Goal: Information Seeking & Learning: Learn about a topic

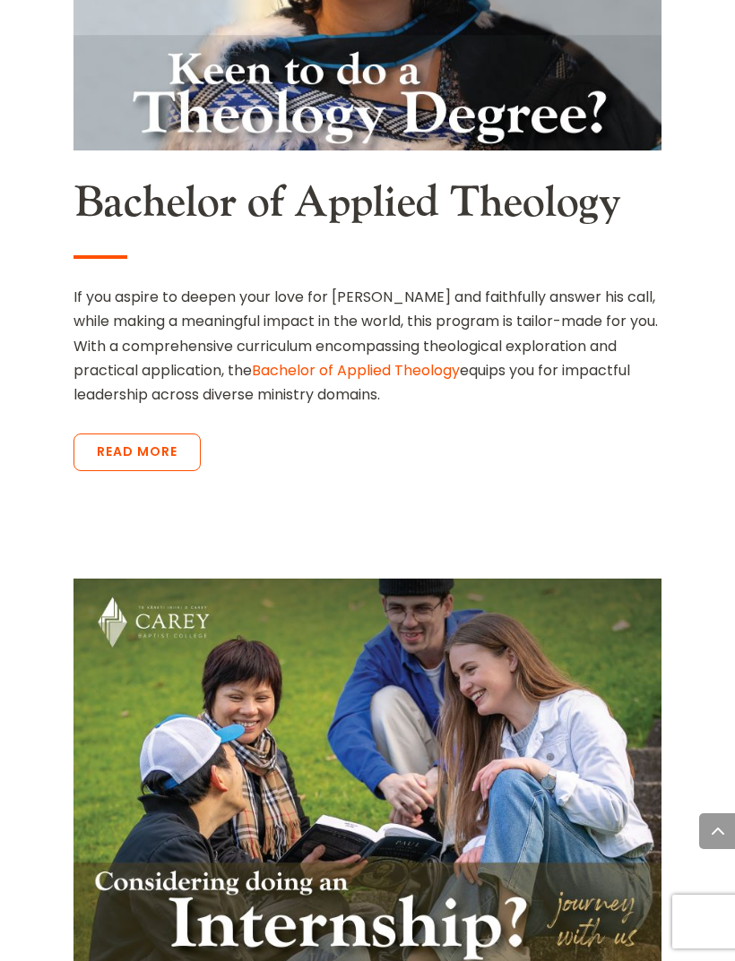
scroll to position [3958, 0]
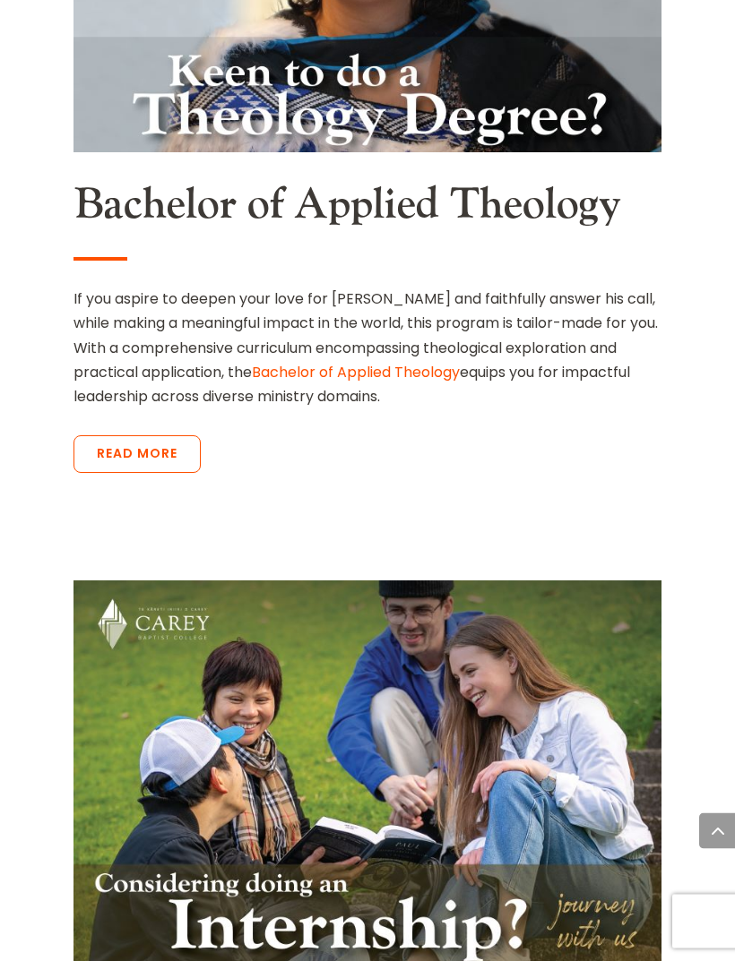
click at [160, 436] on link "Read More" at bounding box center [136, 455] width 127 height 38
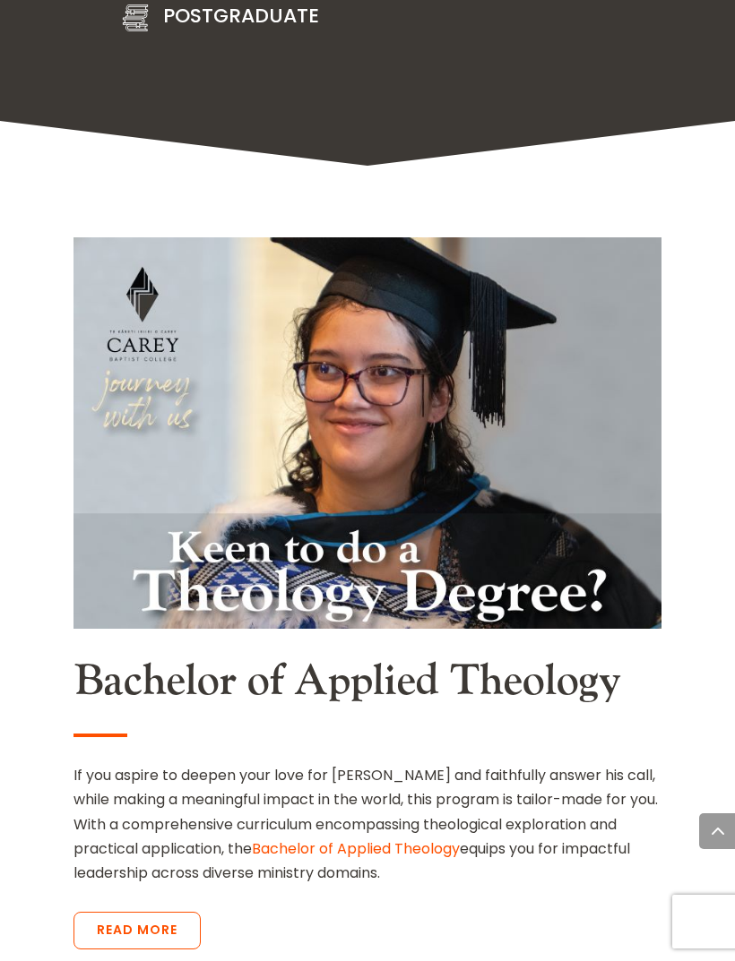
scroll to position [3480, 0]
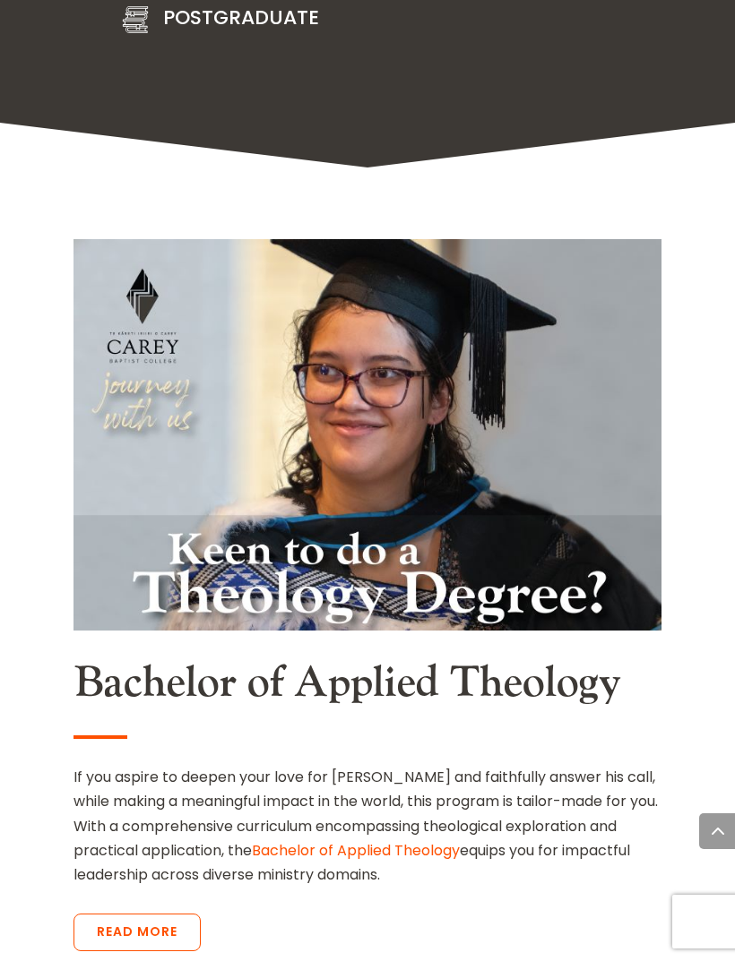
click at [167, 914] on link "Read More" at bounding box center [136, 933] width 127 height 38
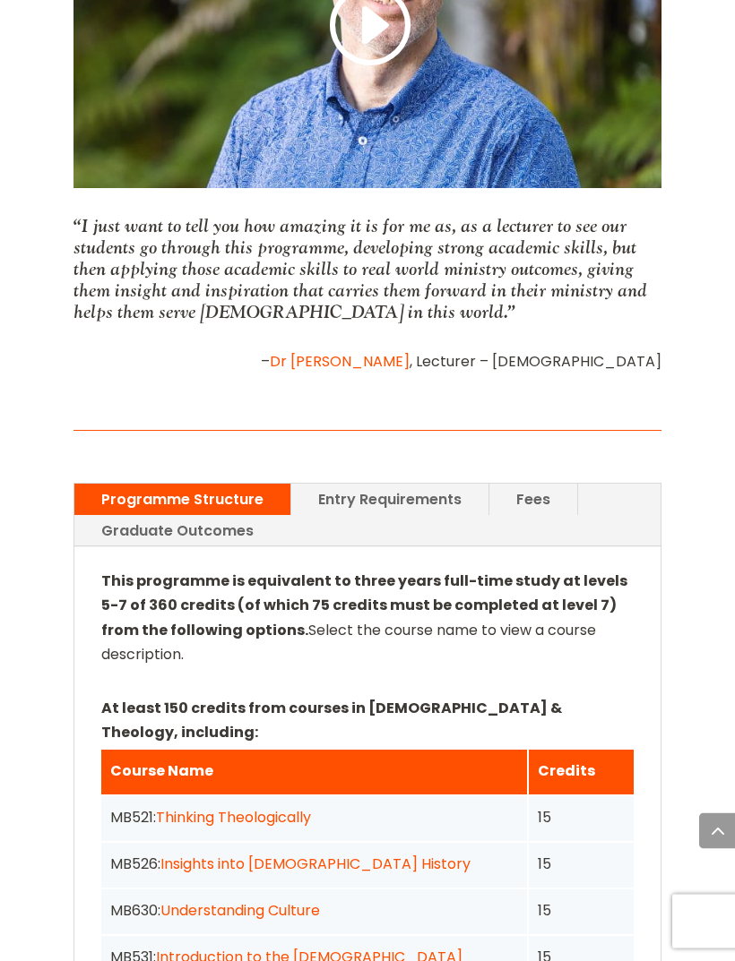
scroll to position [1379, 0]
click at [405, 484] on link "Entry Requirements" at bounding box center [389, 499] width 197 height 31
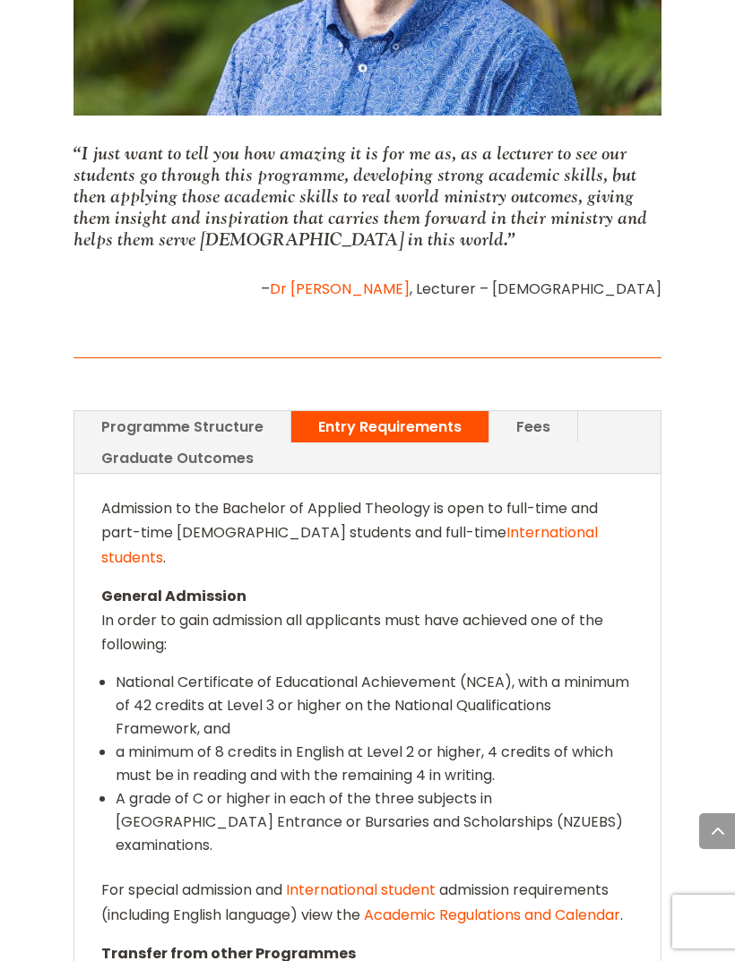
scroll to position [1453, 0]
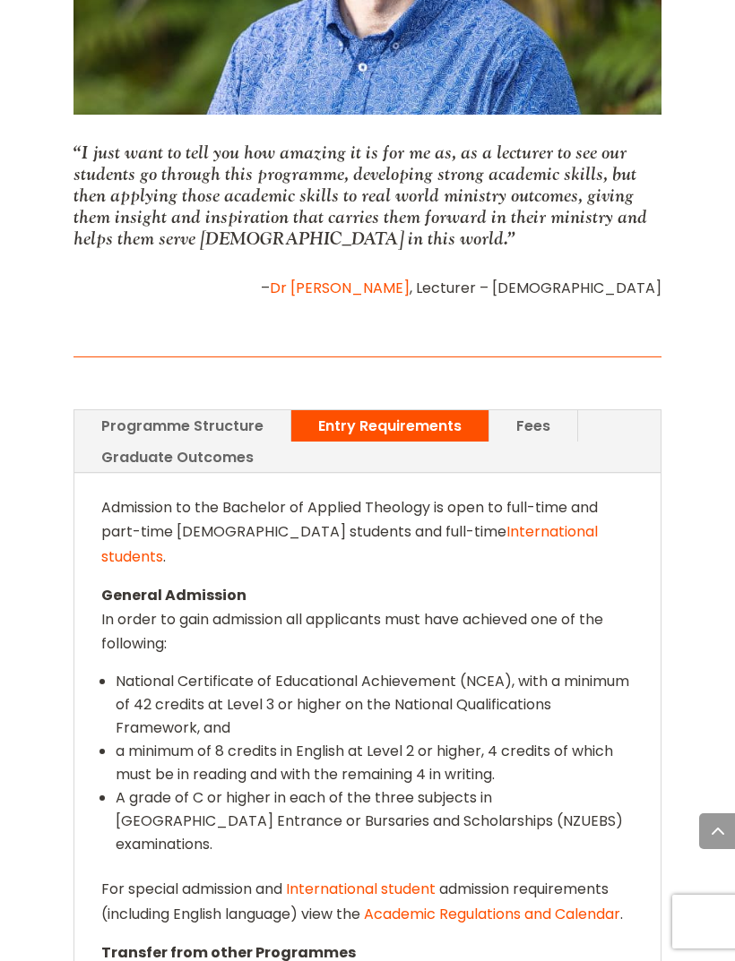
click at [530, 410] on link "Fees" at bounding box center [533, 425] width 88 height 31
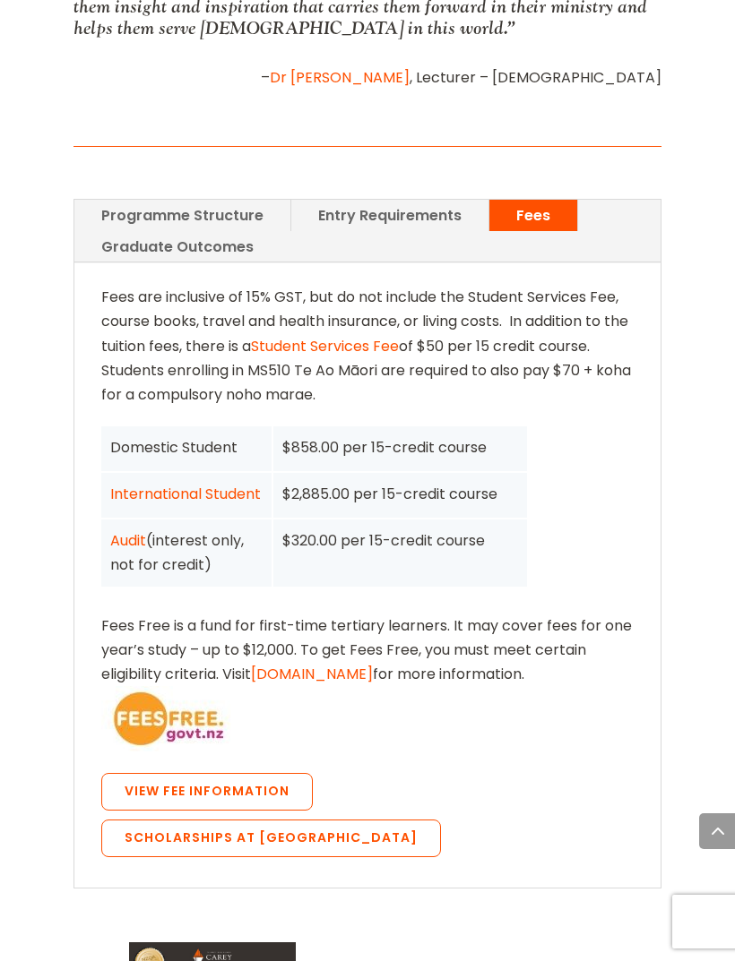
scroll to position [1661, 0]
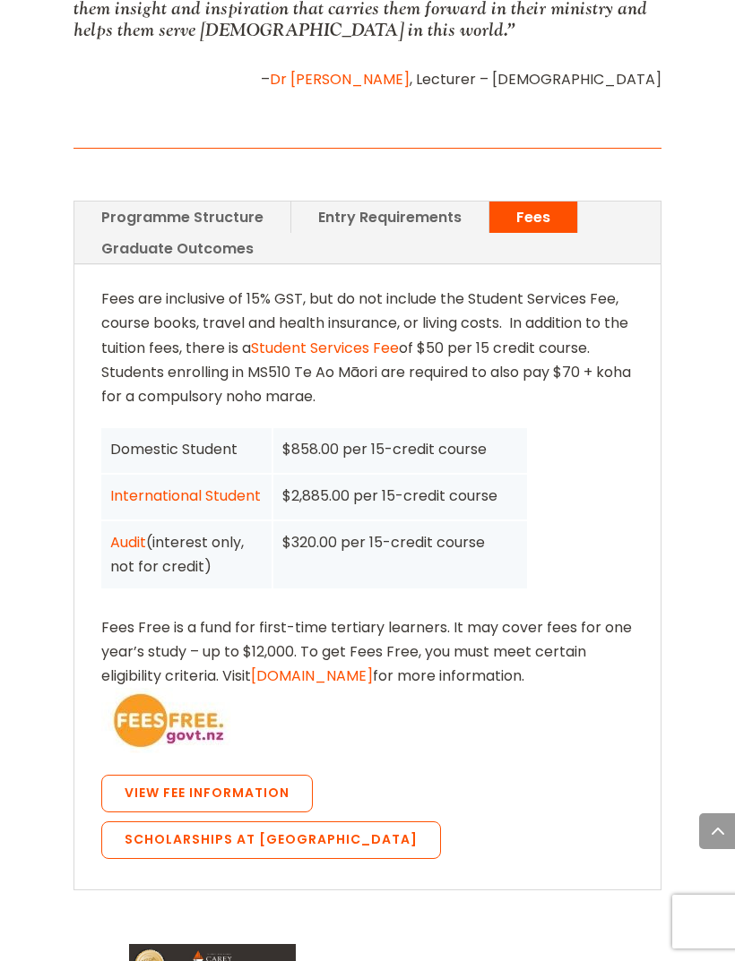
click at [311, 437] on div "$858.00 per 15-credit course" at bounding box center [400, 449] width 236 height 24
click at [318, 435] on div "$858.00 per 15-credit course" at bounding box center [400, 450] width 254 height 45
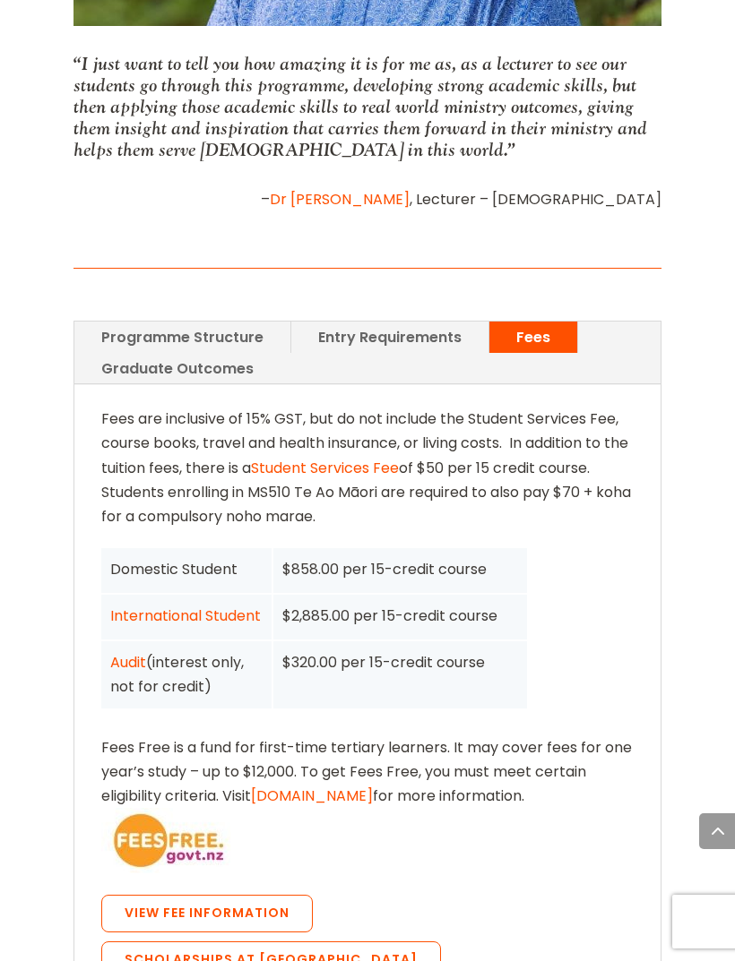
scroll to position [1543, 0]
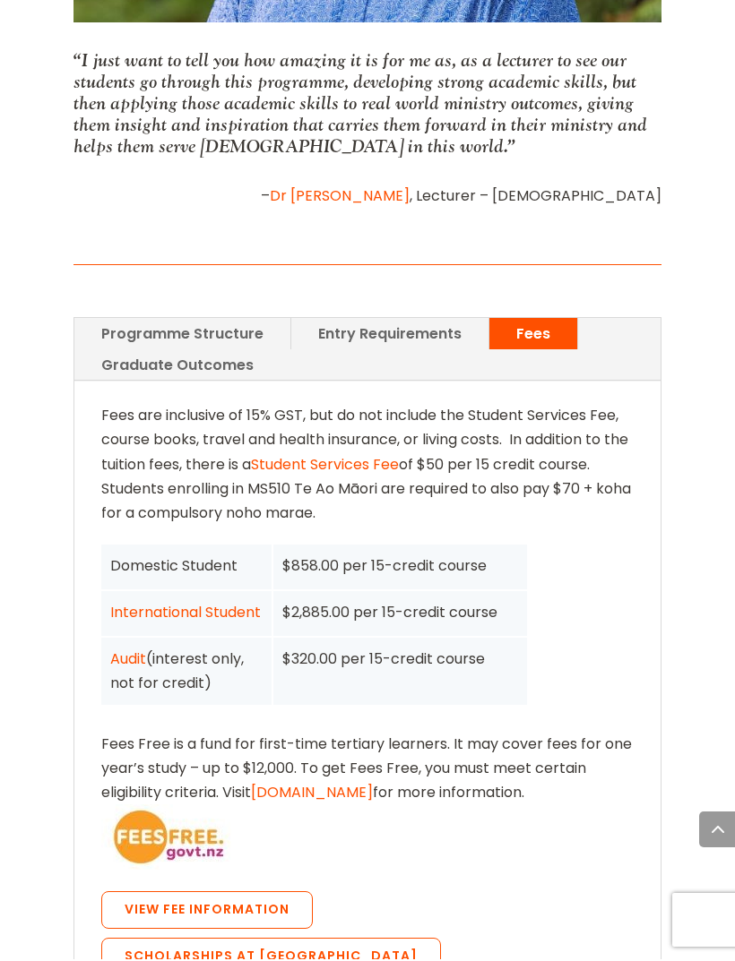
click at [265, 893] on link "View Fee Information" at bounding box center [206, 912] width 211 height 38
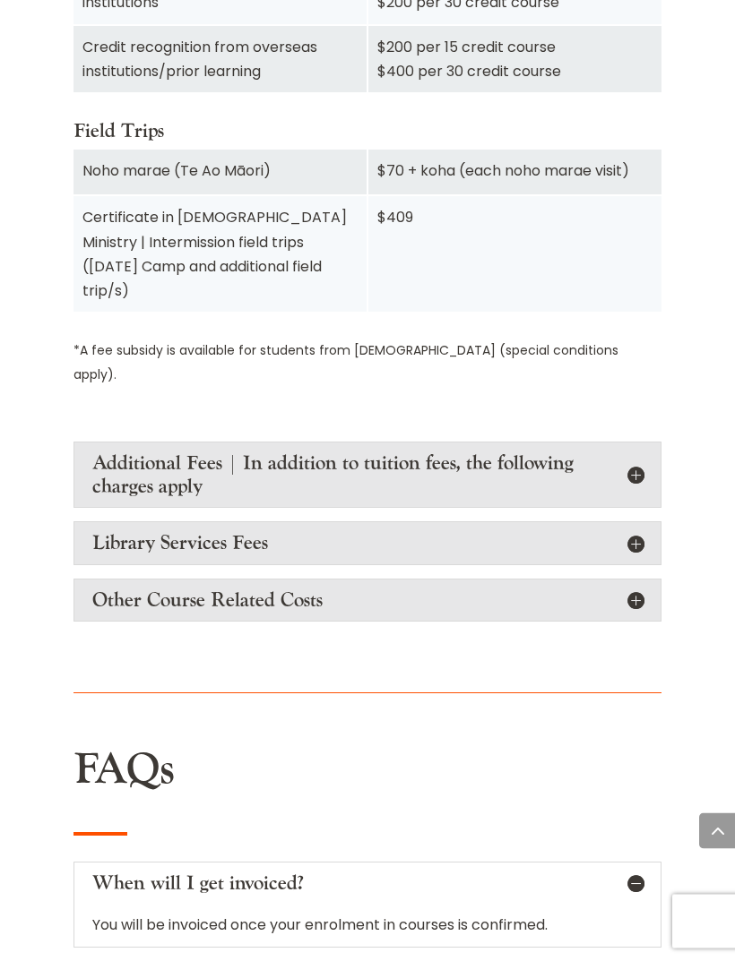
scroll to position [2264, 0]
click at [636, 452] on h4 "Additional Fees | In addition to tuition fees, the following charges apply" at bounding box center [367, 475] width 550 height 47
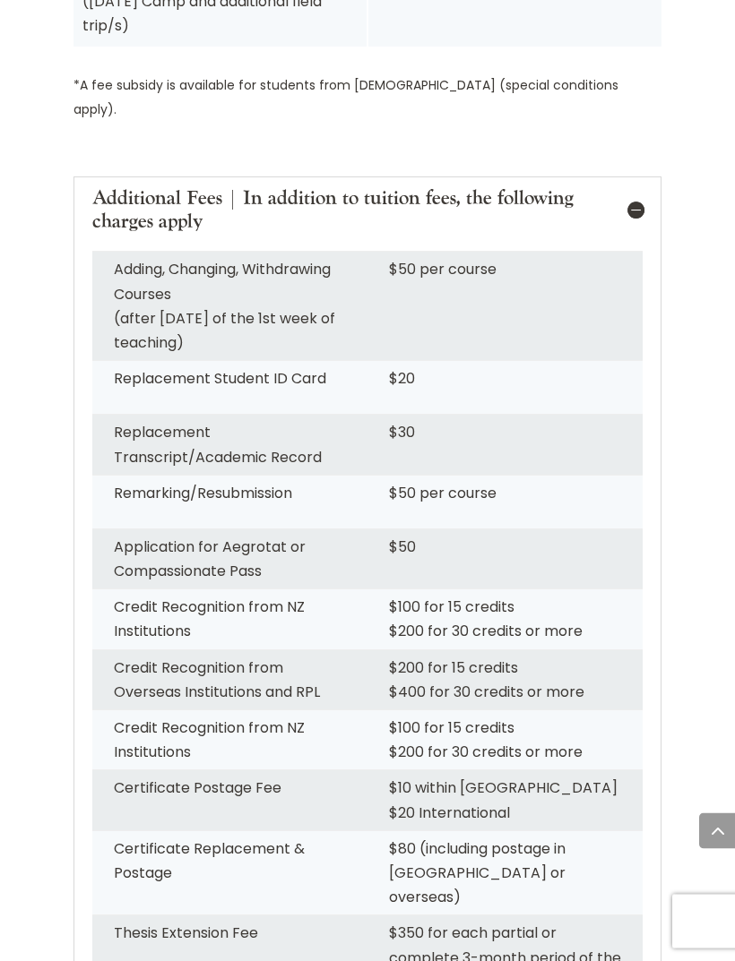
scroll to position [2529, 0]
click at [629, 186] on h4 "Additional Fees | In addition to tuition fees, the following charges apply" at bounding box center [367, 209] width 550 height 47
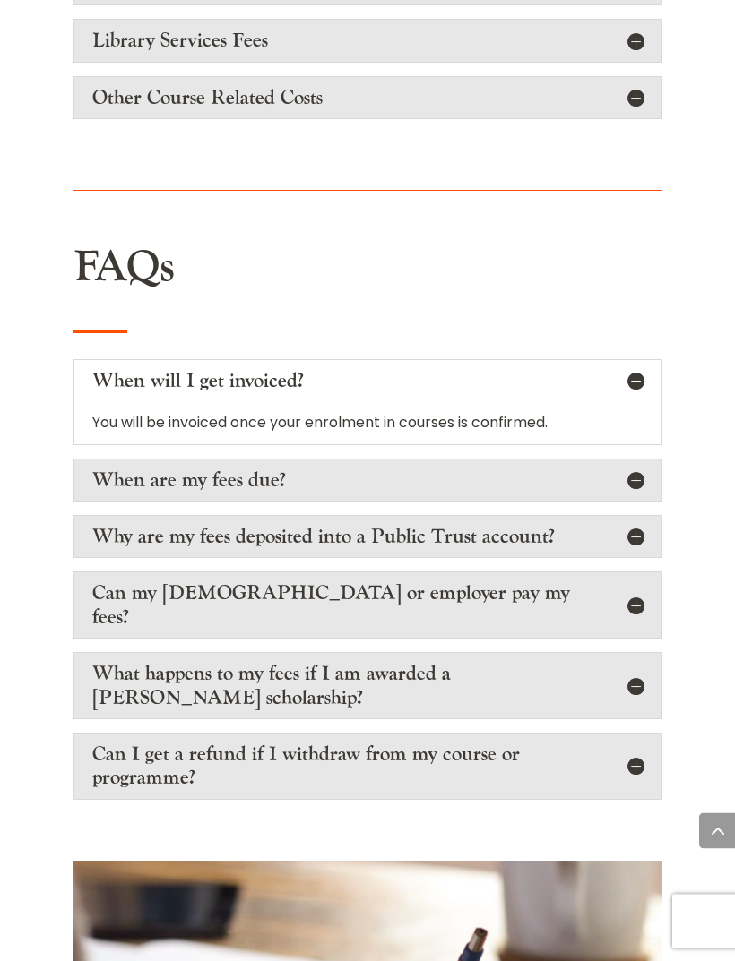
scroll to position [2768, 0]
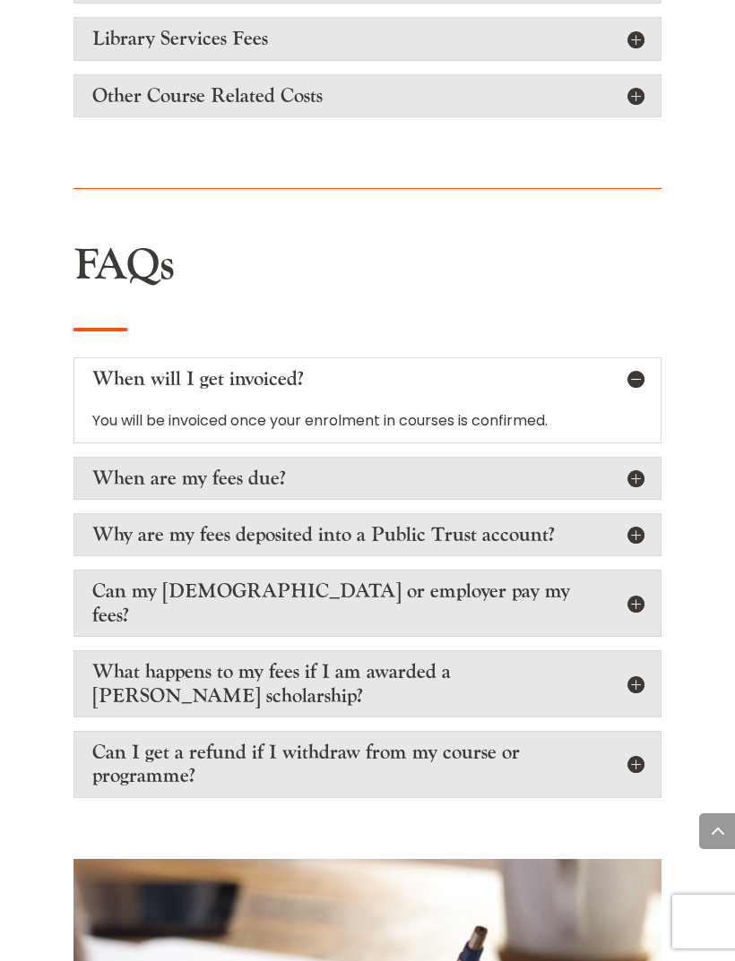
click at [629, 367] on h5 "When will I get invoiced?" at bounding box center [367, 378] width 550 height 23
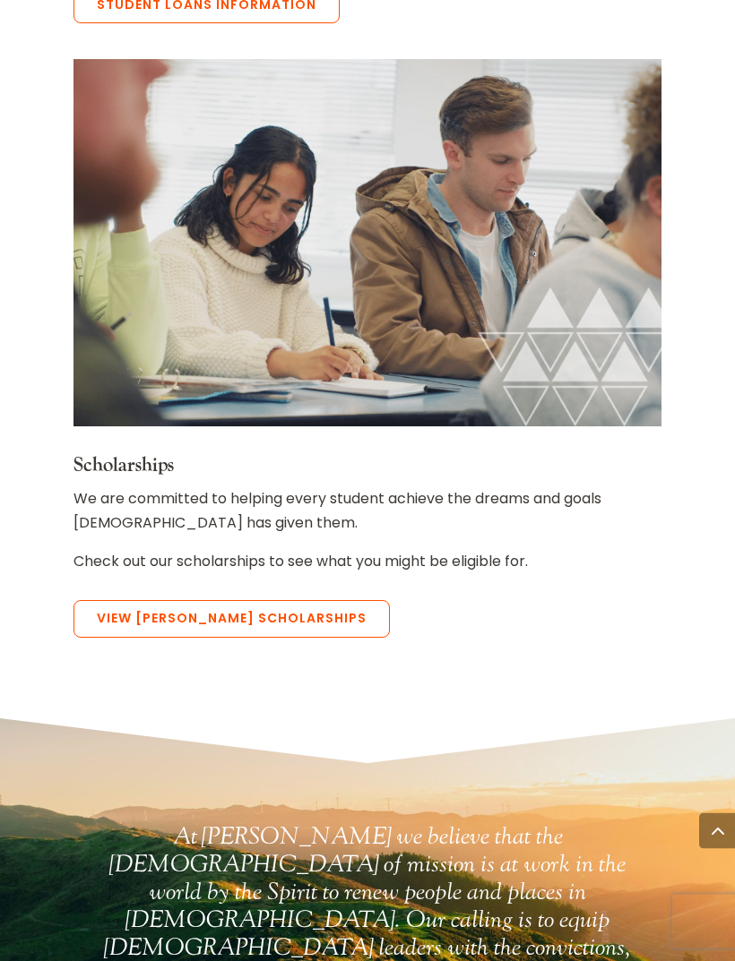
scroll to position [5205, 0]
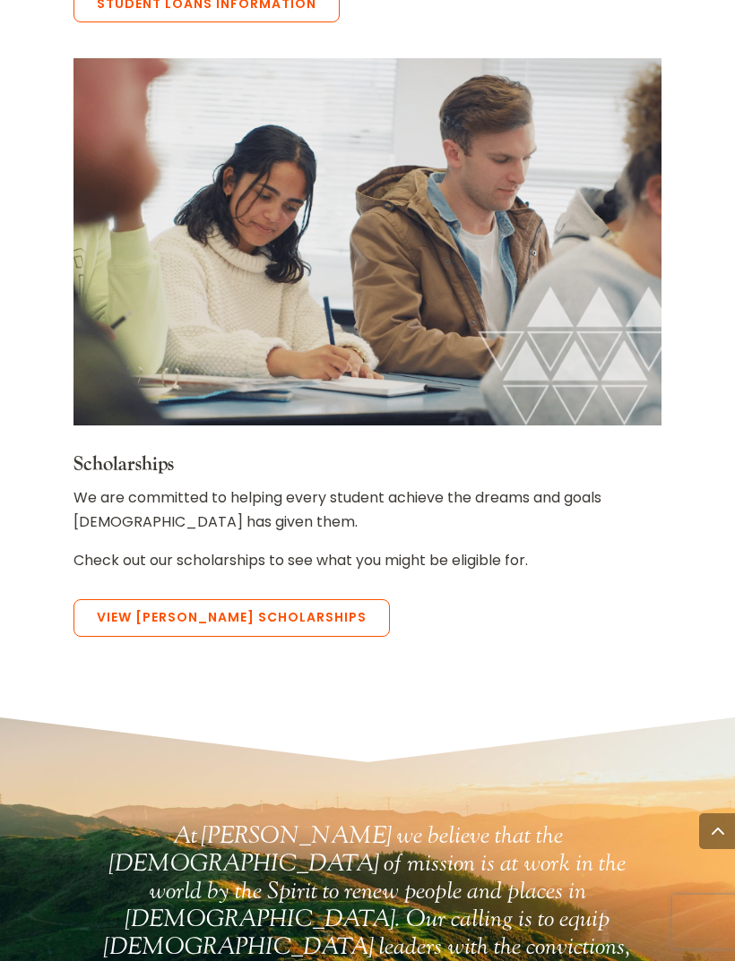
click at [293, 599] on link "View [PERSON_NAME] Scholarships" at bounding box center [231, 618] width 316 height 38
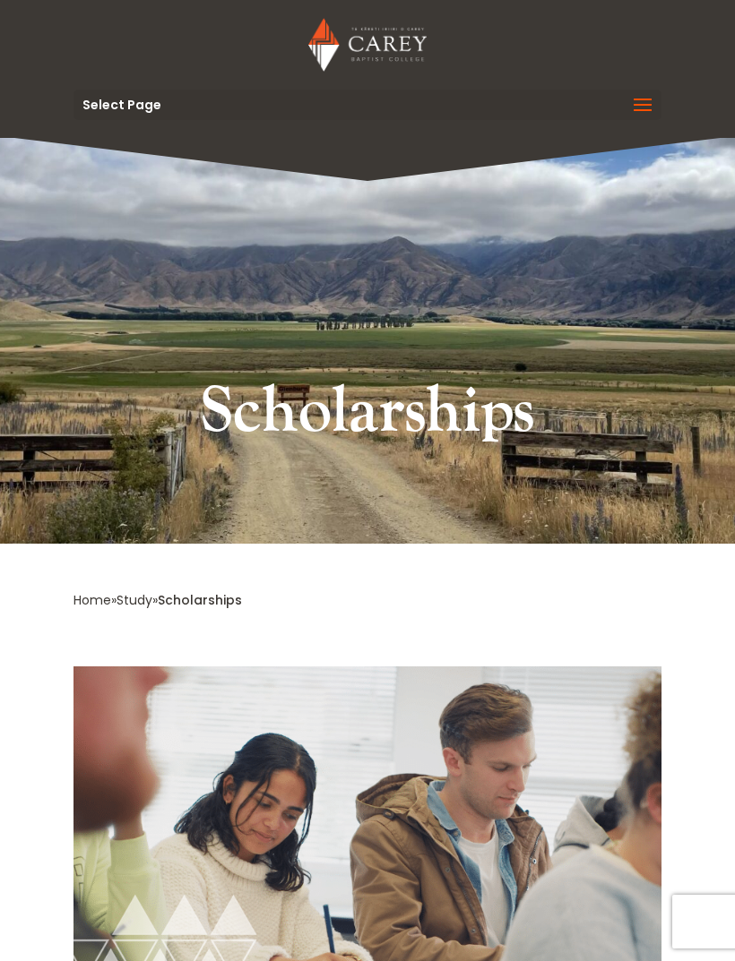
click at [642, 116] on span at bounding box center [642, 116] width 29 height 50
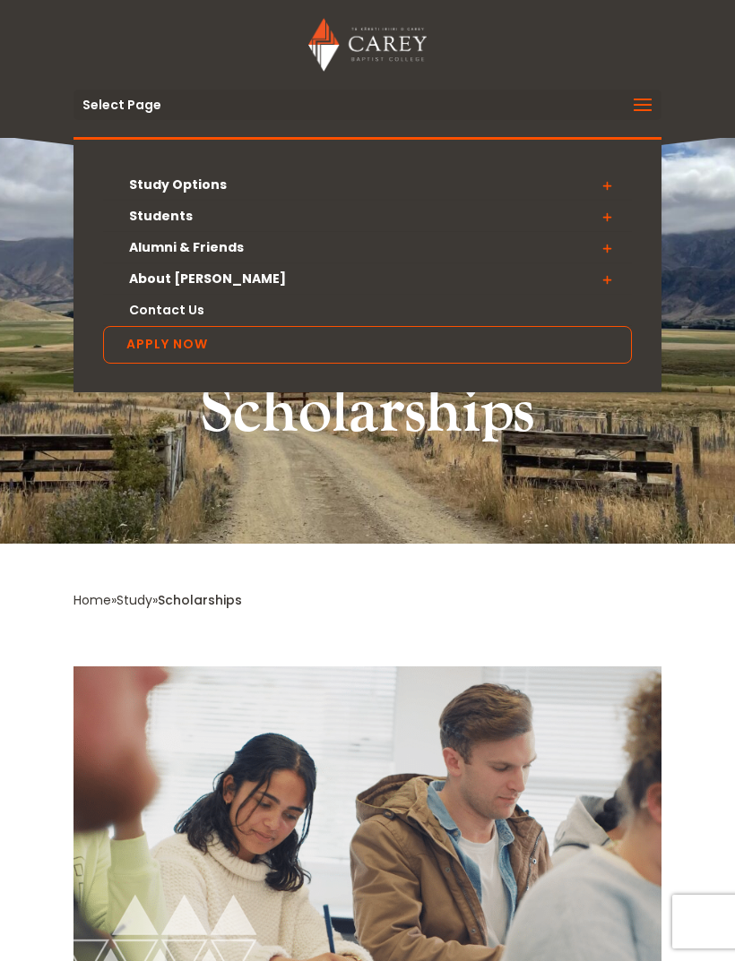
click at [602, 192] on span at bounding box center [607, 185] width 50 height 32
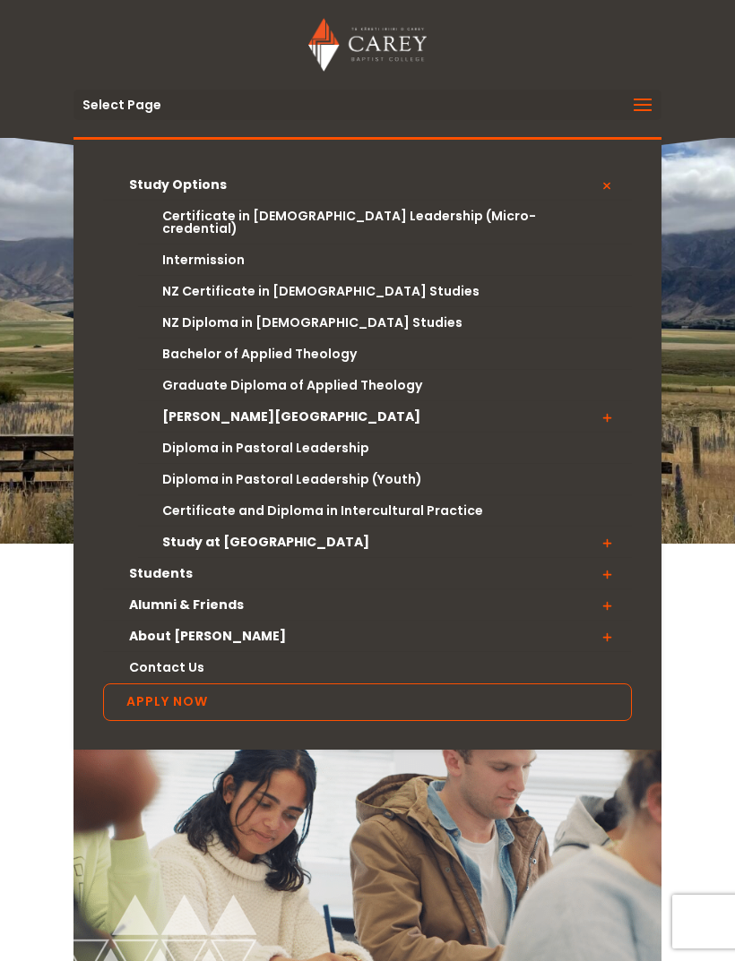
click at [324, 347] on link "Bachelor of Applied Theology" at bounding box center [385, 354] width 494 height 31
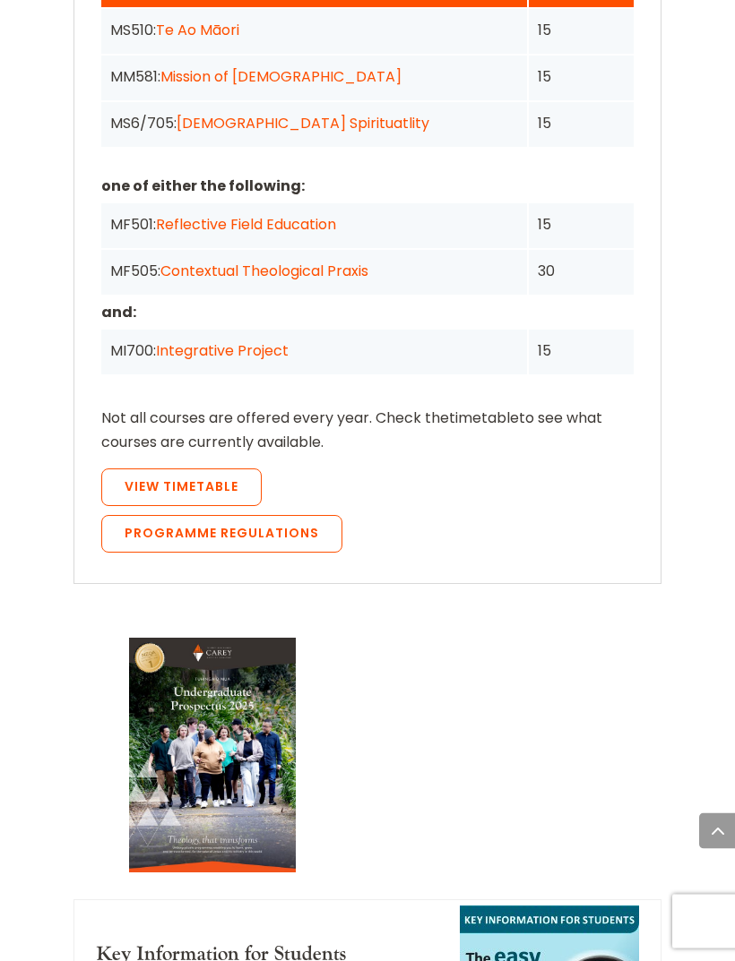
scroll to position [2641, 0]
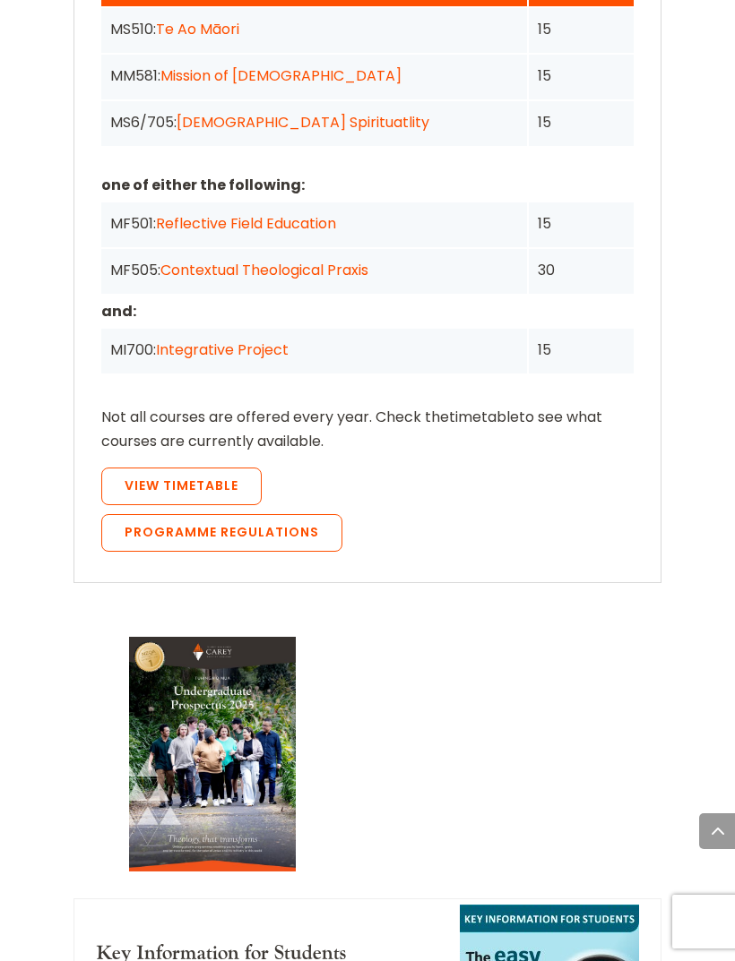
click at [298, 514] on link "Programme Regulations" at bounding box center [221, 533] width 241 height 38
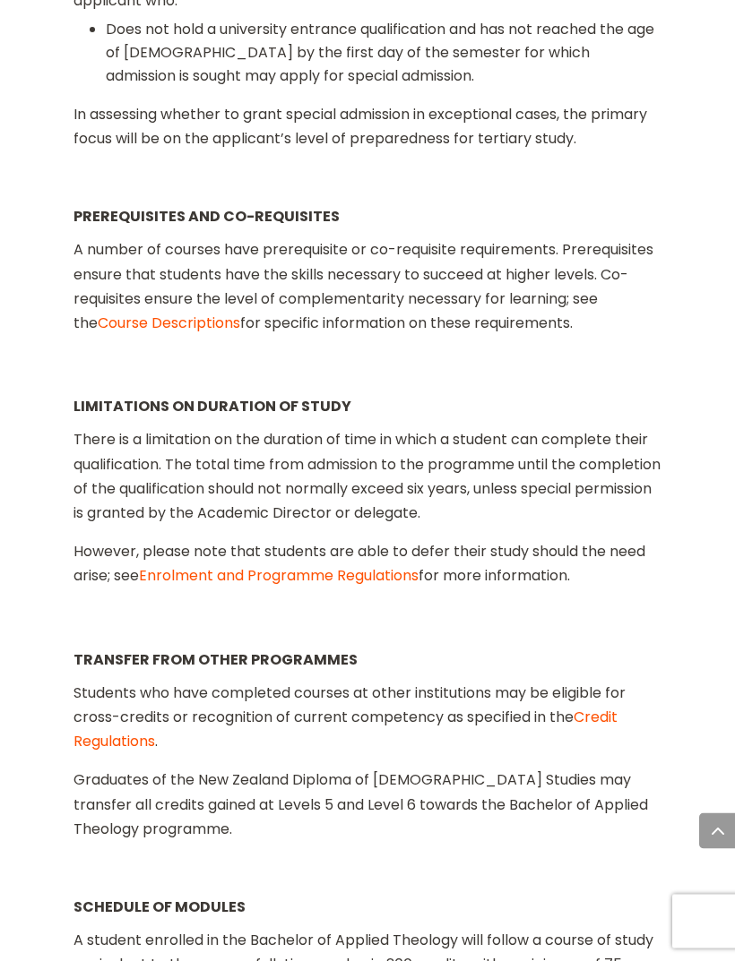
scroll to position [3108, 0]
click at [599, 706] on link "Credit Regulations" at bounding box center [345, 728] width 544 height 45
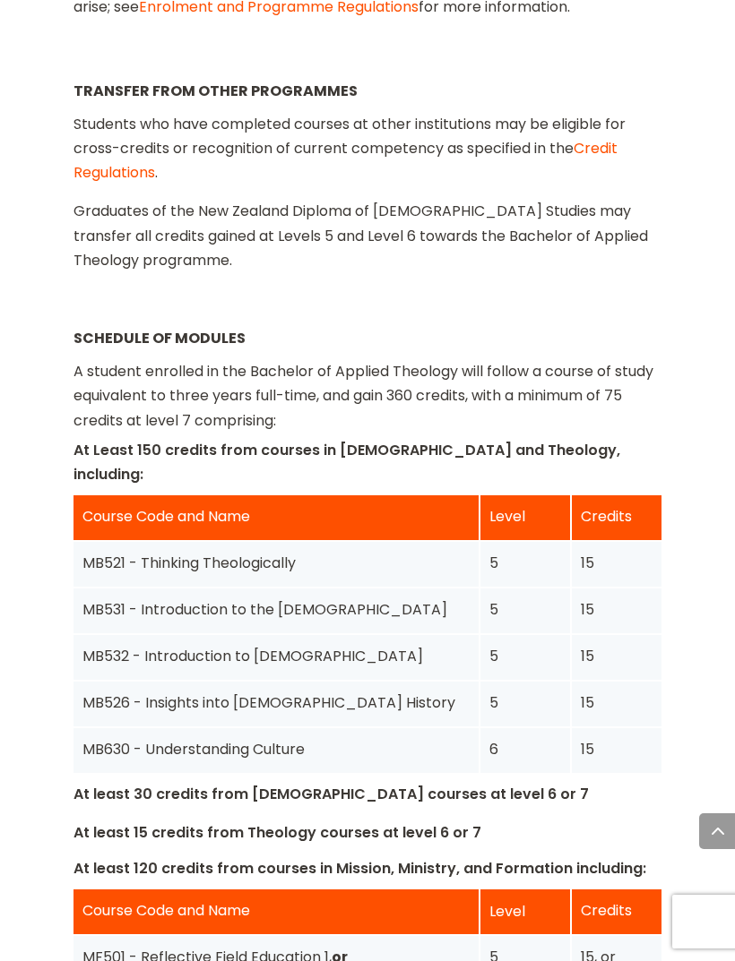
scroll to position [3674, 0]
click at [403, 783] on p "At least 30 credits from Bible courses at level 6 or 7" at bounding box center [367, 802] width 588 height 39
click at [396, 783] on p "At least 30 credits from Bible courses at level 6 or 7" at bounding box center [367, 802] width 588 height 39
click at [456, 783] on p "At least 30 credits from Bible courses at level 6 or 7" at bounding box center [367, 802] width 588 height 39
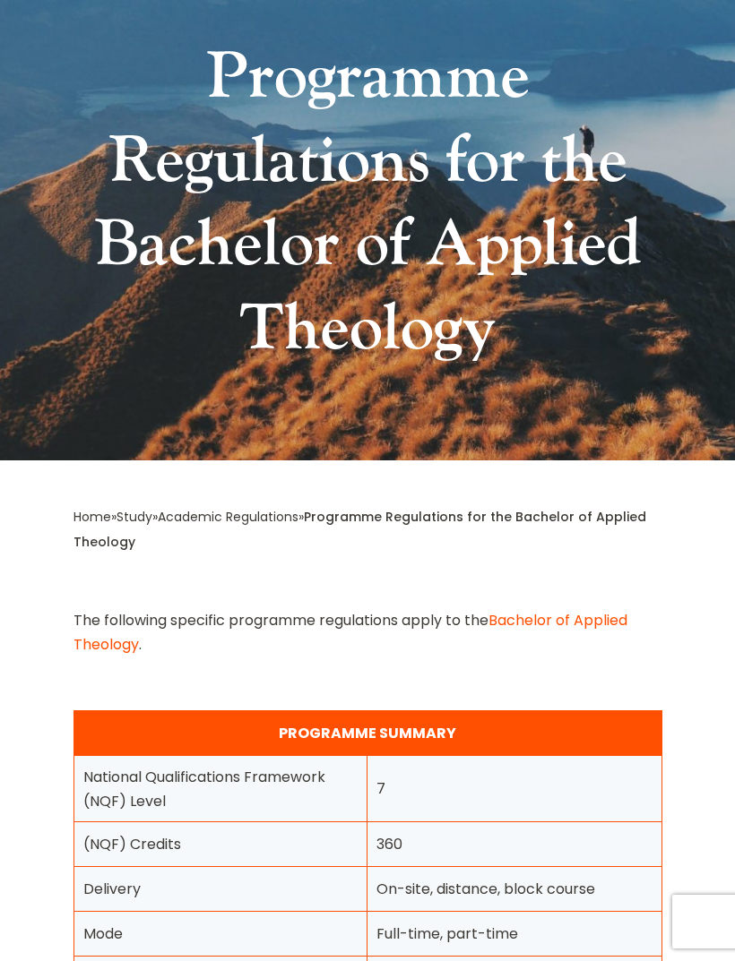
scroll to position [323, 0]
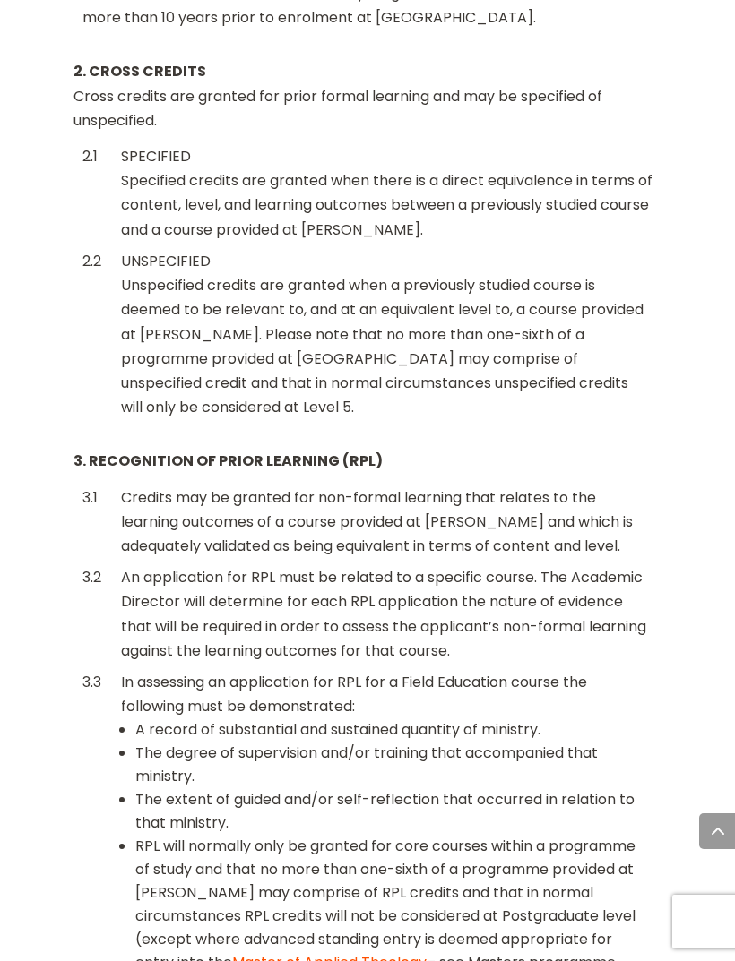
scroll to position [1283, 0]
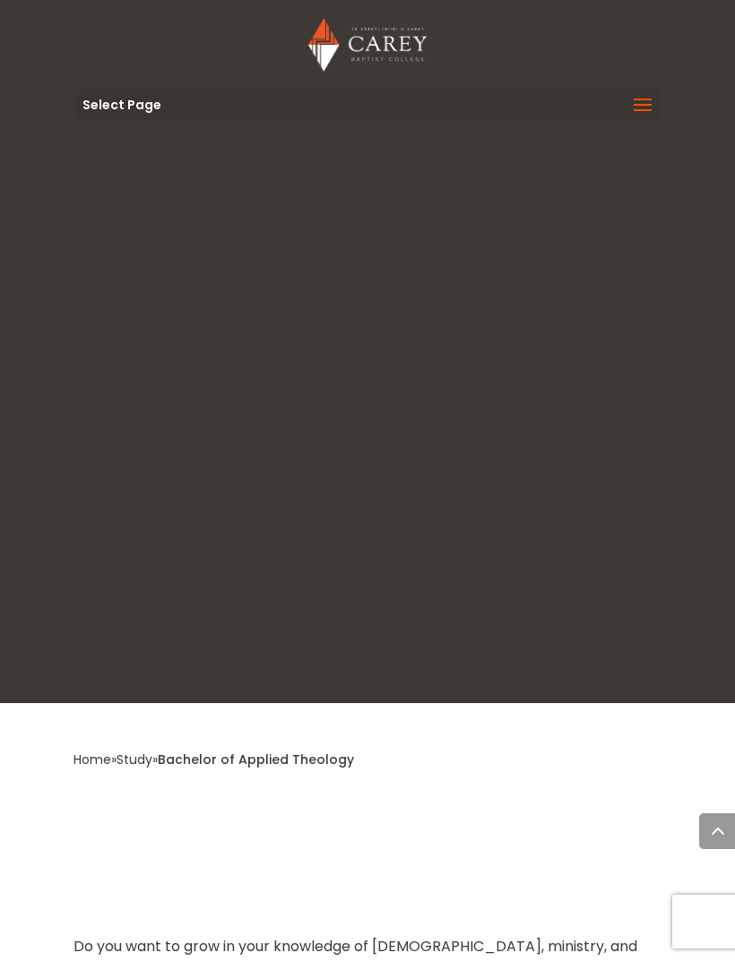
scroll to position [2698, 0]
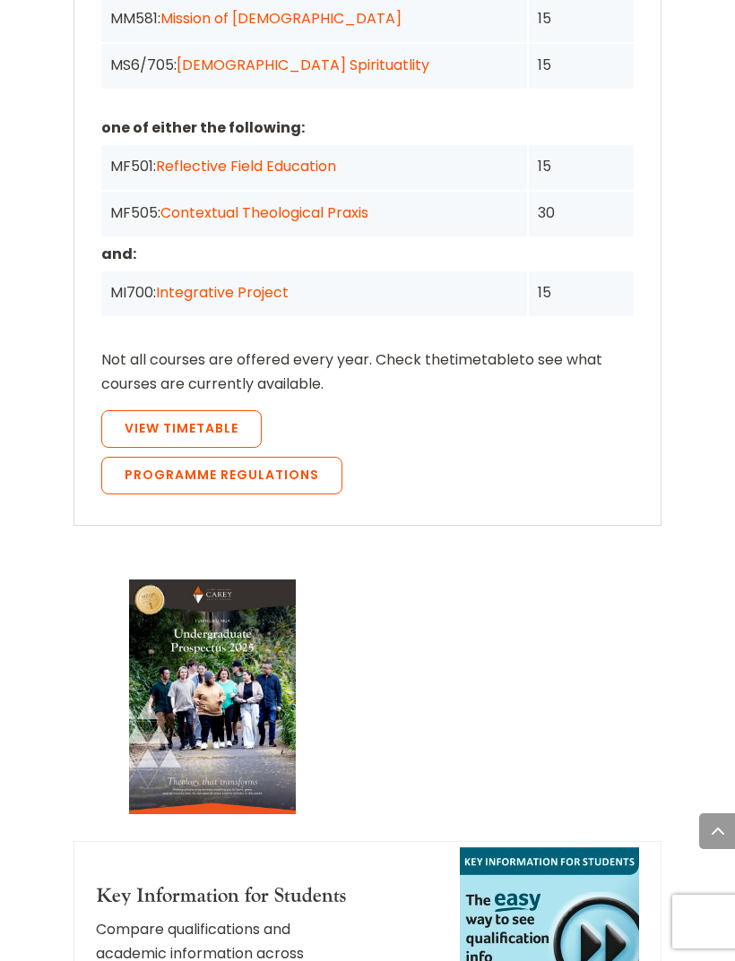
click at [226, 419] on span "View Timetable" at bounding box center [182, 428] width 114 height 18
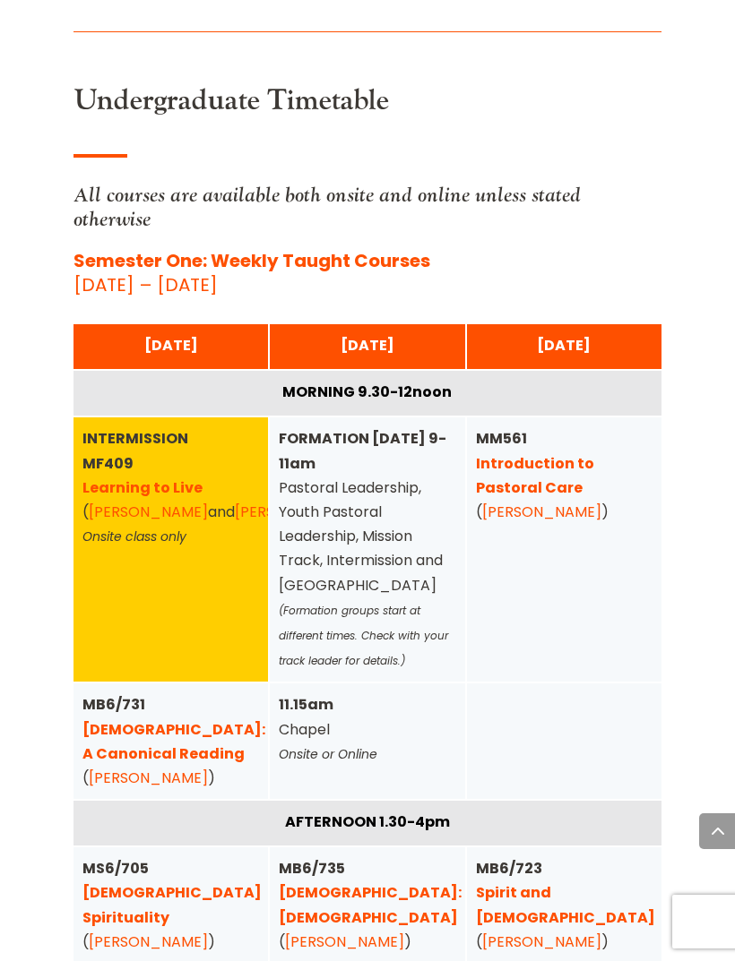
scroll to position [1240, 0]
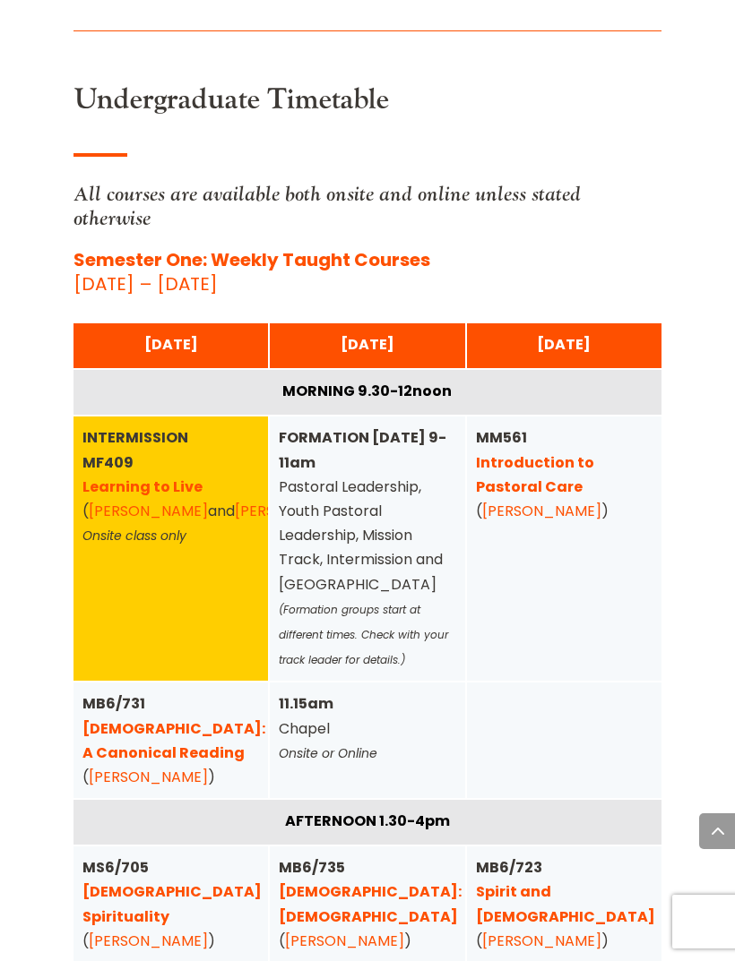
click at [374, 332] on div "[DATE]" at bounding box center [367, 344] width 177 height 24
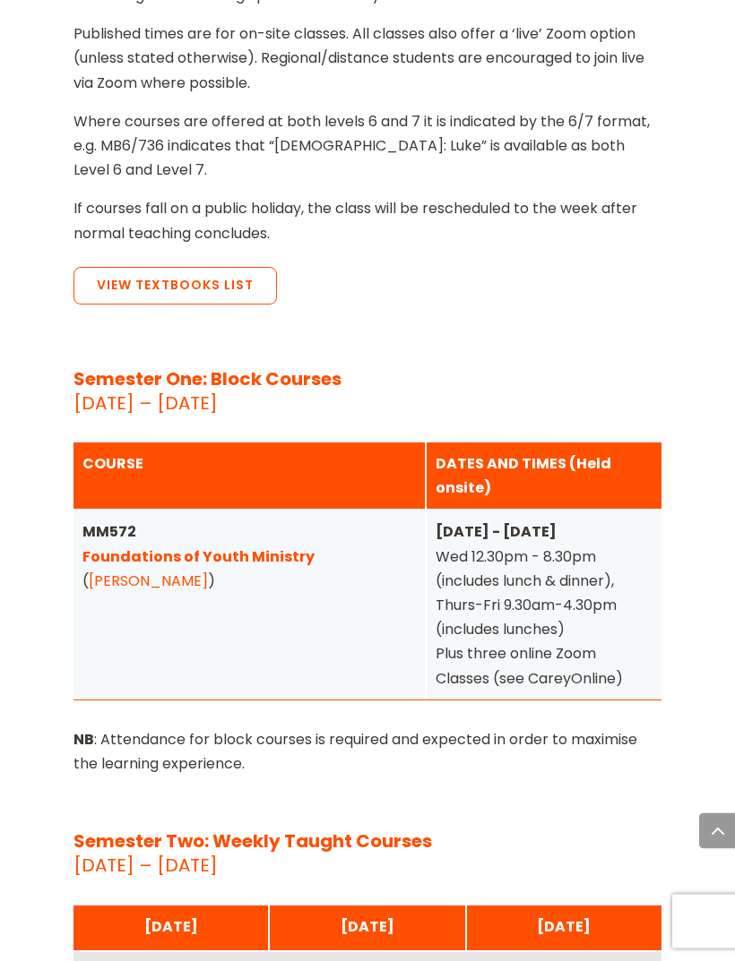
scroll to position [2496, 0]
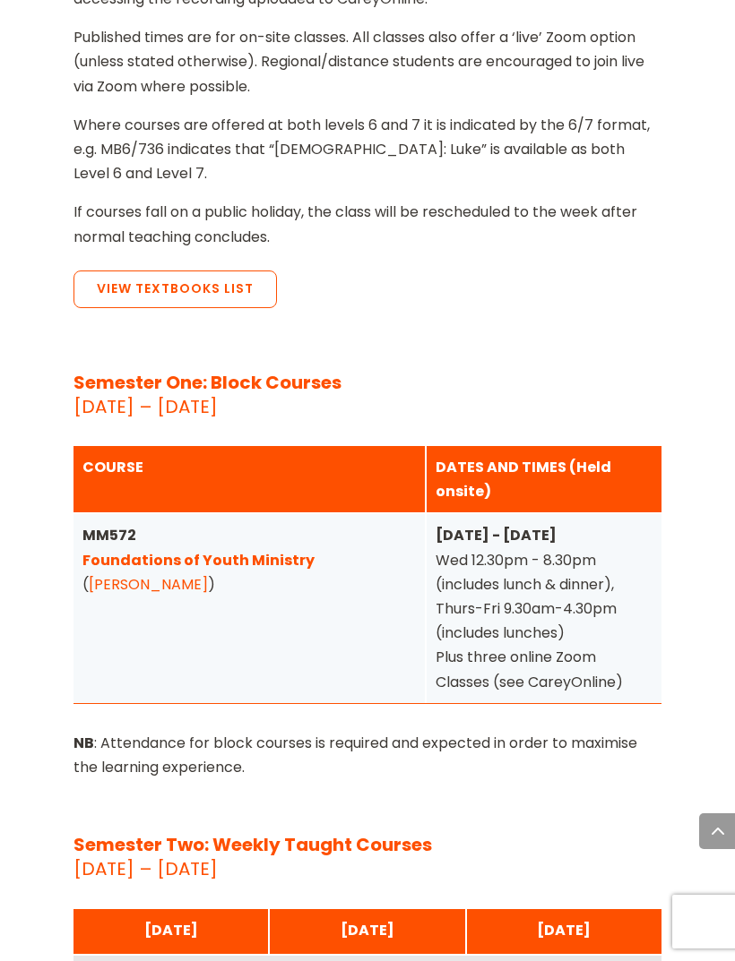
click at [586, 645] on p "Plus three online Zoom Classes (see CareyOnline)" at bounding box center [543, 669] width 217 height 48
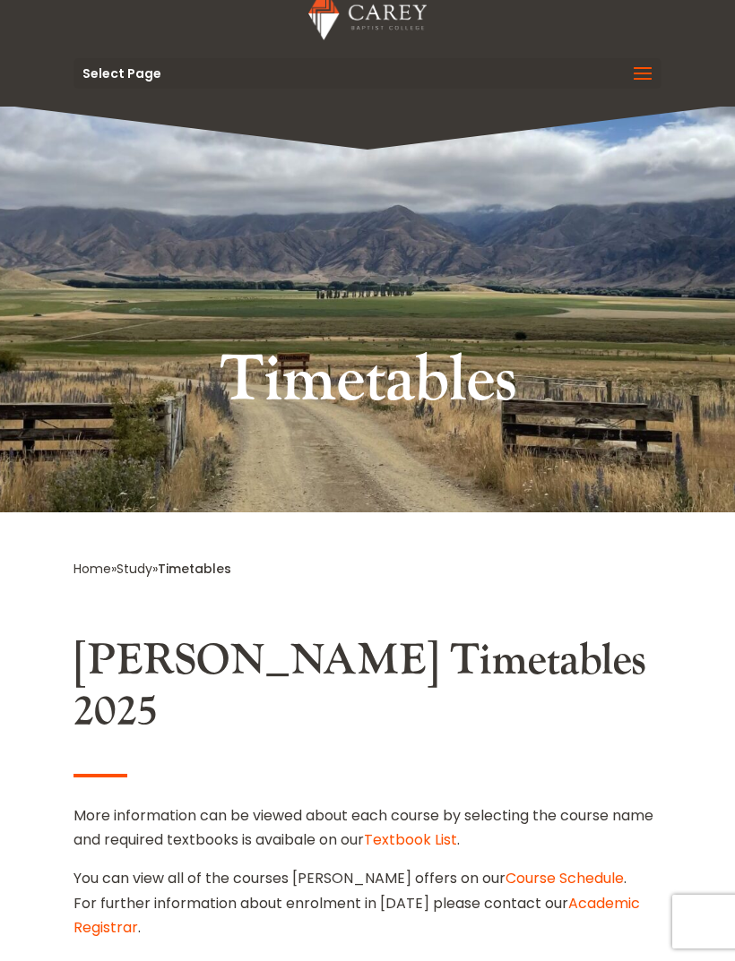
scroll to position [0, 0]
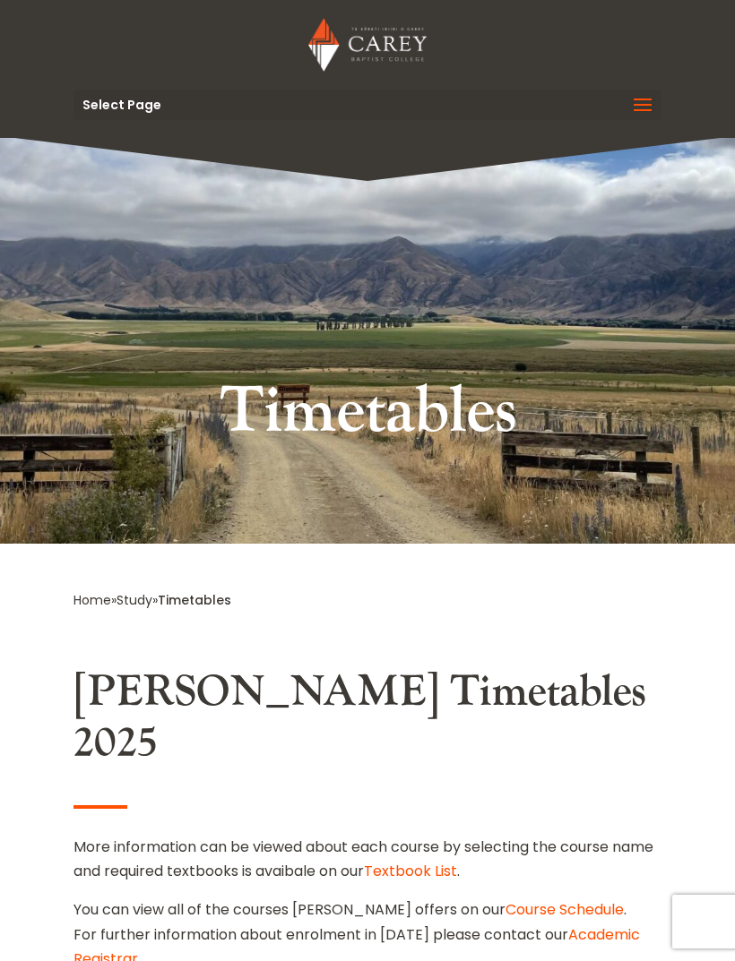
click at [633, 118] on span at bounding box center [642, 116] width 29 height 50
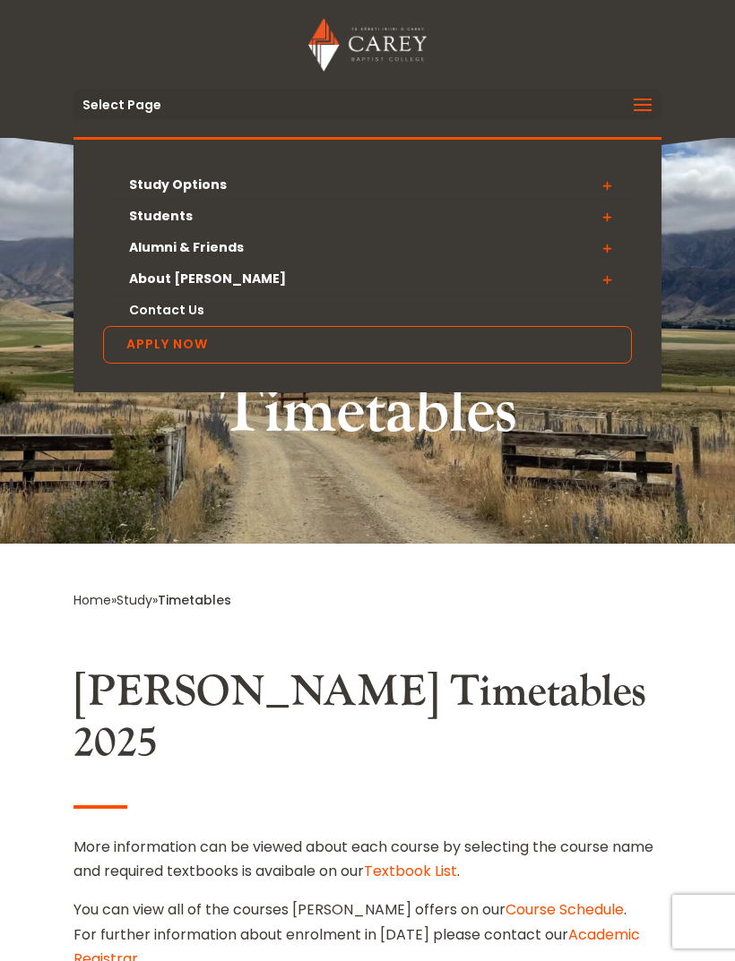
click at [606, 187] on span at bounding box center [607, 185] width 50 height 32
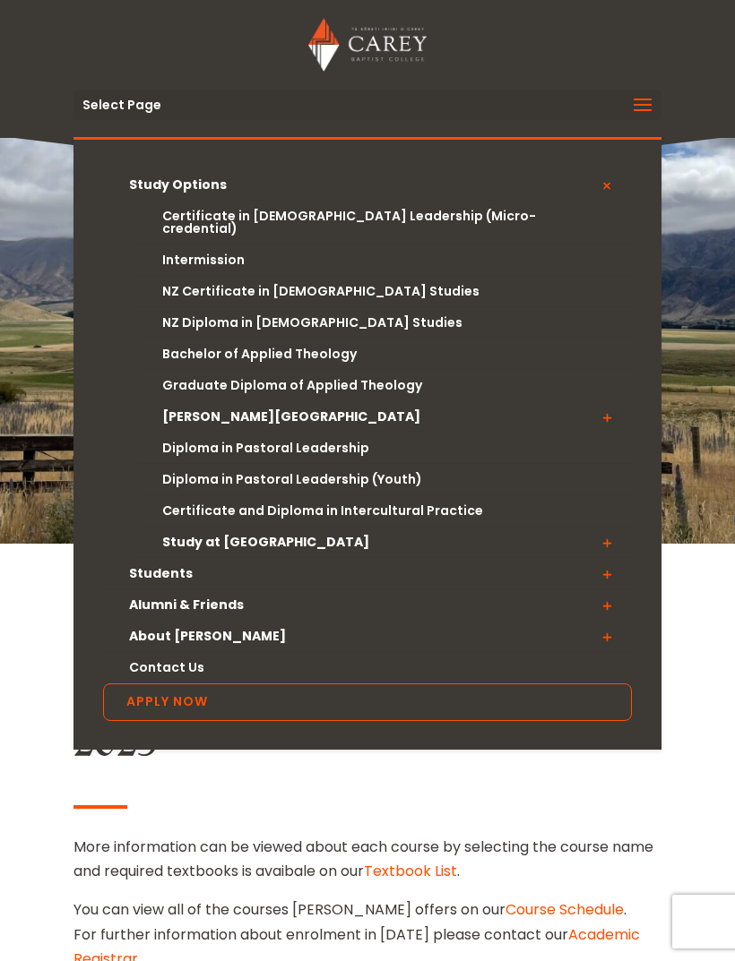
click at [605, 406] on span at bounding box center [607, 417] width 50 height 32
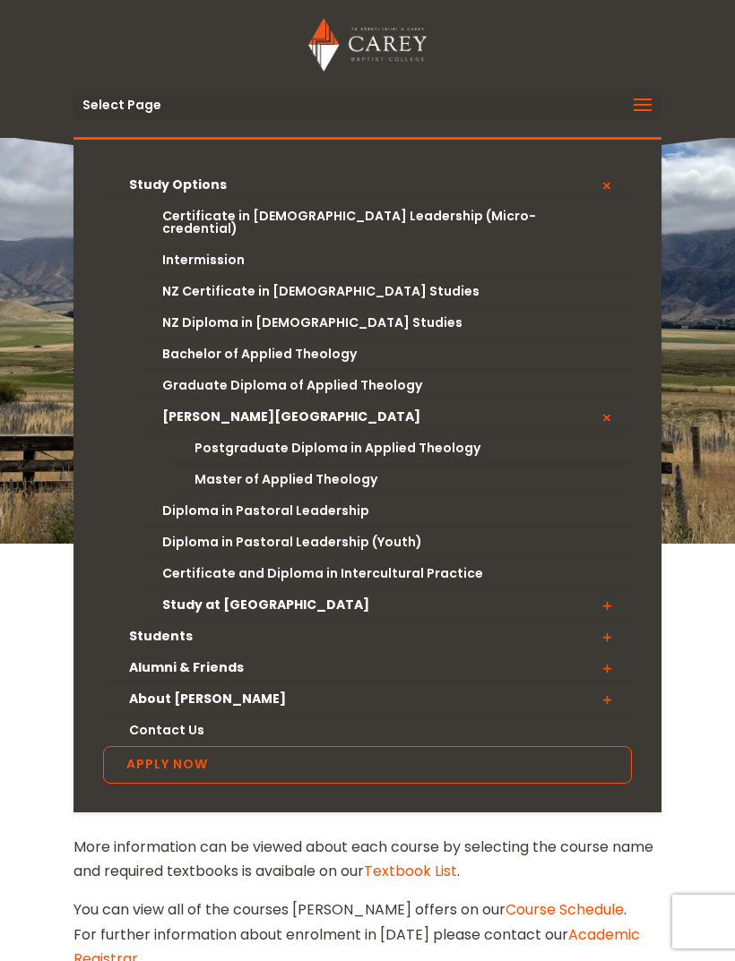
click at [604, 409] on span at bounding box center [607, 417] width 50 height 32
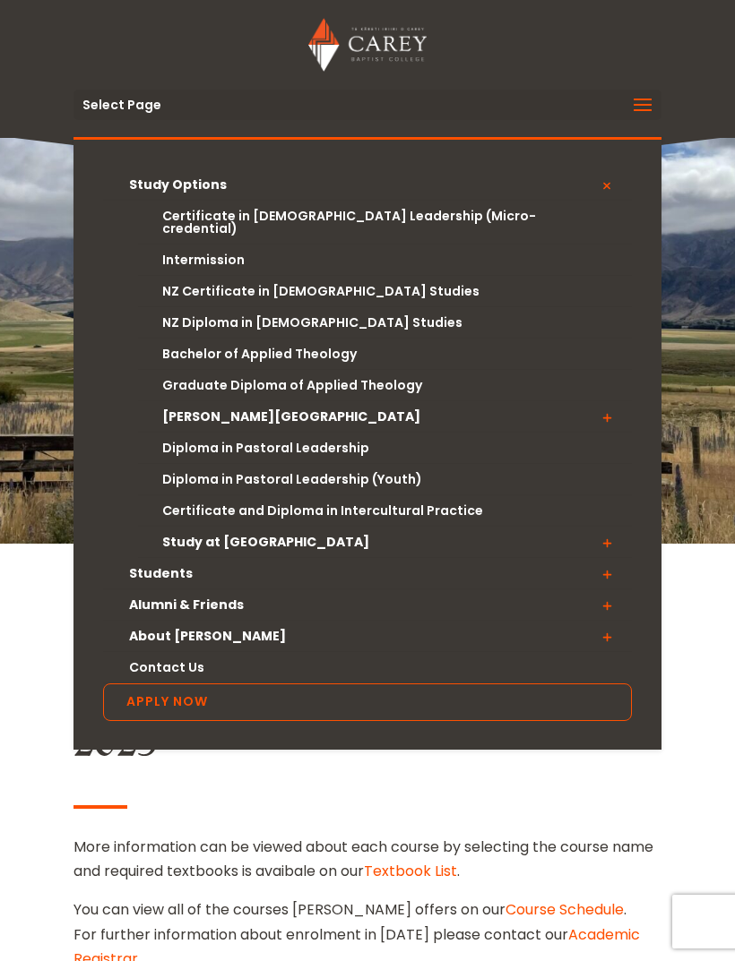
click at [603, 531] on span at bounding box center [607, 543] width 50 height 32
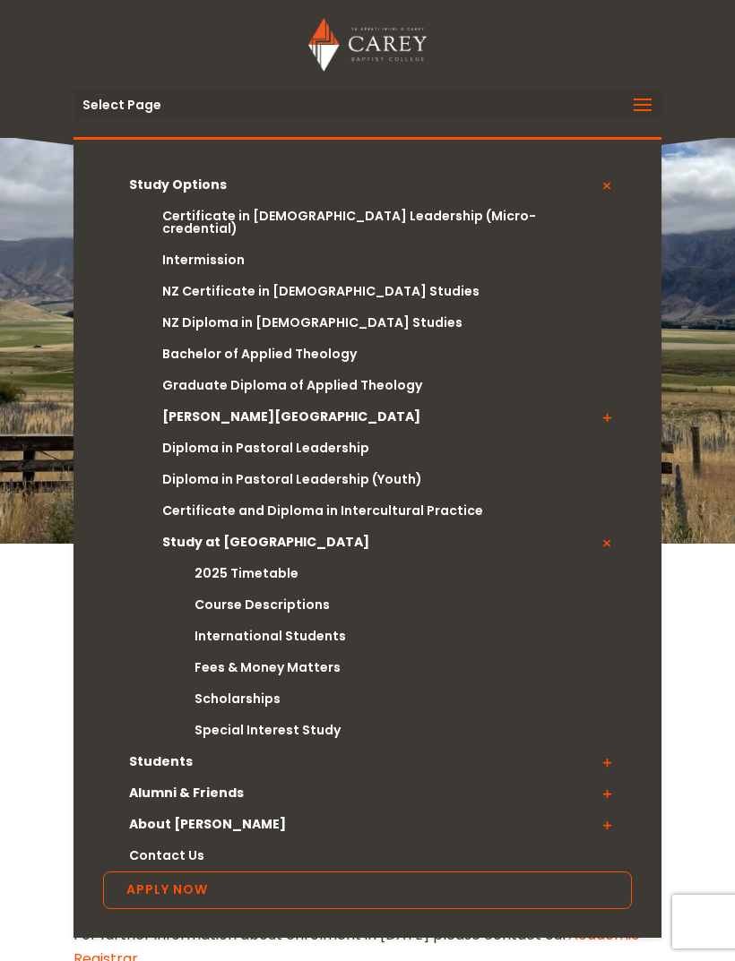
click at [606, 533] on span at bounding box center [607, 543] width 50 height 32
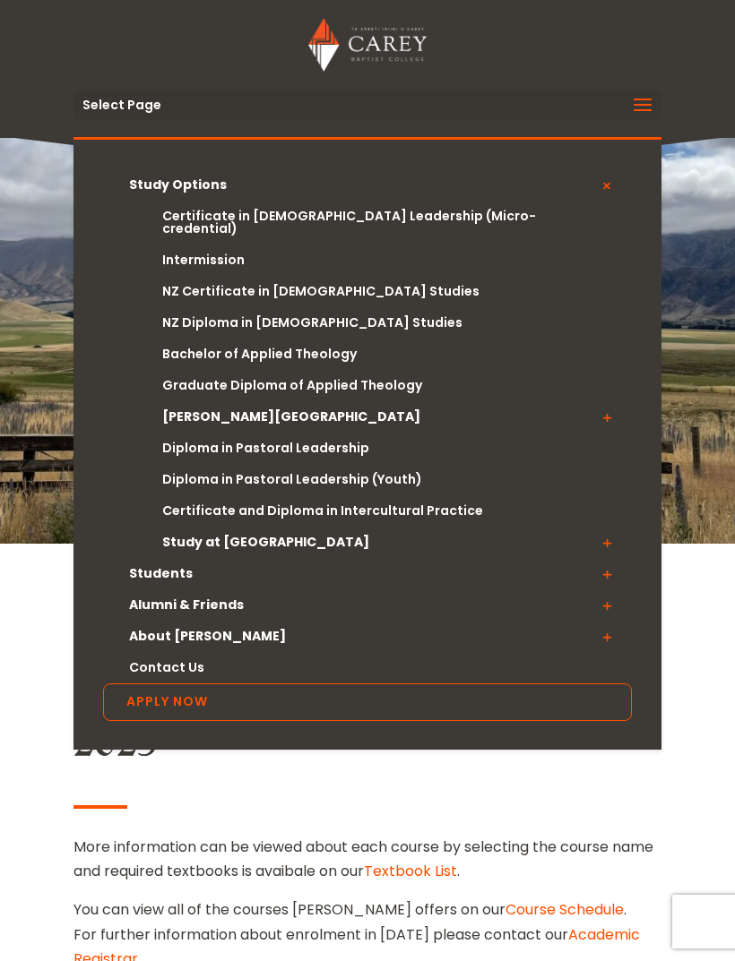
click at [608, 559] on span at bounding box center [607, 574] width 50 height 32
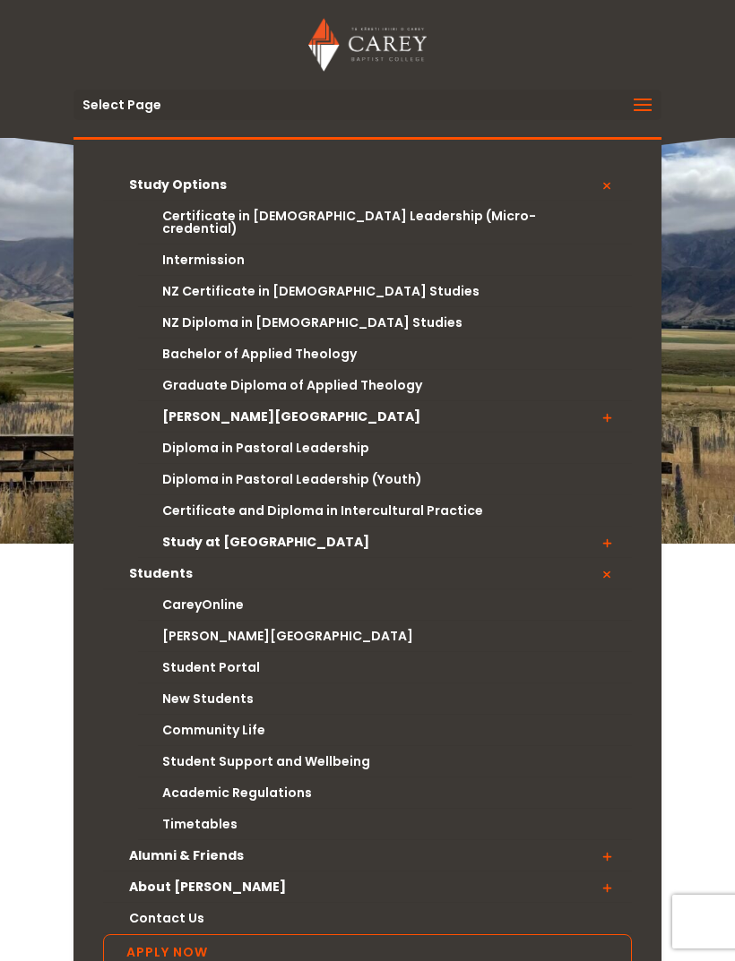
click at [223, 598] on link "CareyOnline" at bounding box center [385, 605] width 494 height 31
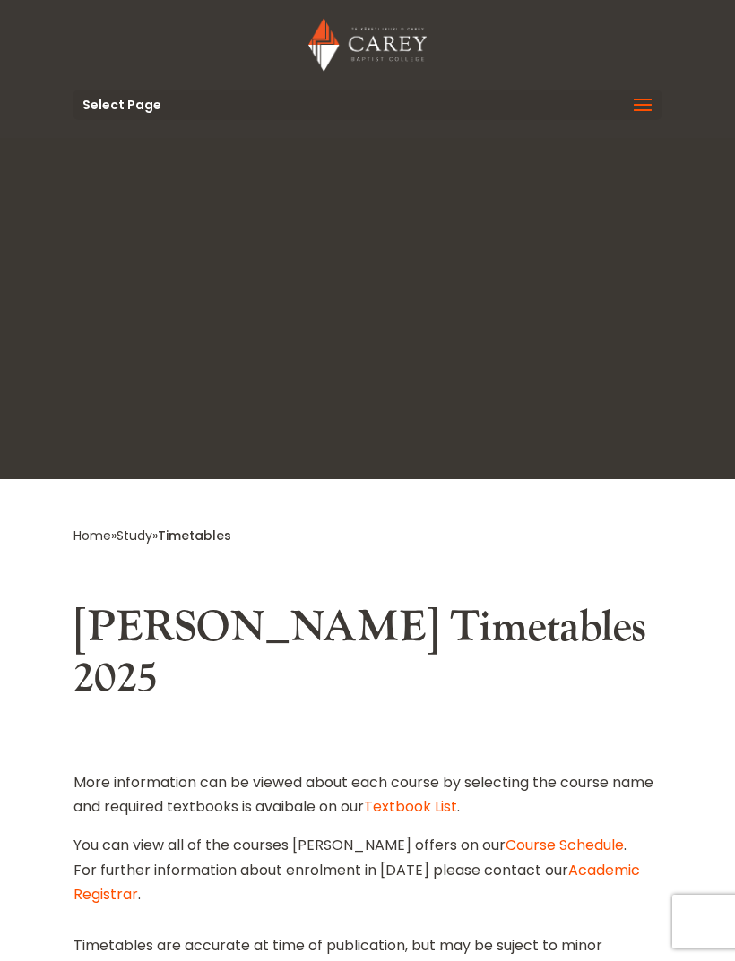
click at [640, 108] on span at bounding box center [642, 116] width 29 height 50
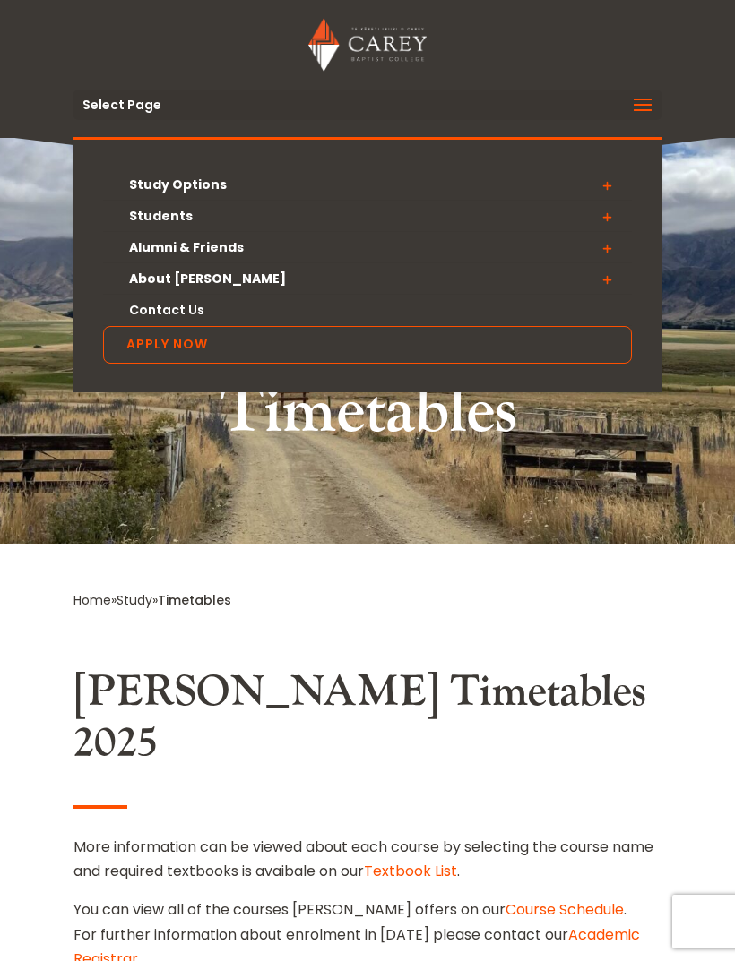
click at [605, 221] on span at bounding box center [607, 217] width 50 height 32
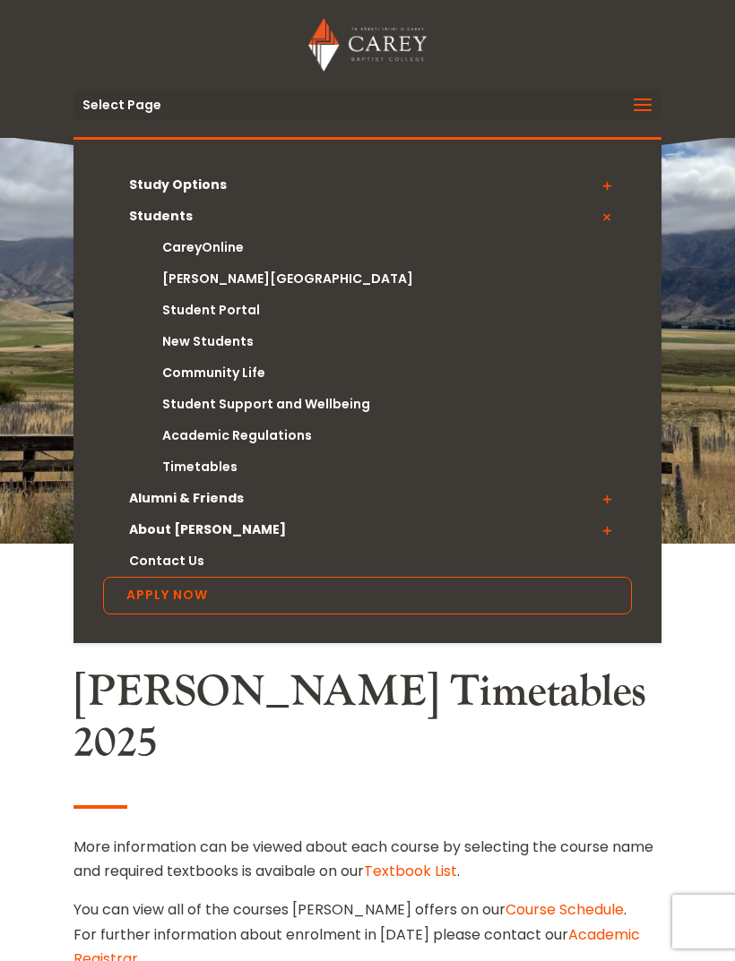
click at [601, 506] on span at bounding box center [607, 499] width 50 height 32
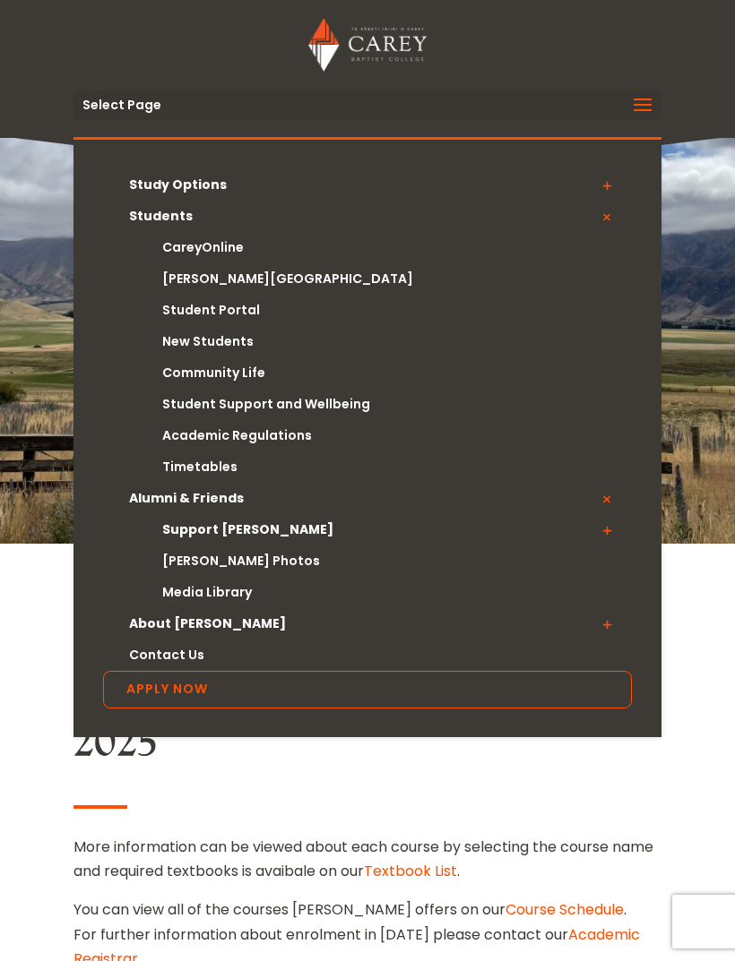
click at [602, 533] on span at bounding box center [607, 530] width 50 height 32
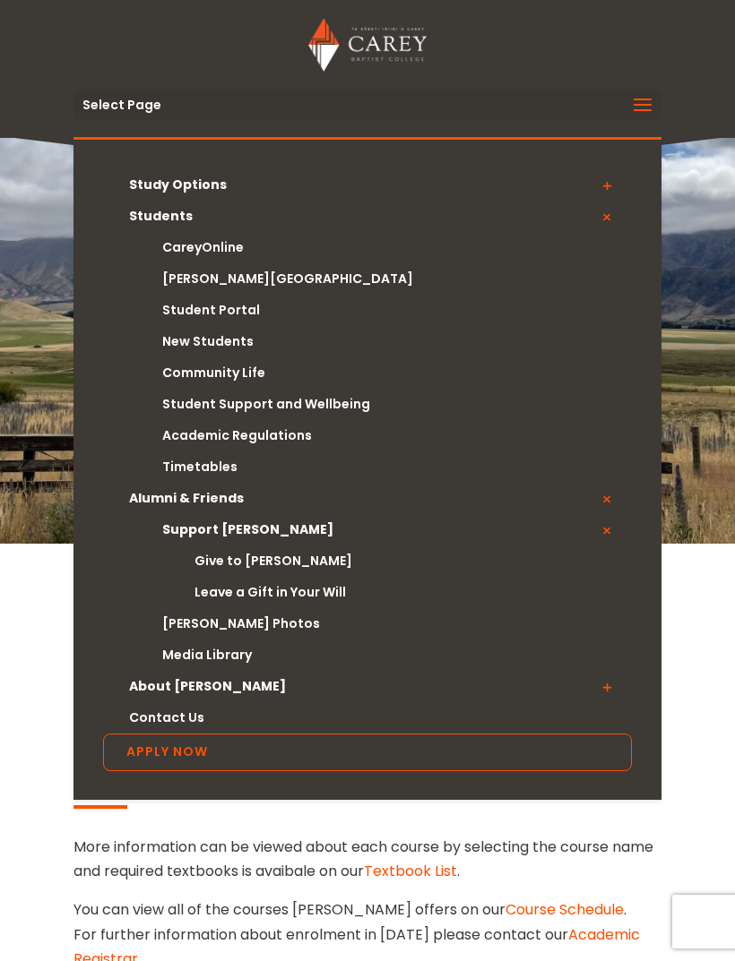
click at [220, 625] on link "[PERSON_NAME] Photos" at bounding box center [385, 623] width 494 height 31
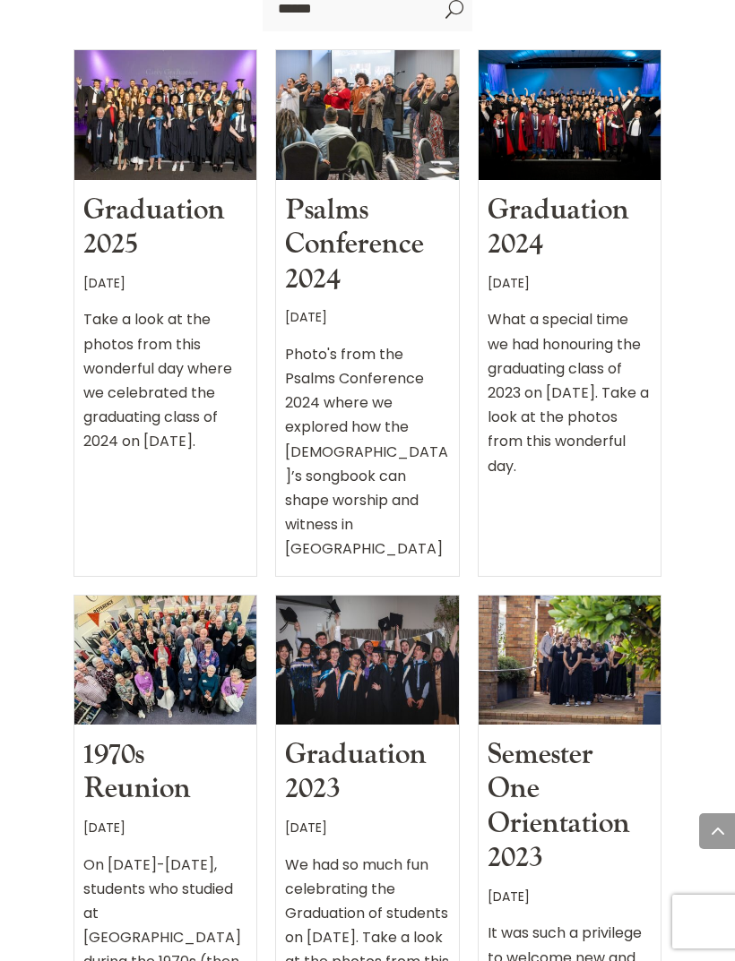
scroll to position [760, 0]
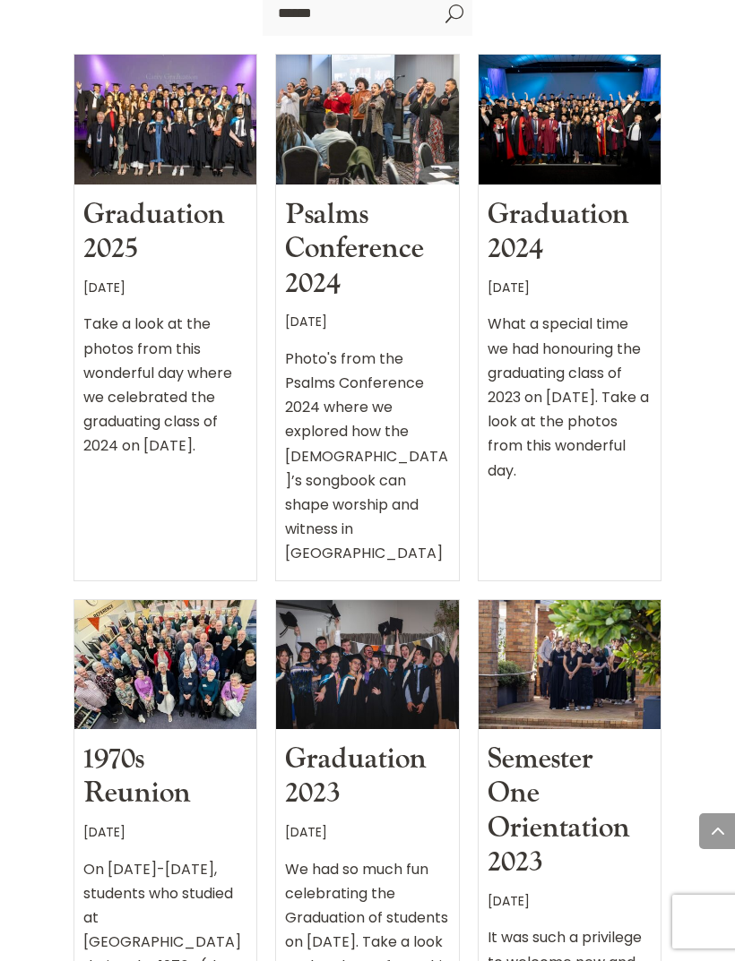
click at [390, 850] on div "We had so much fun celebrating the Graduation of students on [DATE]. Take a loo…" at bounding box center [367, 934] width 164 height 168
click at [372, 600] on div at bounding box center [367, 664] width 182 height 129
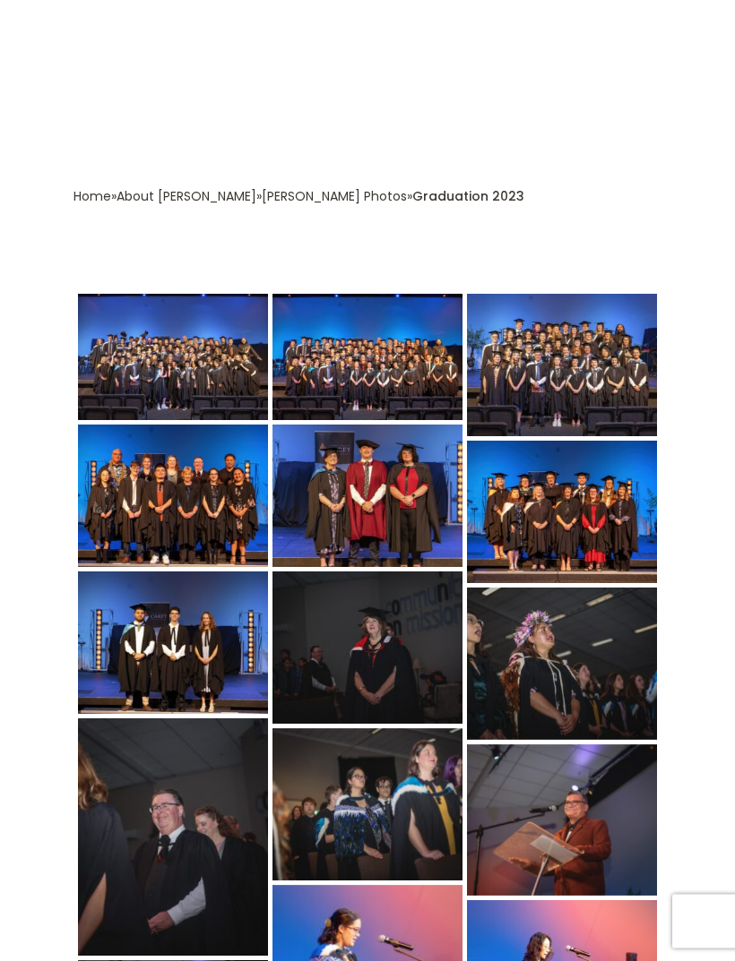
scroll to position [328, 0]
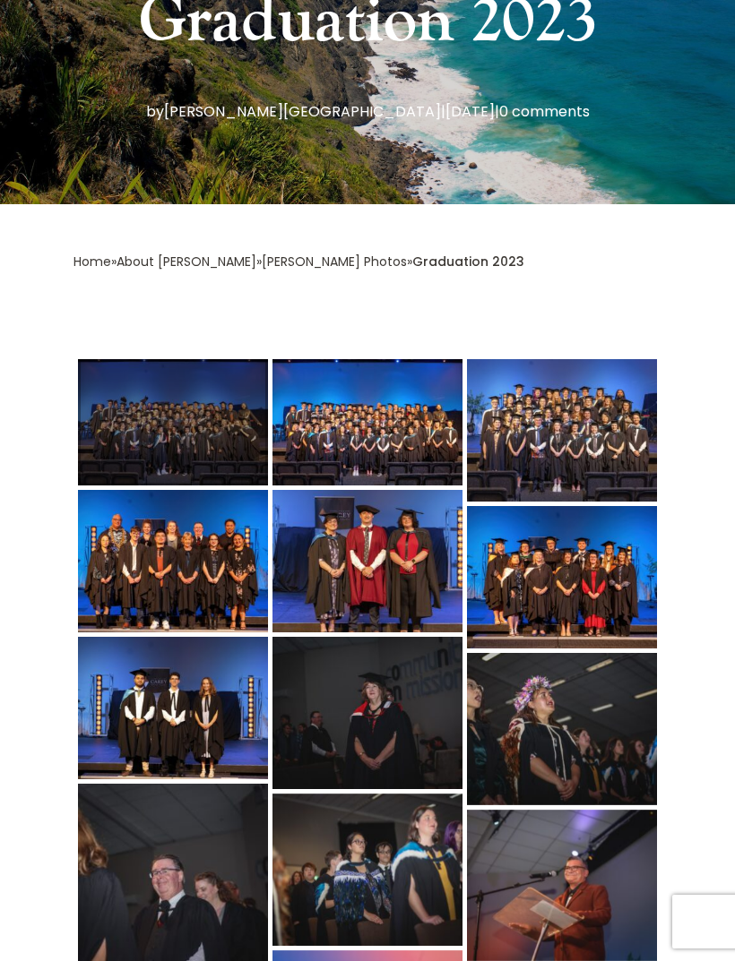
click at [185, 444] on div at bounding box center [173, 422] width 190 height 126
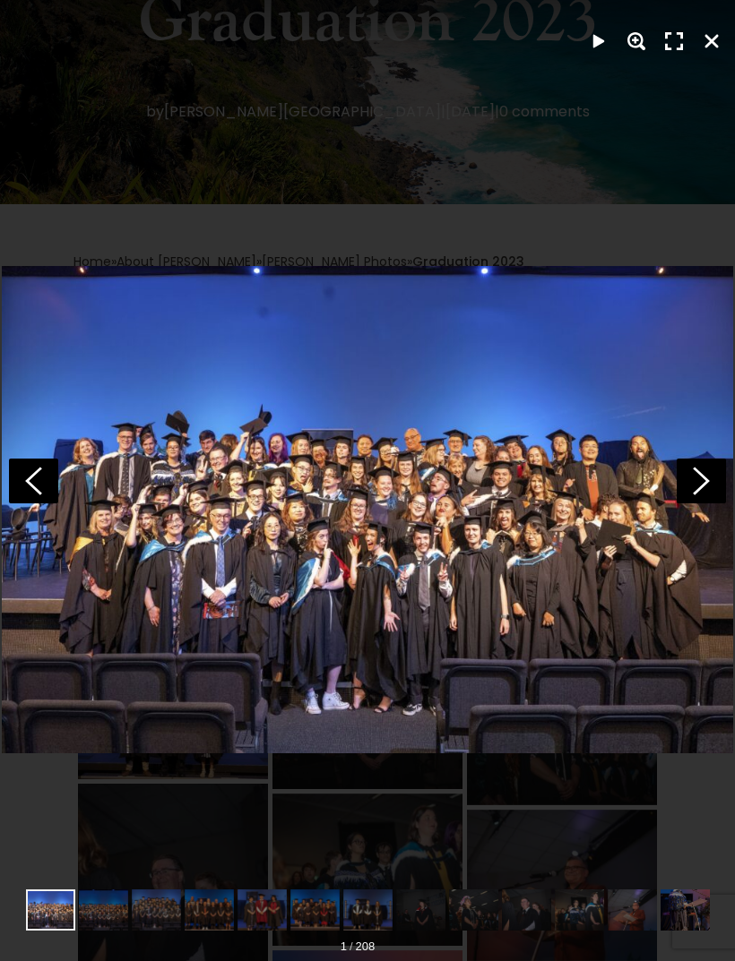
click at [701, 504] on icon at bounding box center [701, 481] width 49 height 45
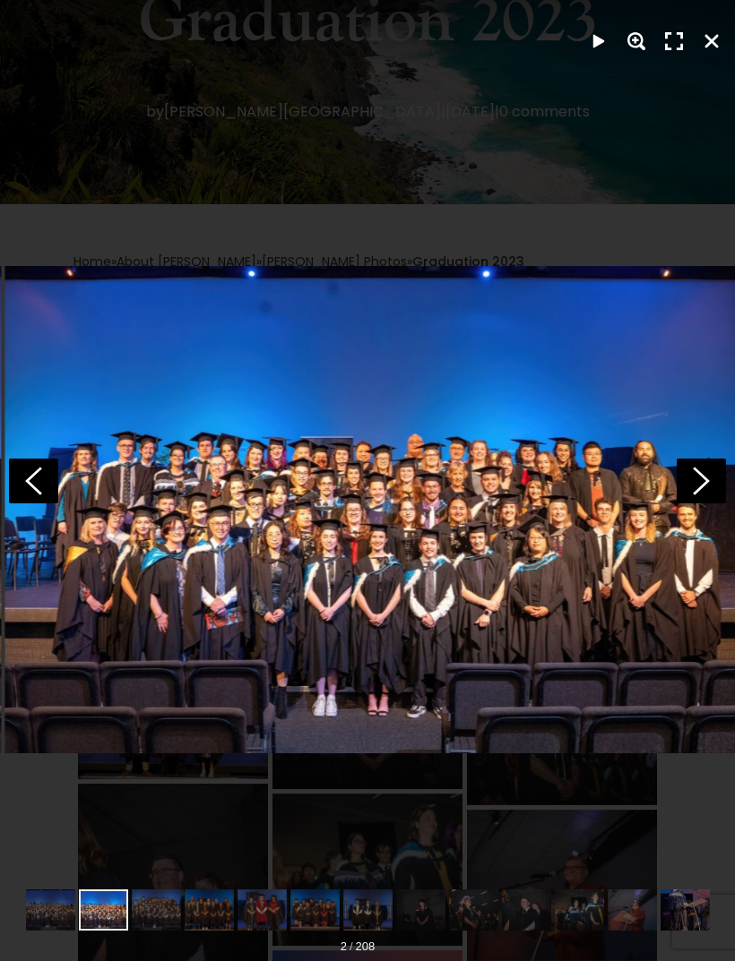
click at [696, 495] on polygon at bounding box center [701, 481] width 17 height 28
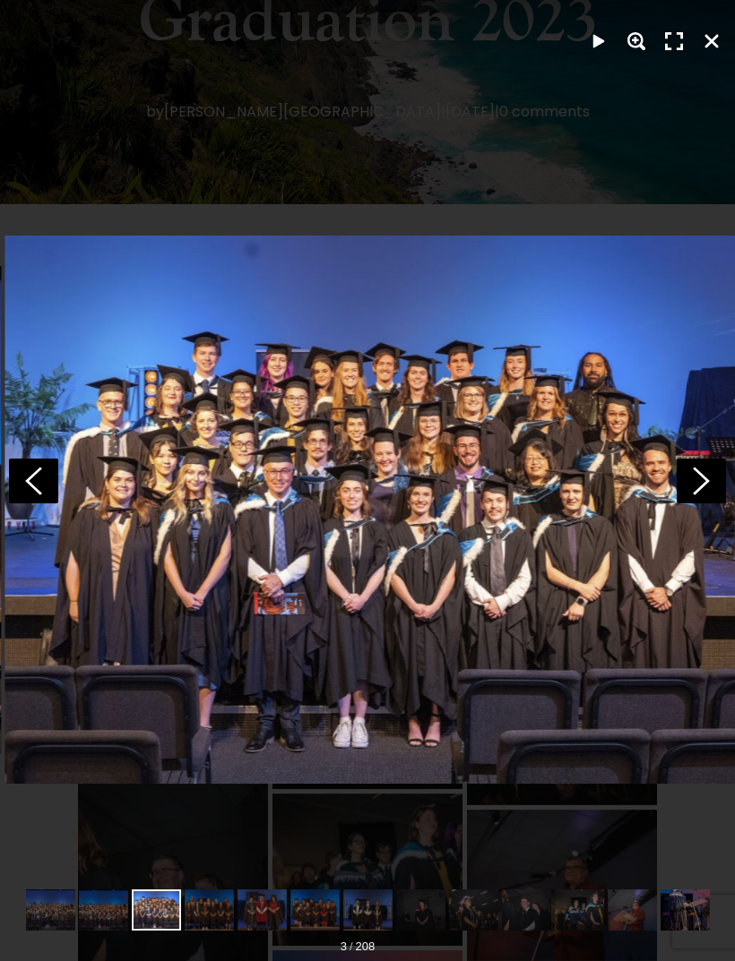
click at [697, 504] on icon at bounding box center [701, 481] width 49 height 45
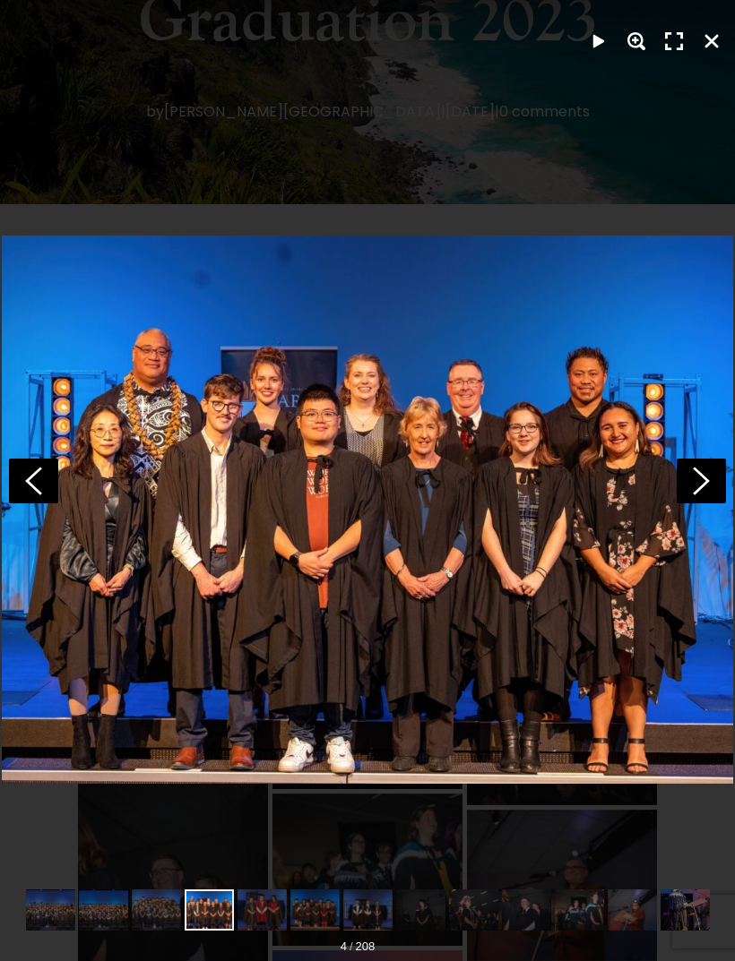
click at [693, 504] on icon at bounding box center [701, 481] width 49 height 45
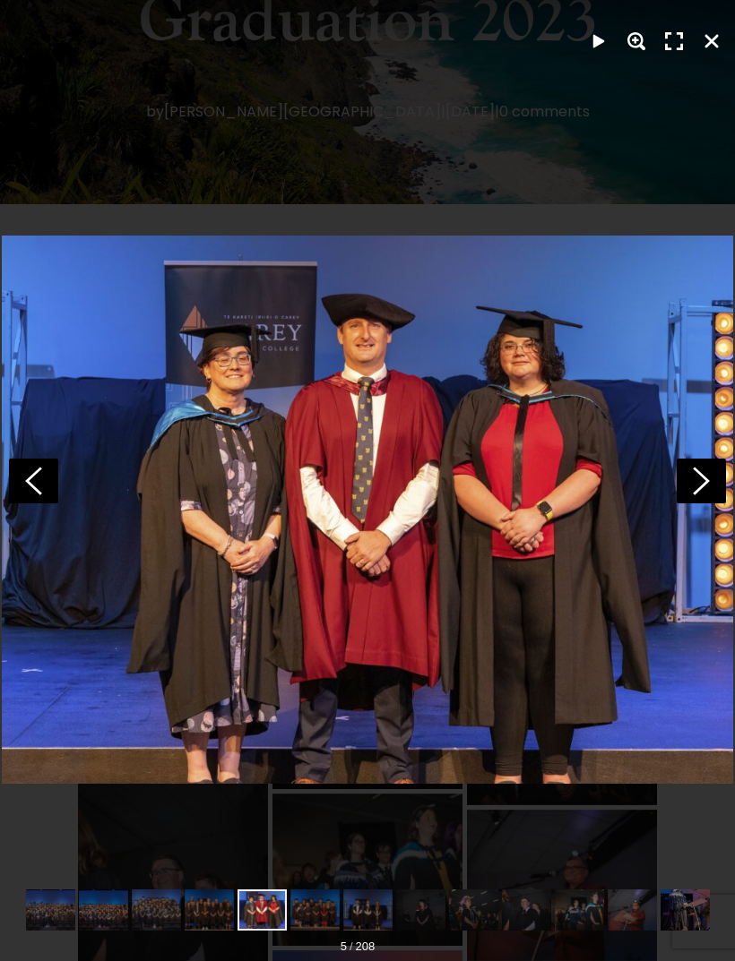
click at [693, 504] on icon at bounding box center [701, 481] width 49 height 45
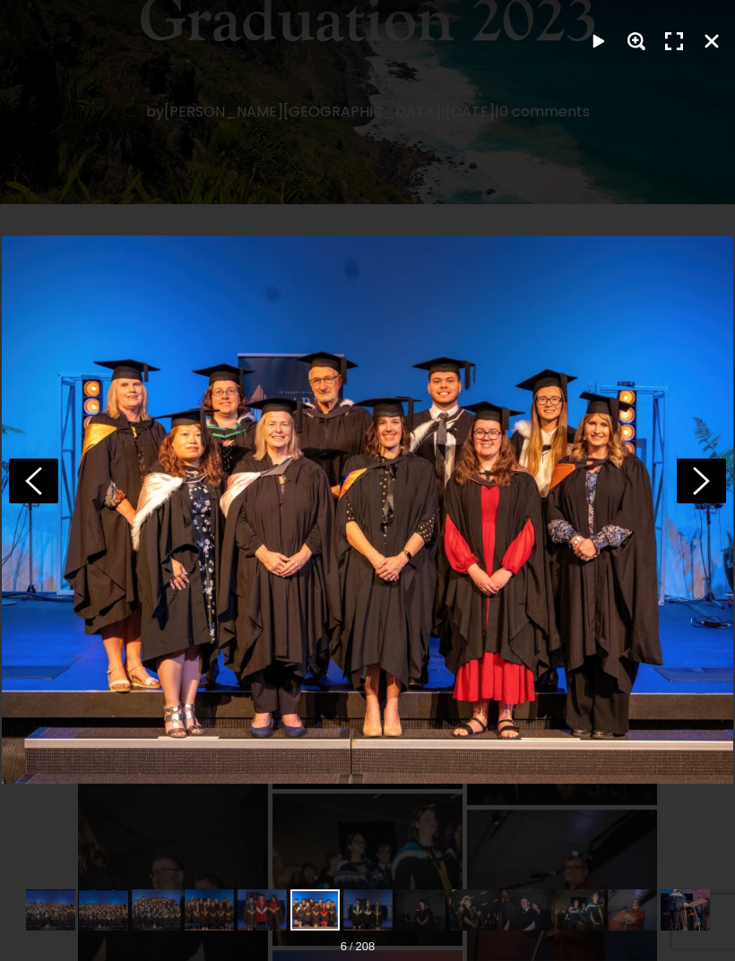
click at [693, 503] on icon at bounding box center [701, 481] width 49 height 45
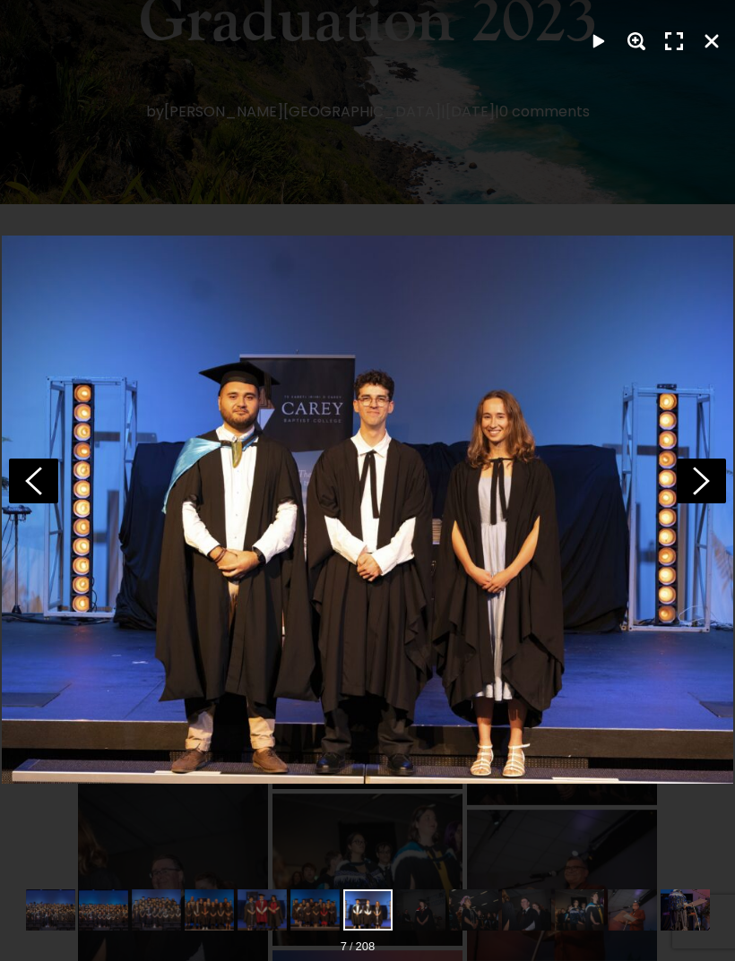
click at [709, 504] on icon at bounding box center [701, 481] width 49 height 45
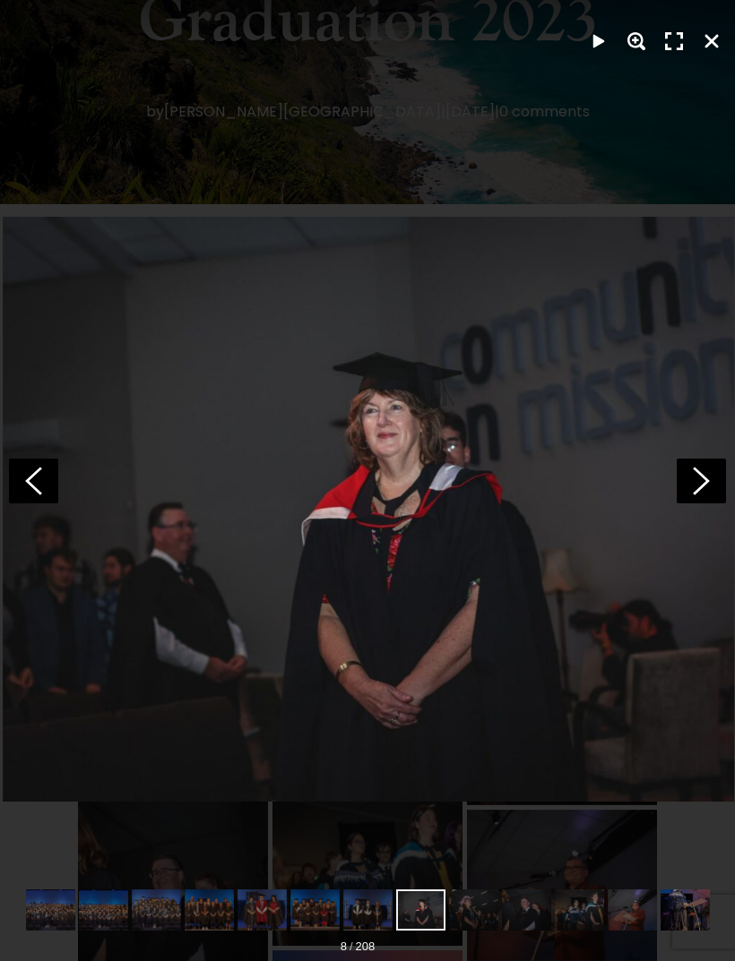
click at [698, 504] on icon at bounding box center [701, 481] width 49 height 45
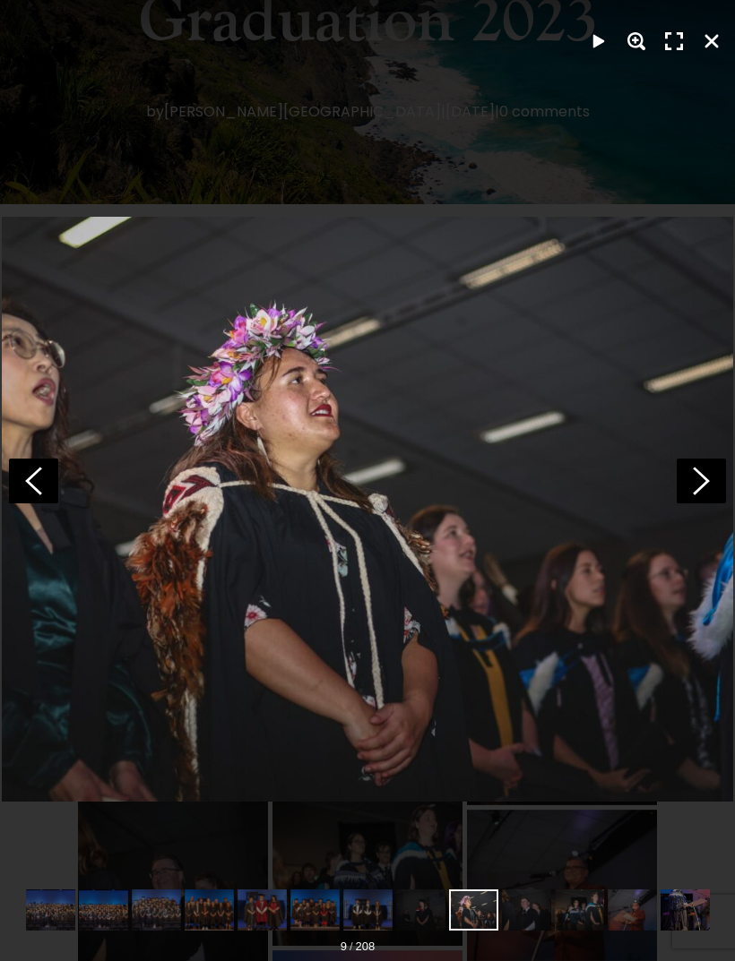
click at [705, 495] on polygon at bounding box center [701, 481] width 17 height 28
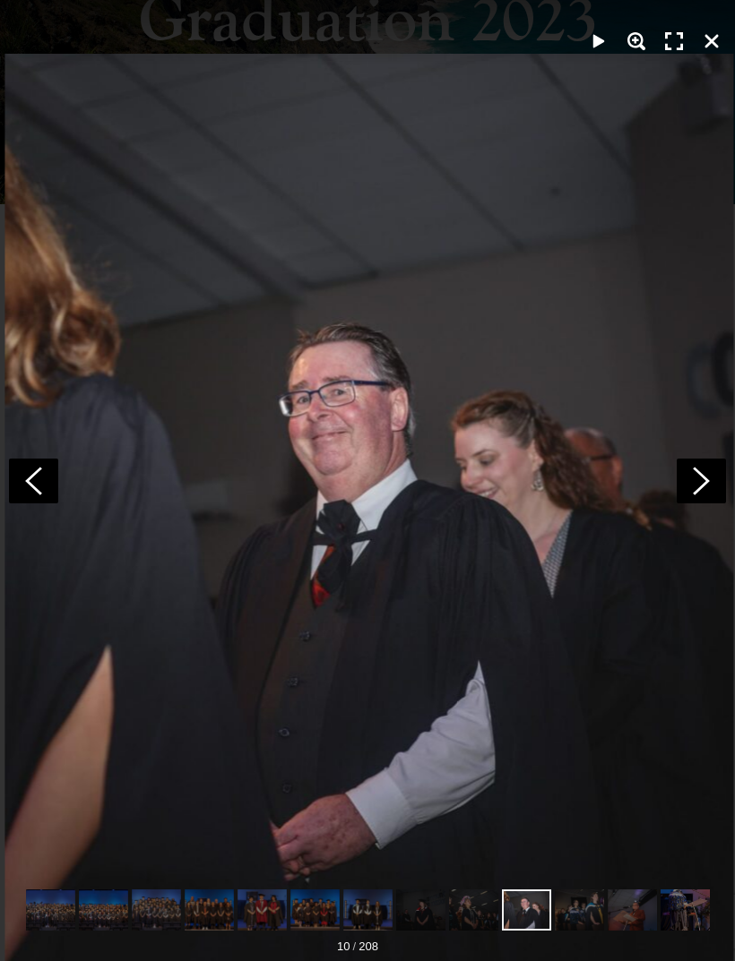
click at [703, 504] on icon at bounding box center [701, 481] width 49 height 45
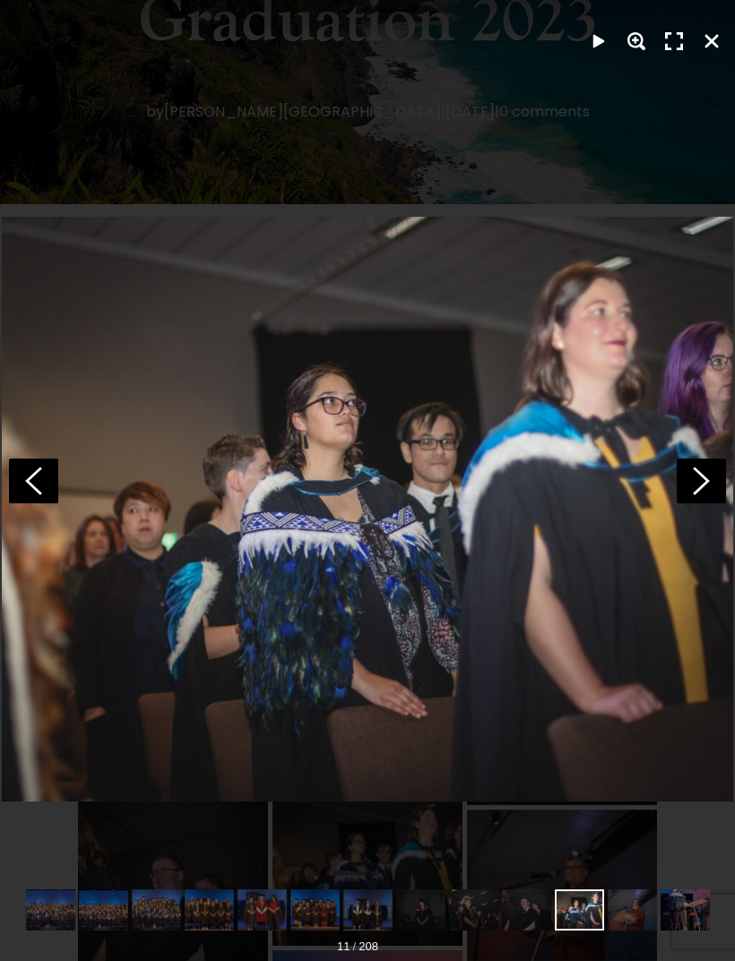
click at [695, 504] on icon at bounding box center [701, 481] width 49 height 45
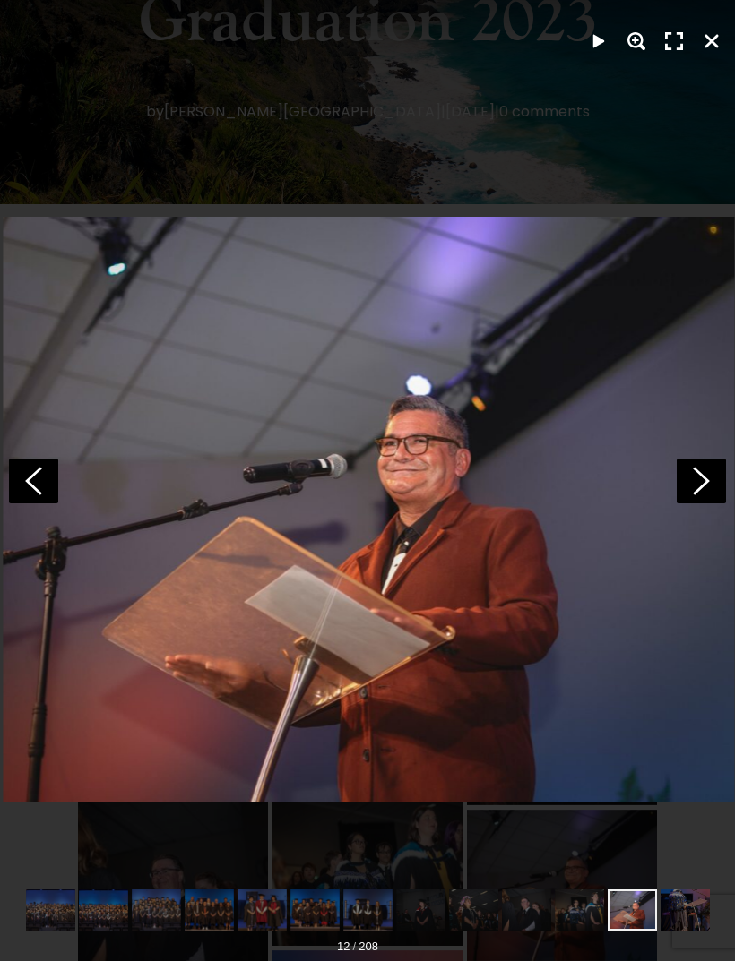
click at [689, 504] on icon at bounding box center [701, 481] width 49 height 45
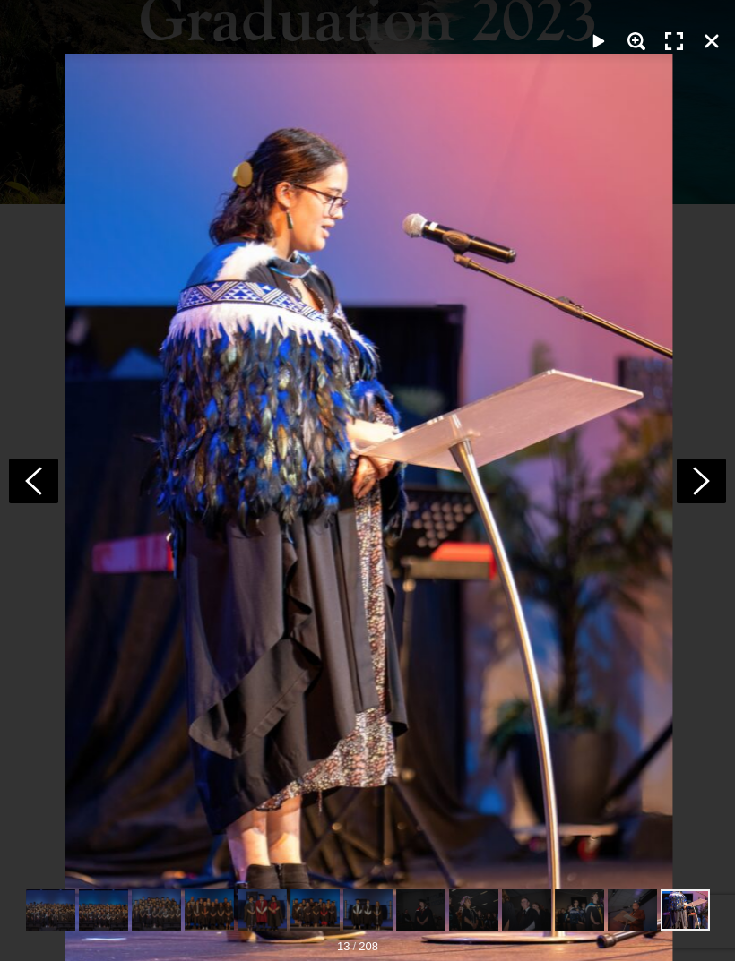
click at [691, 504] on icon at bounding box center [701, 481] width 49 height 45
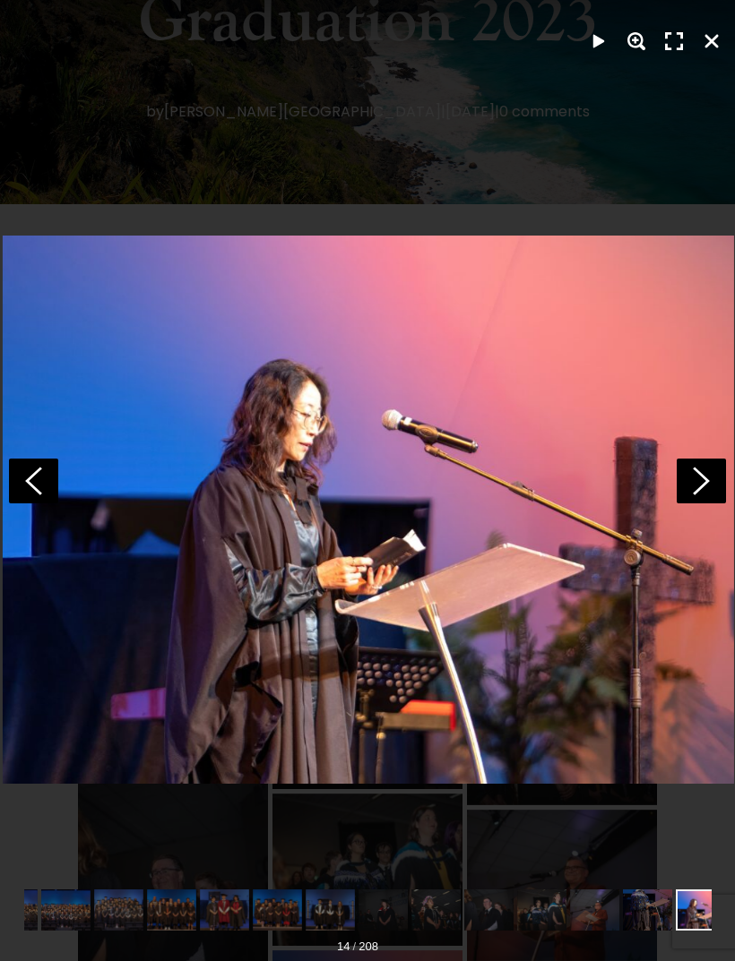
click at [694, 504] on icon at bounding box center [701, 481] width 49 height 45
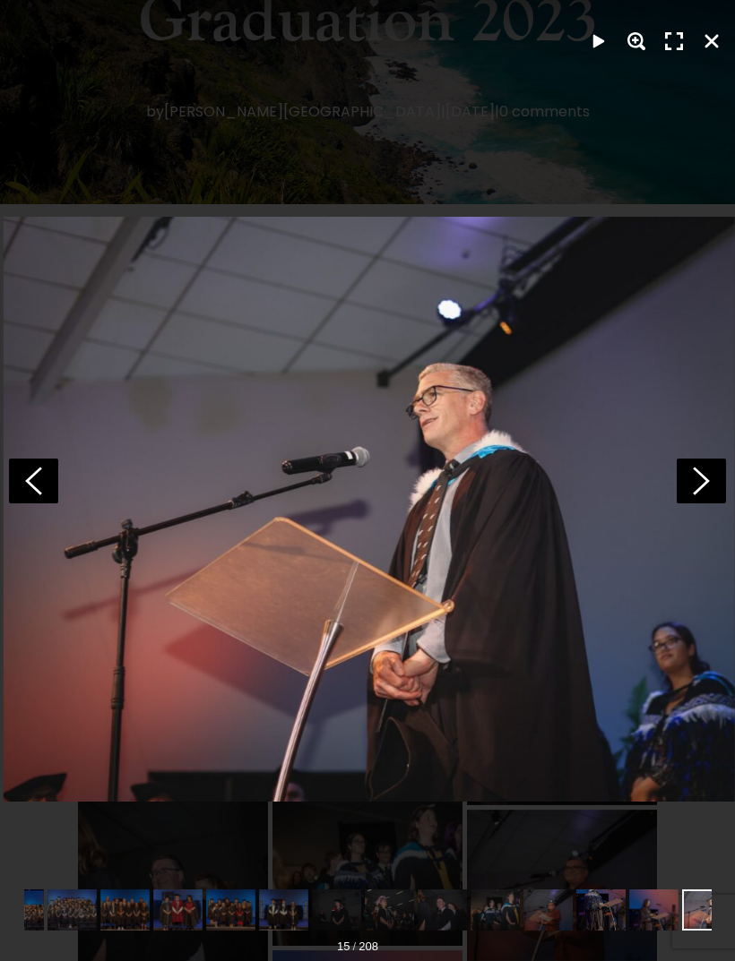
click at [691, 504] on icon at bounding box center [701, 481] width 49 height 45
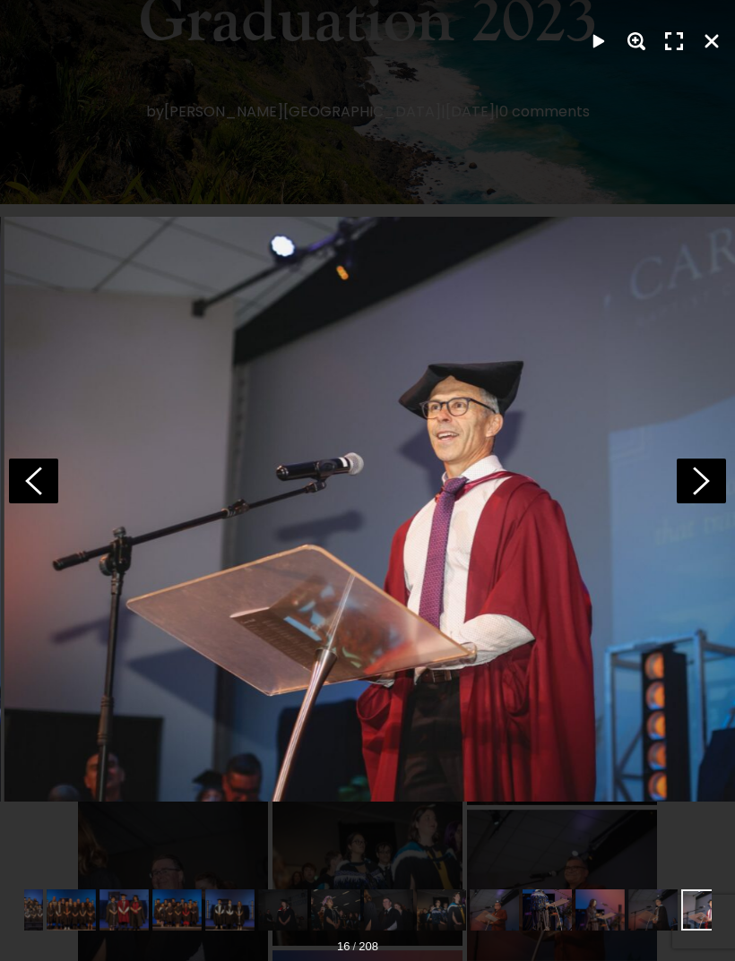
click at [689, 504] on icon at bounding box center [701, 481] width 49 height 45
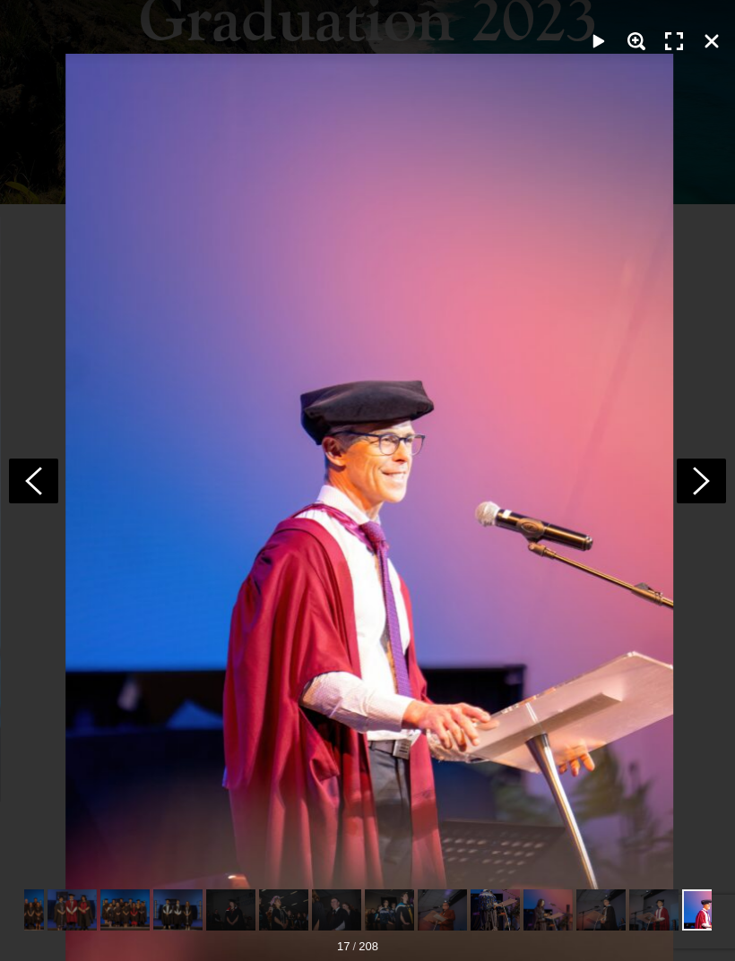
click at [691, 504] on icon at bounding box center [701, 481] width 49 height 45
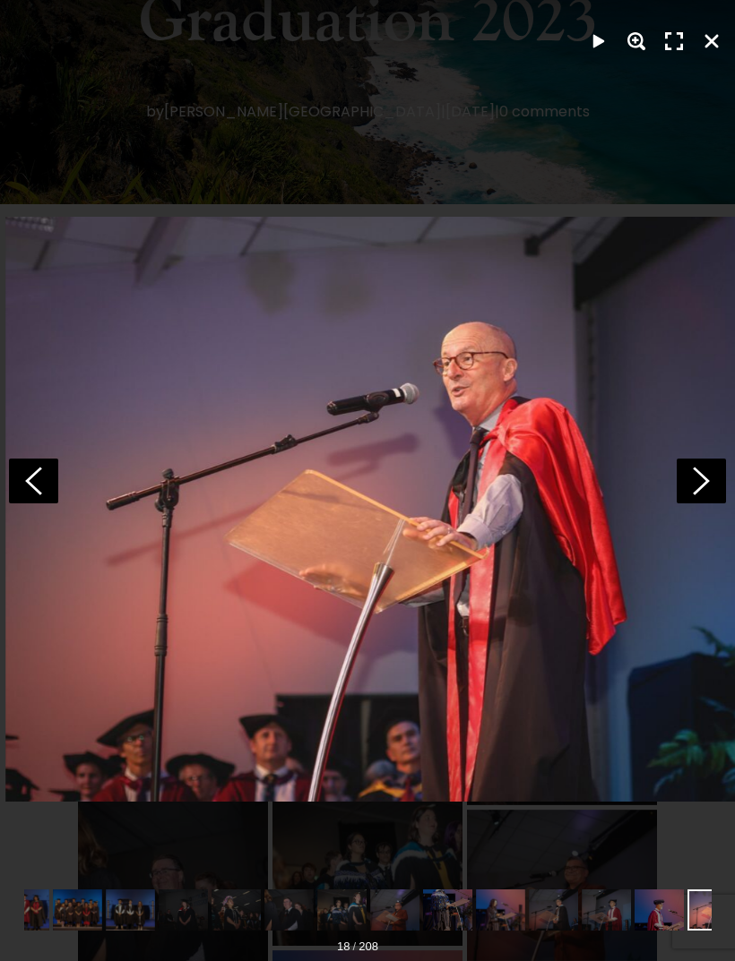
click at [691, 504] on icon at bounding box center [701, 481] width 49 height 45
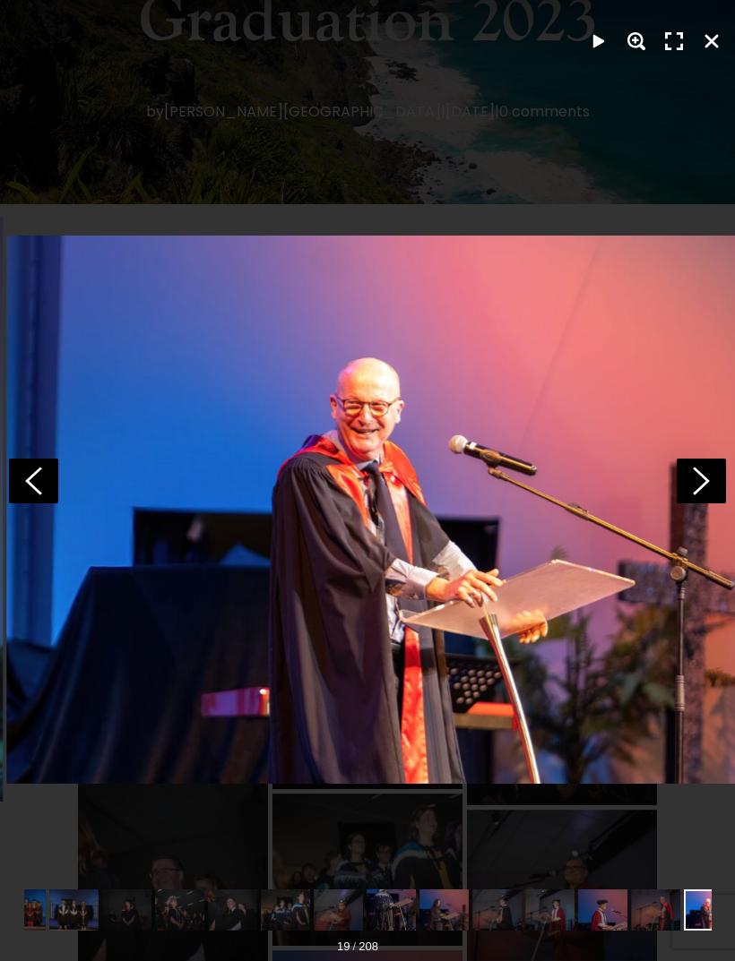
click at [694, 504] on icon at bounding box center [701, 481] width 49 height 45
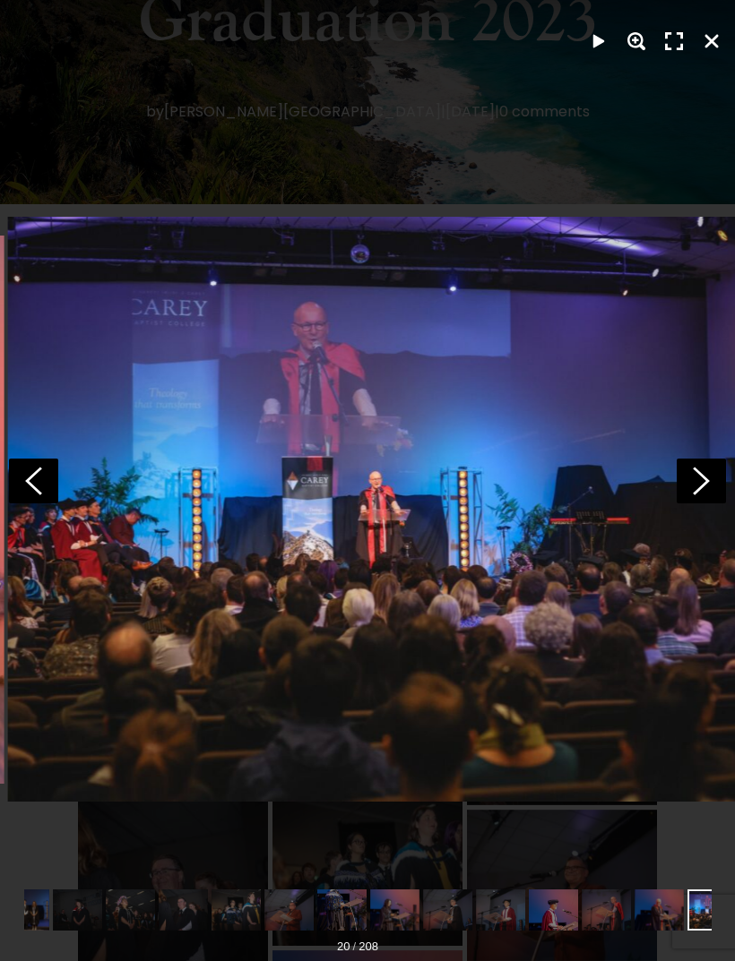
click at [695, 504] on icon at bounding box center [701, 481] width 49 height 45
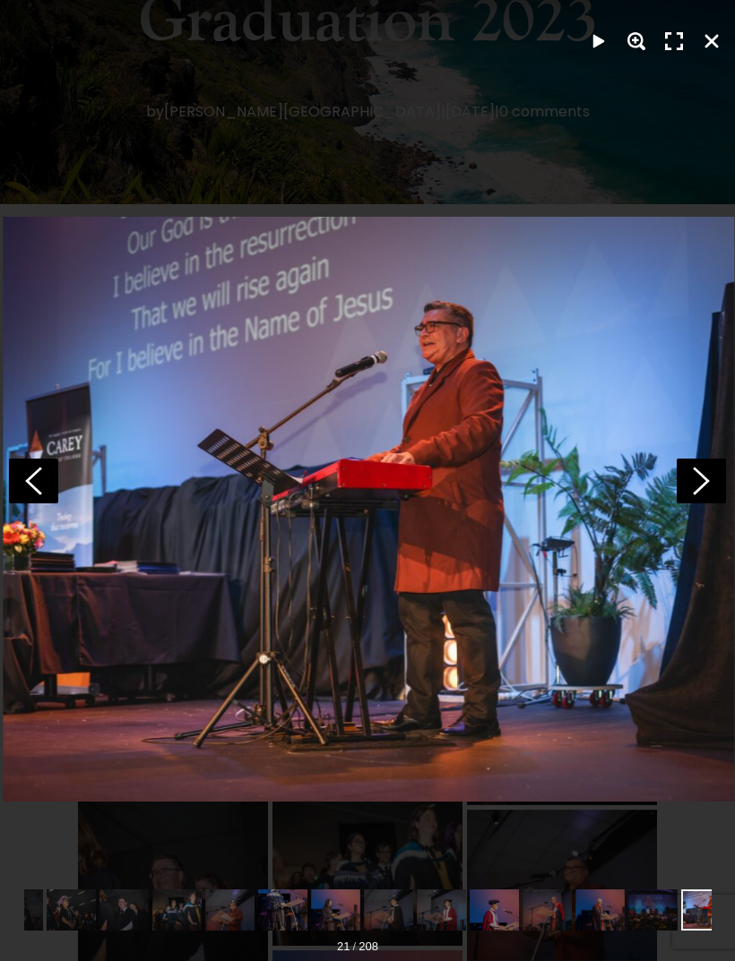
click at [695, 504] on icon at bounding box center [701, 481] width 49 height 45
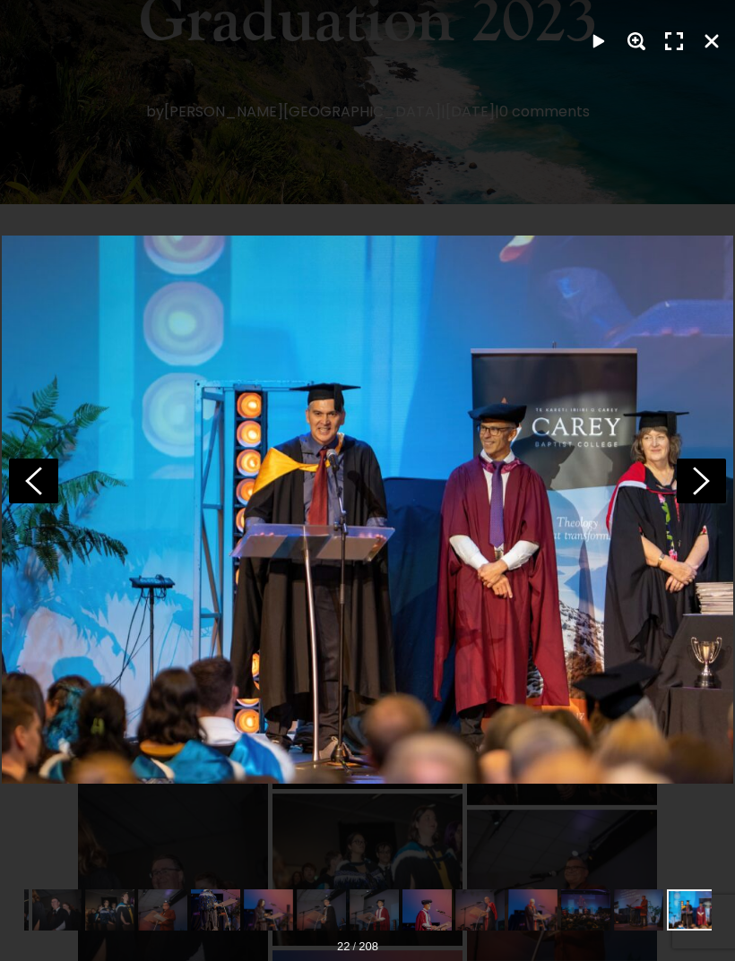
click at [695, 504] on icon at bounding box center [701, 481] width 49 height 45
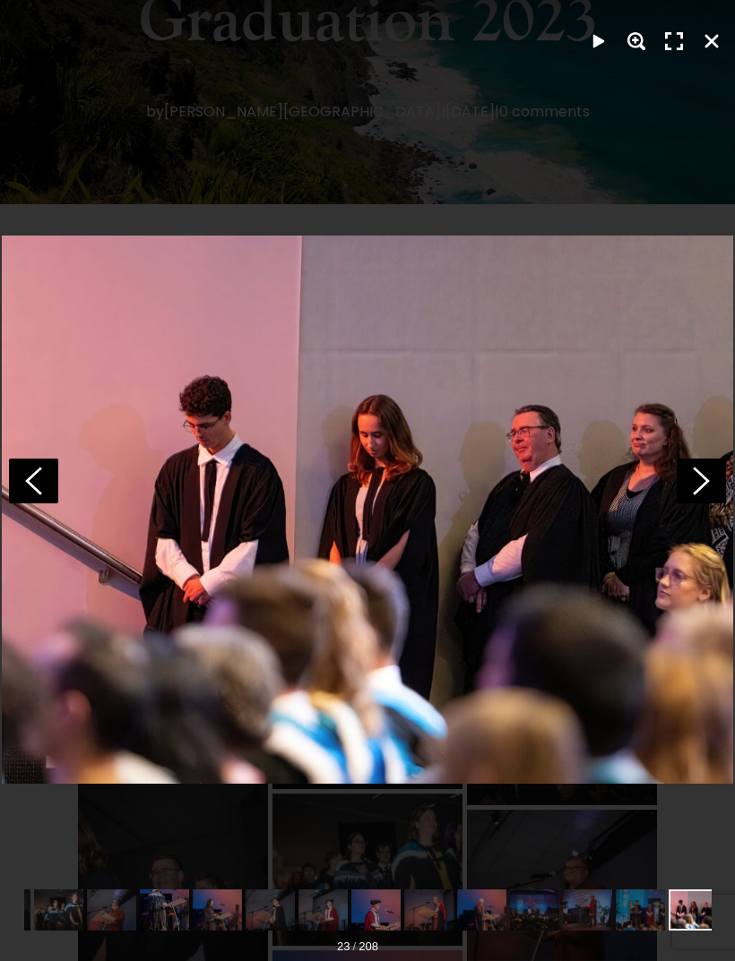
click at [697, 504] on icon at bounding box center [701, 481] width 49 height 45
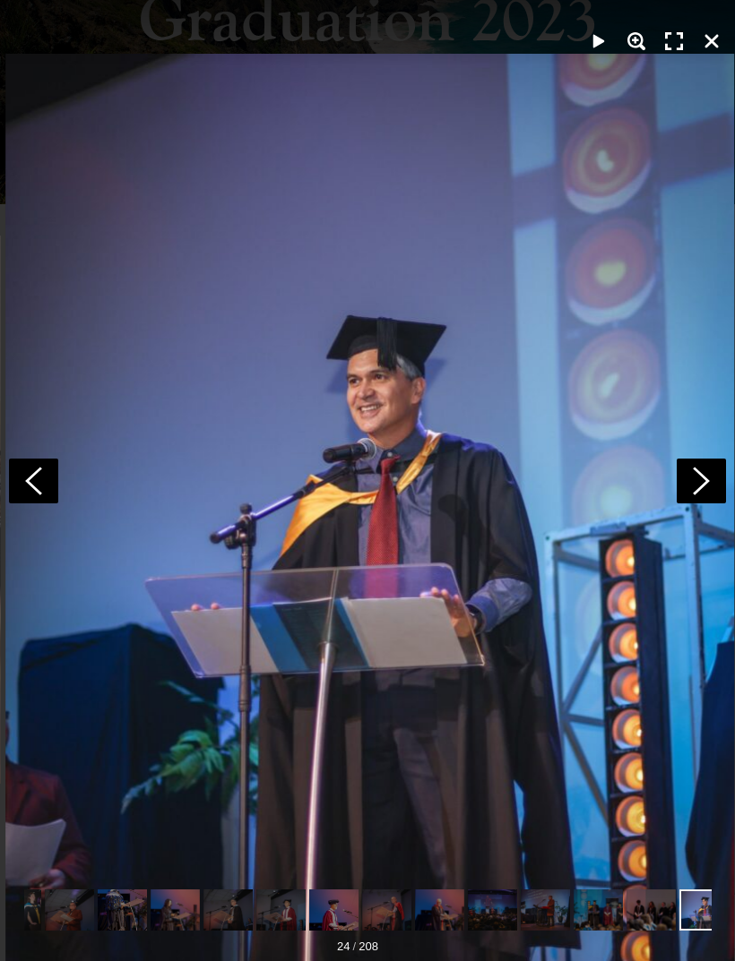
click at [696, 504] on icon at bounding box center [701, 481] width 49 height 45
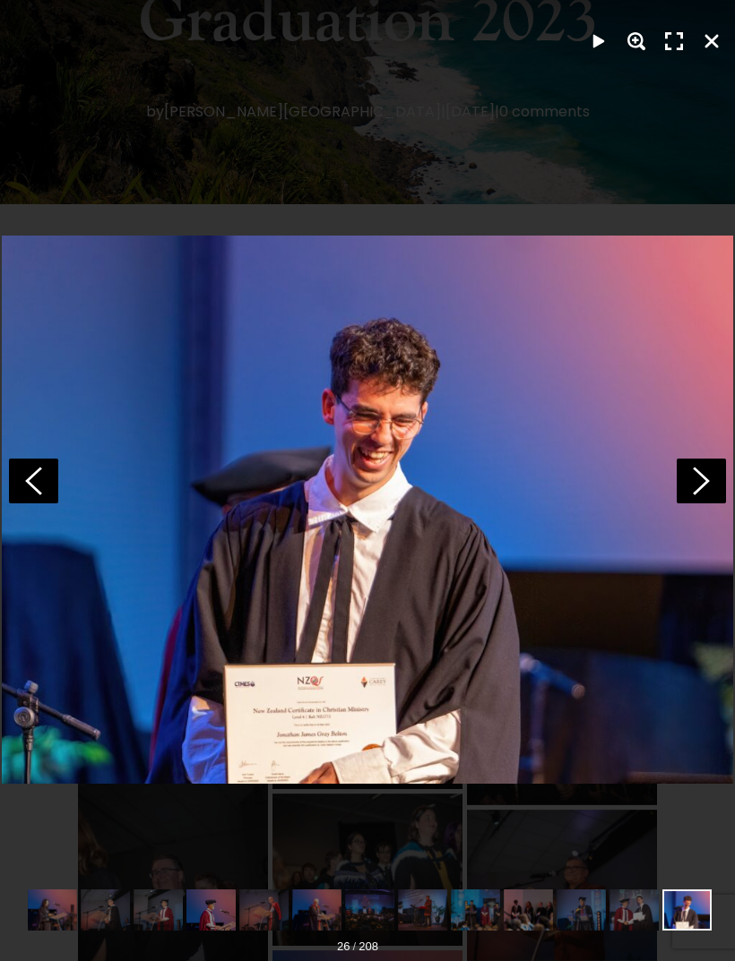
scroll to position [0, 687]
click at [703, 504] on icon at bounding box center [701, 481] width 49 height 45
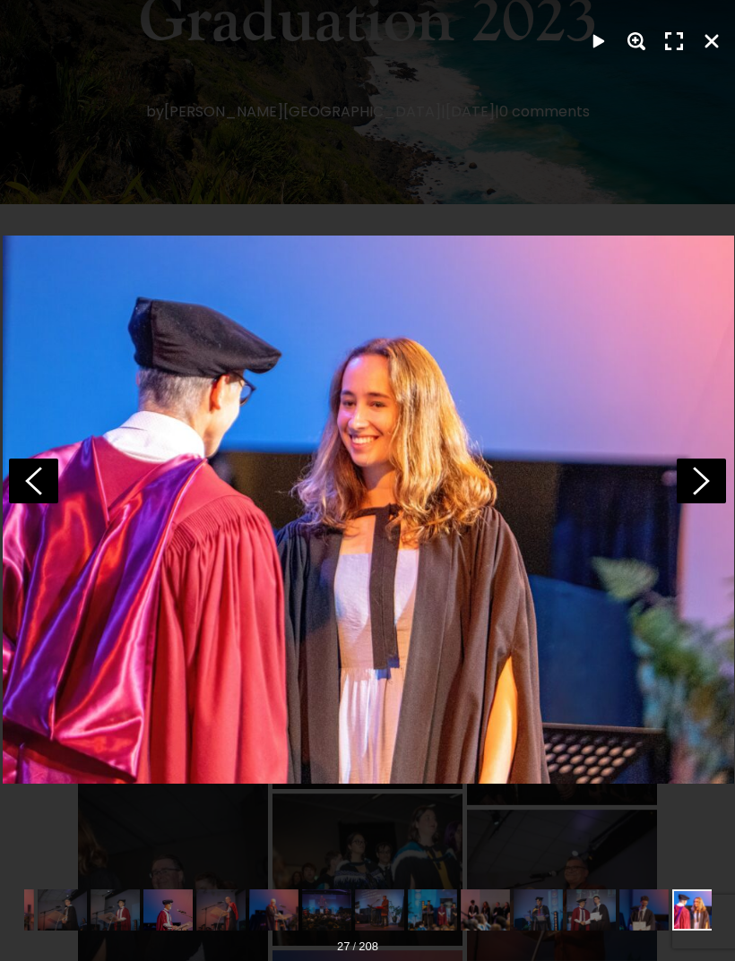
click at [683, 504] on icon at bounding box center [701, 481] width 49 height 45
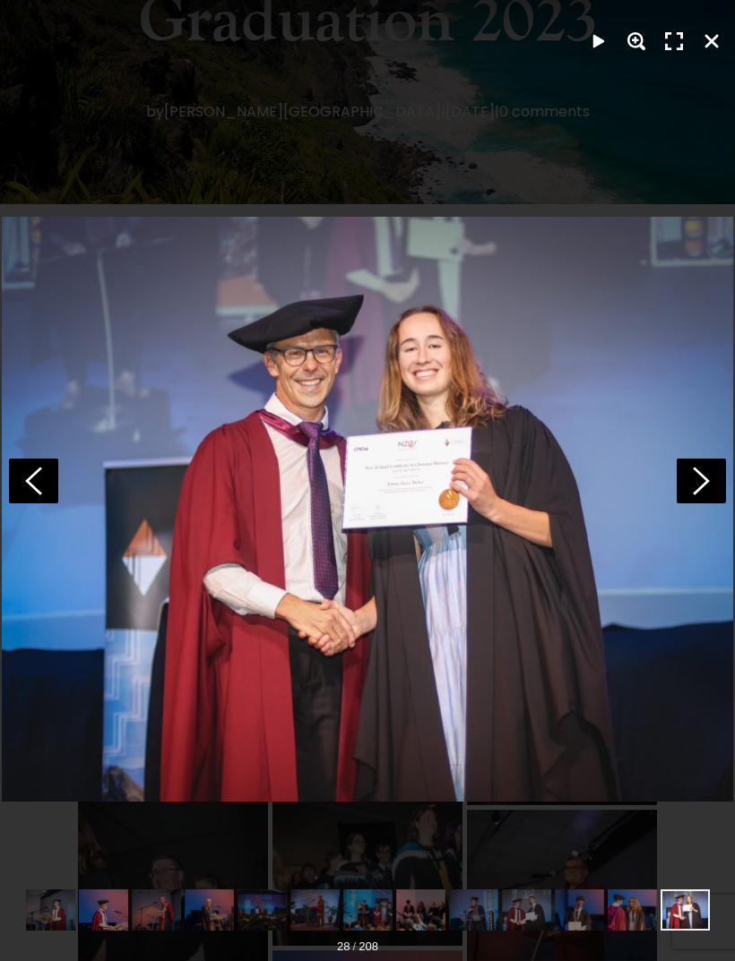
click at [687, 504] on icon at bounding box center [701, 481] width 49 height 45
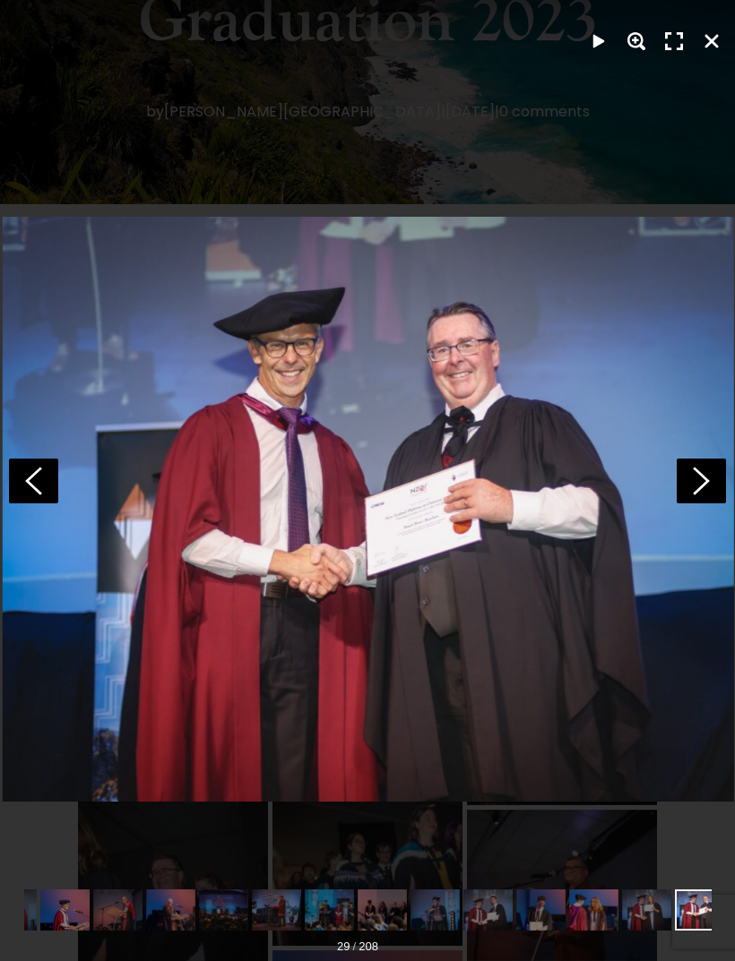
click at [704, 503] on icon at bounding box center [701, 481] width 49 height 45
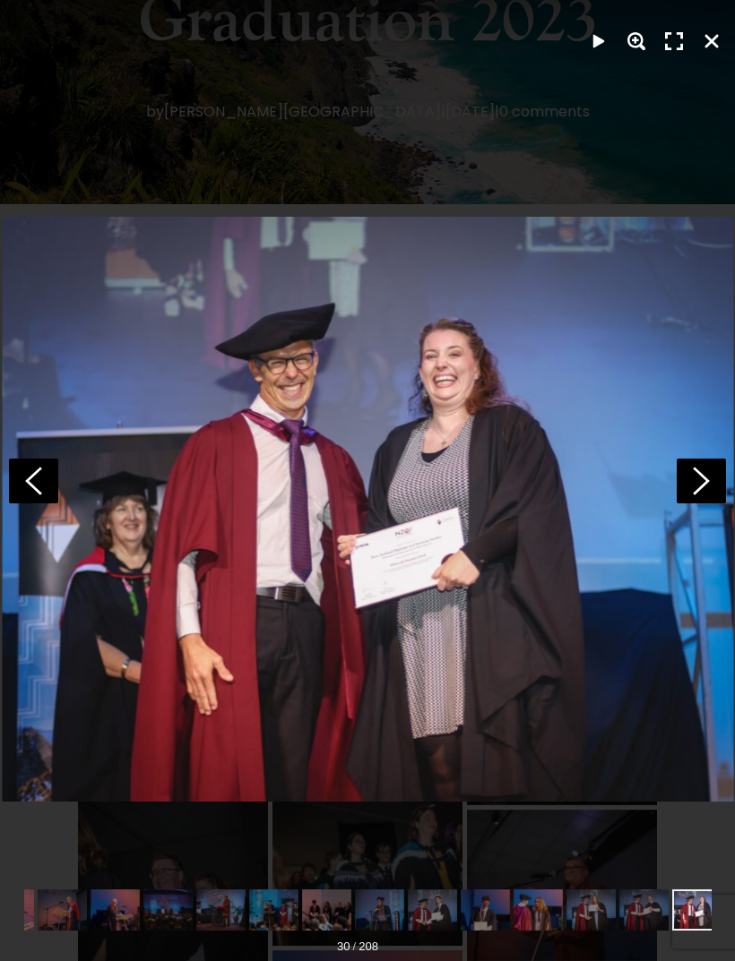
click at [705, 495] on polygon at bounding box center [701, 481] width 17 height 28
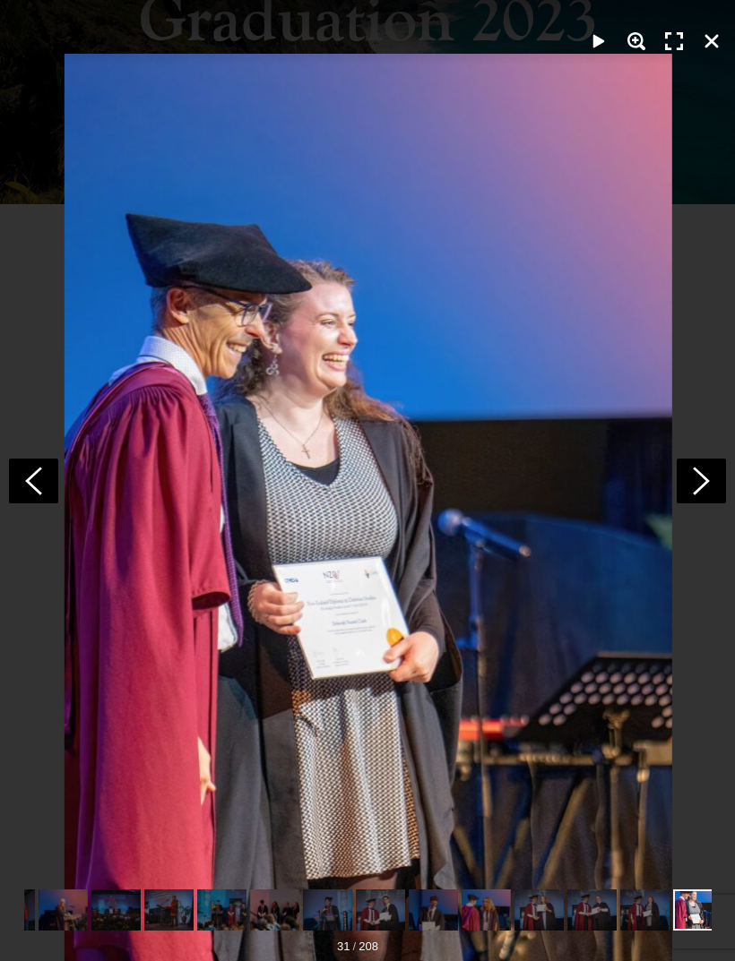
click at [706, 495] on polygon at bounding box center [701, 481] width 17 height 28
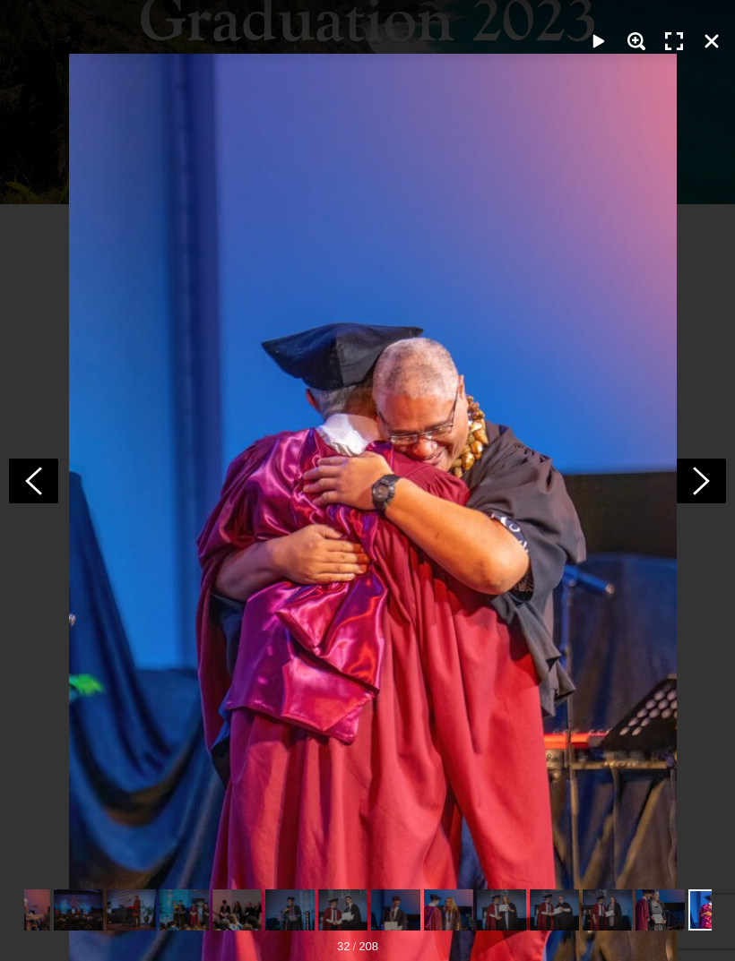
click at [694, 504] on icon at bounding box center [701, 481] width 49 height 45
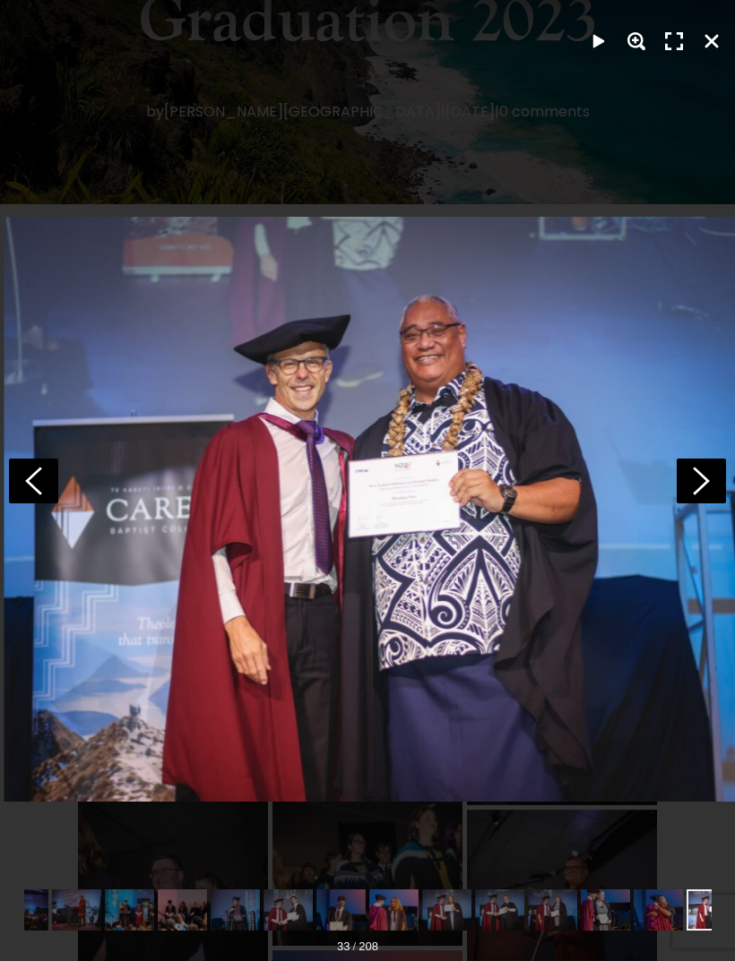
click at [690, 504] on icon at bounding box center [701, 481] width 49 height 45
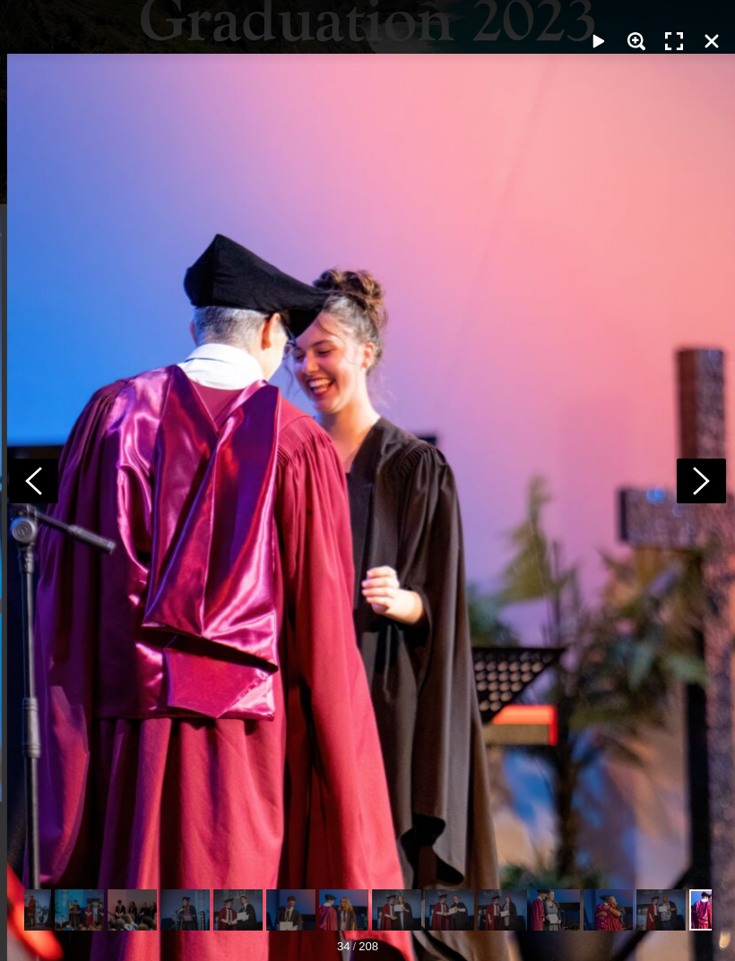
click at [689, 503] on icon at bounding box center [701, 481] width 49 height 45
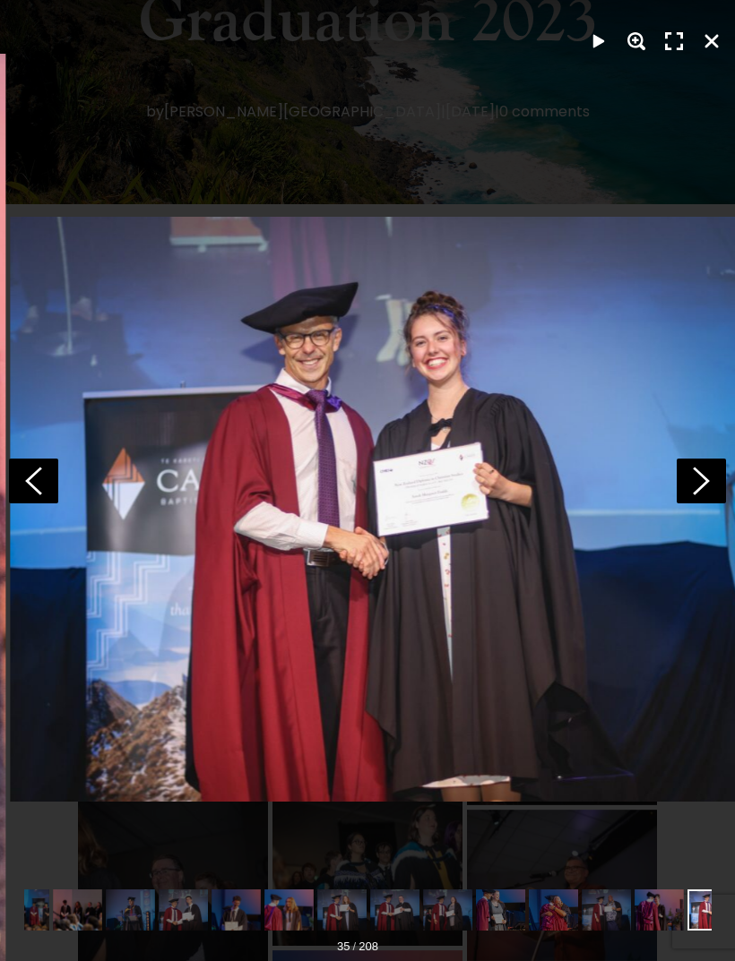
click at [689, 504] on icon at bounding box center [701, 481] width 49 height 45
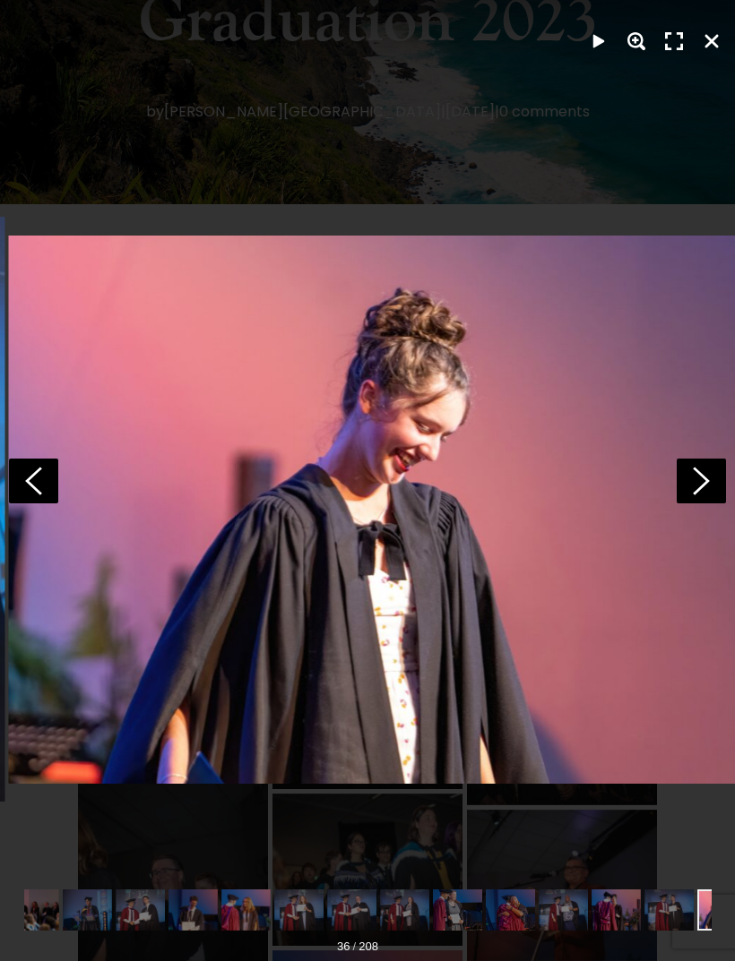
click at [701, 495] on polygon at bounding box center [701, 481] width 17 height 28
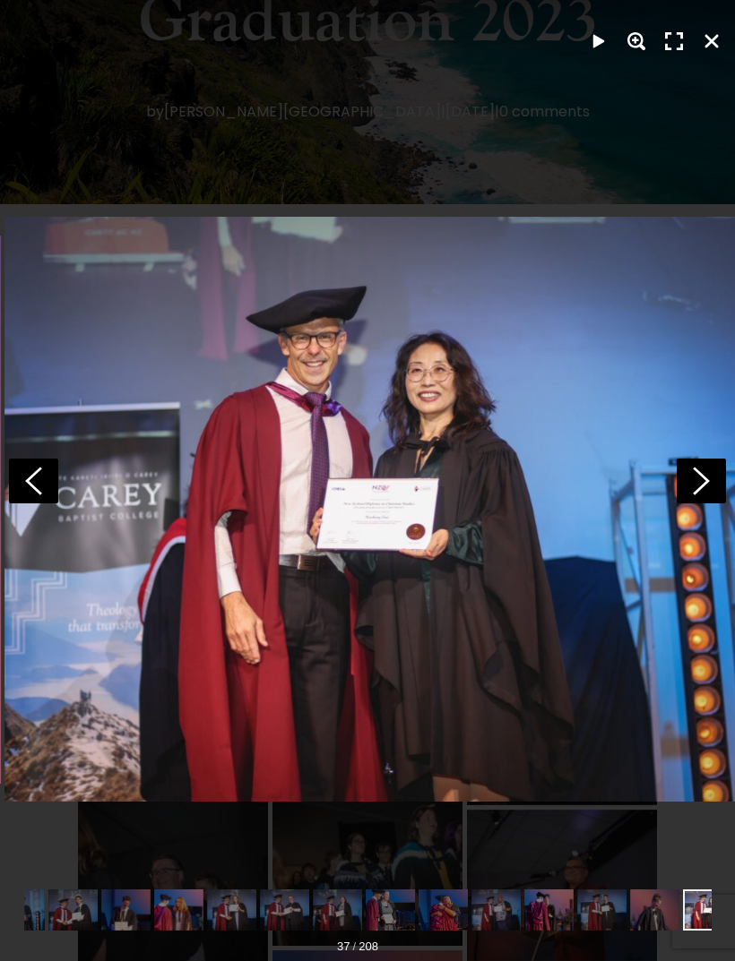
click at [693, 504] on icon at bounding box center [701, 481] width 49 height 45
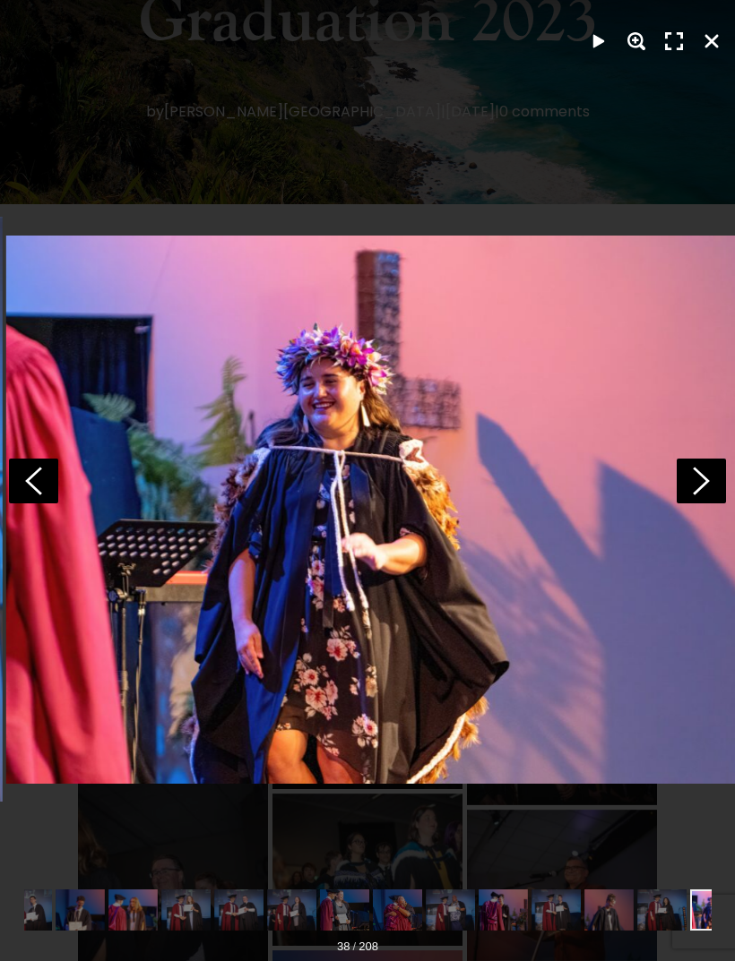
click at [699, 504] on icon at bounding box center [701, 481] width 49 height 45
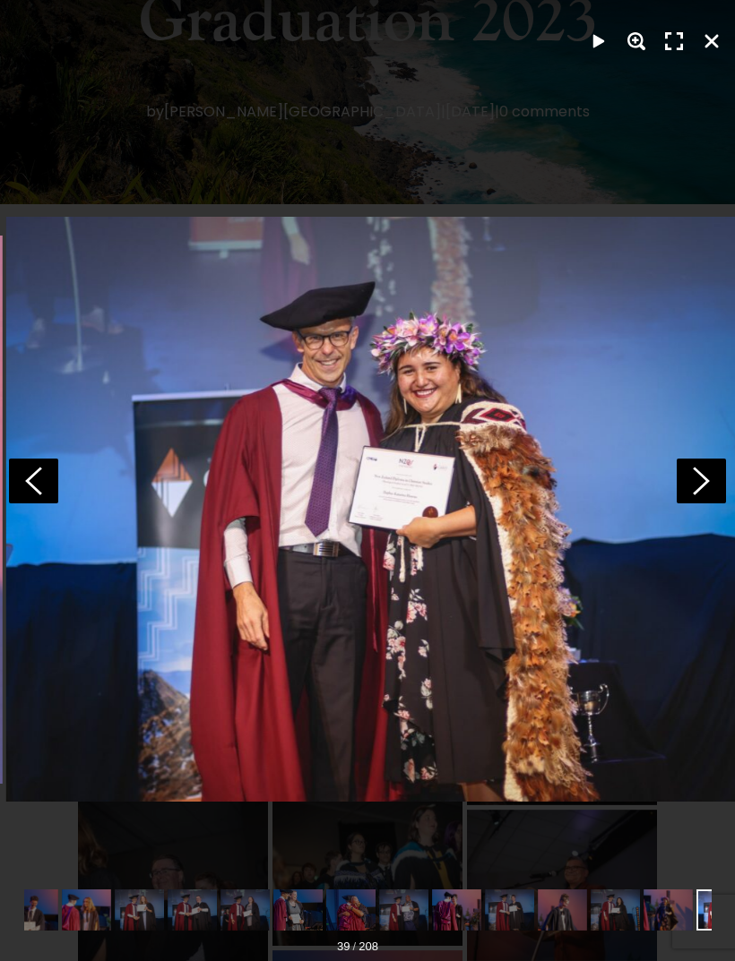
click at [694, 504] on icon at bounding box center [701, 481] width 49 height 45
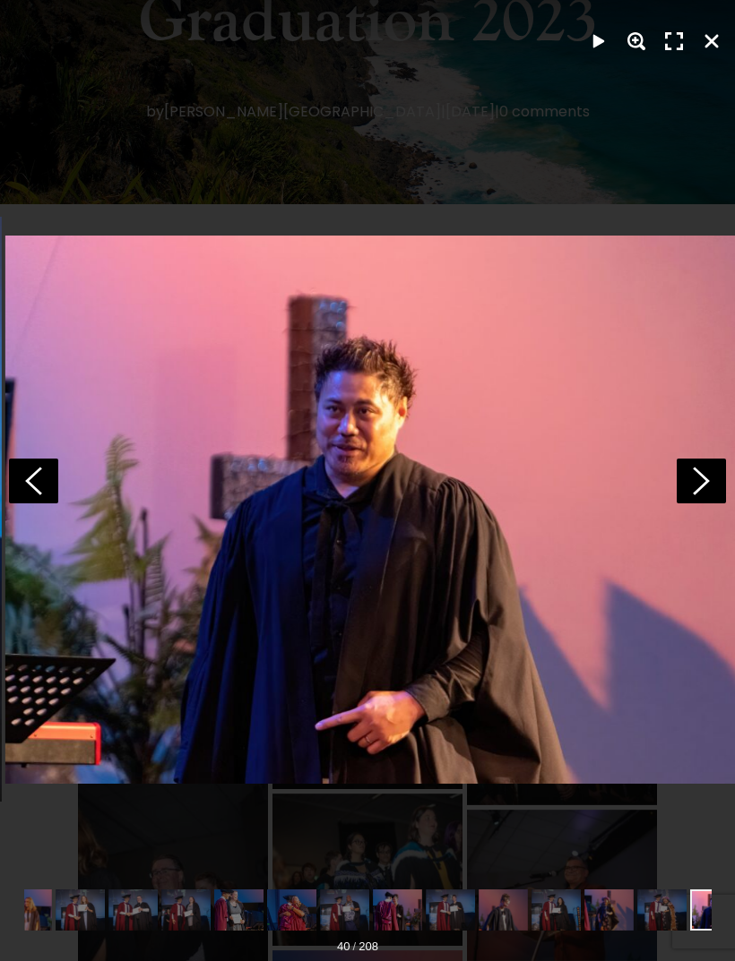
click at [694, 504] on icon at bounding box center [701, 481] width 49 height 45
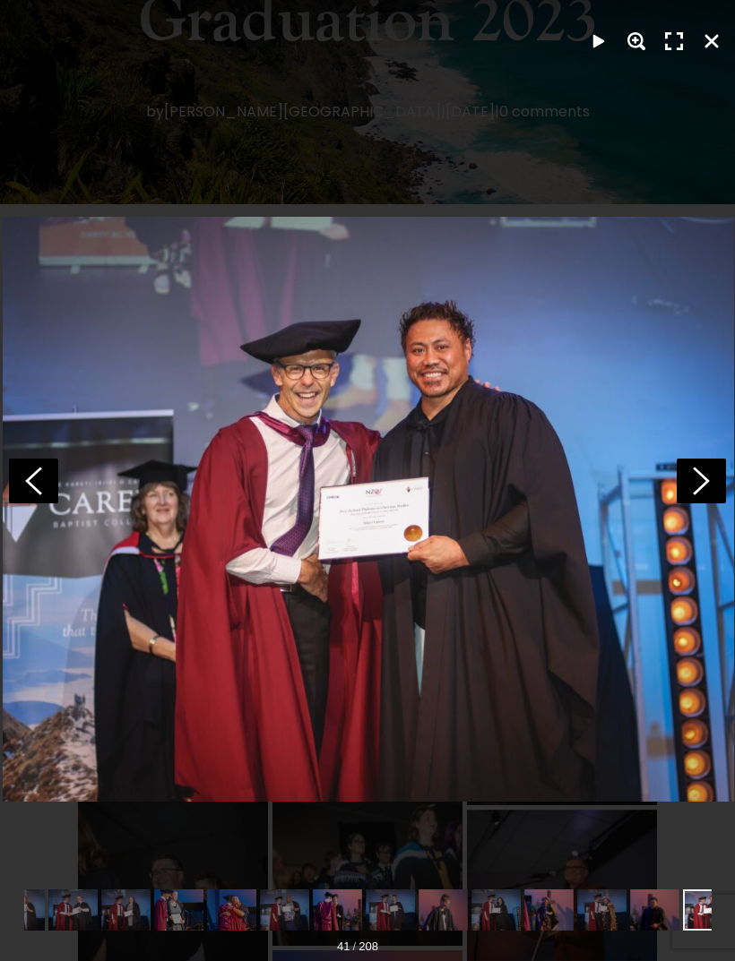
click at [687, 504] on icon at bounding box center [701, 481] width 49 height 45
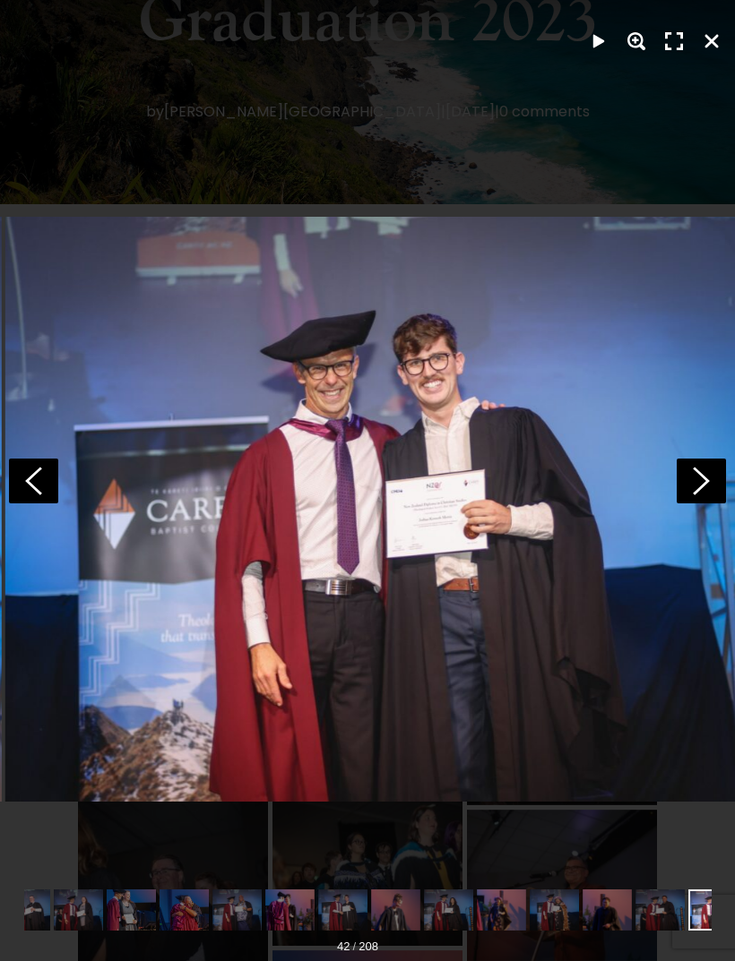
click at [695, 504] on icon at bounding box center [701, 481] width 49 height 45
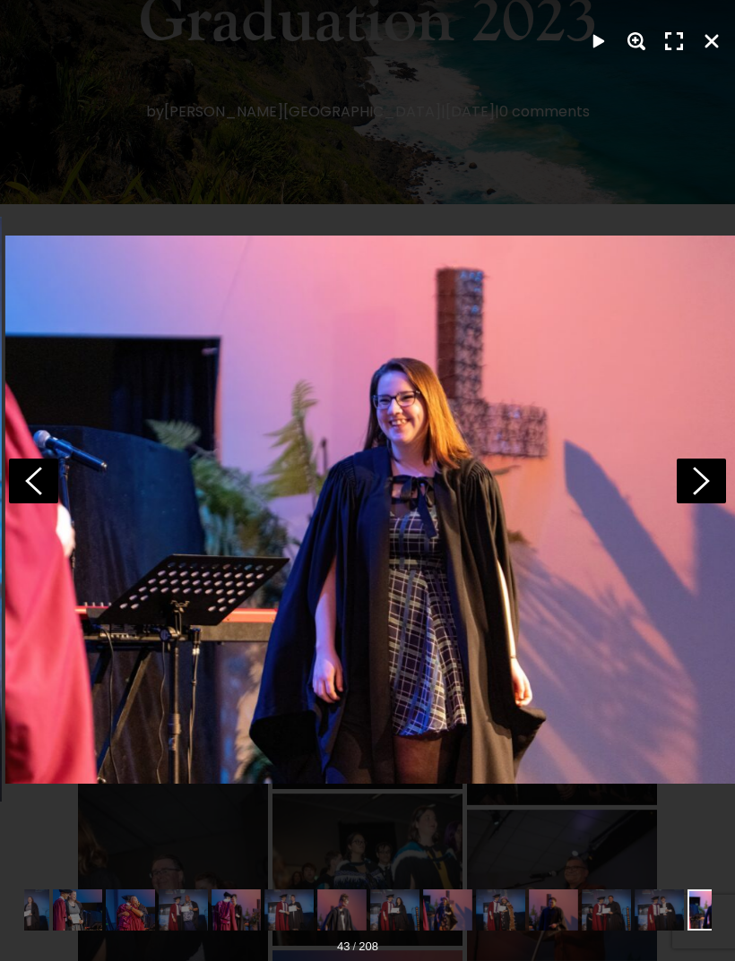
click at [694, 504] on icon at bounding box center [701, 481] width 49 height 45
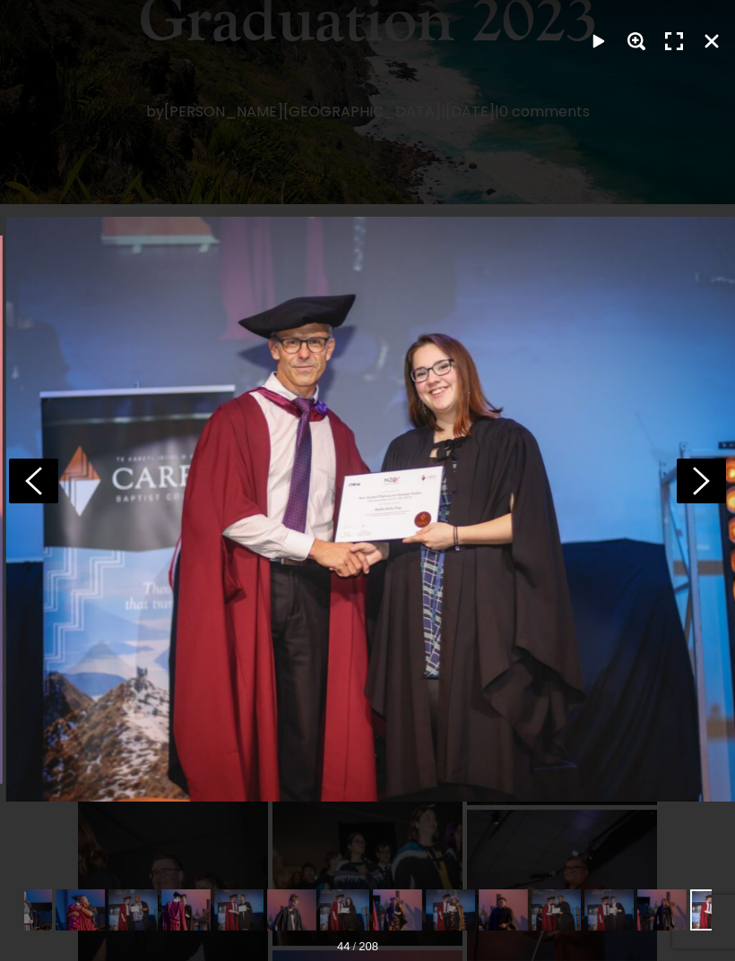
click at [686, 504] on icon at bounding box center [701, 481] width 49 height 45
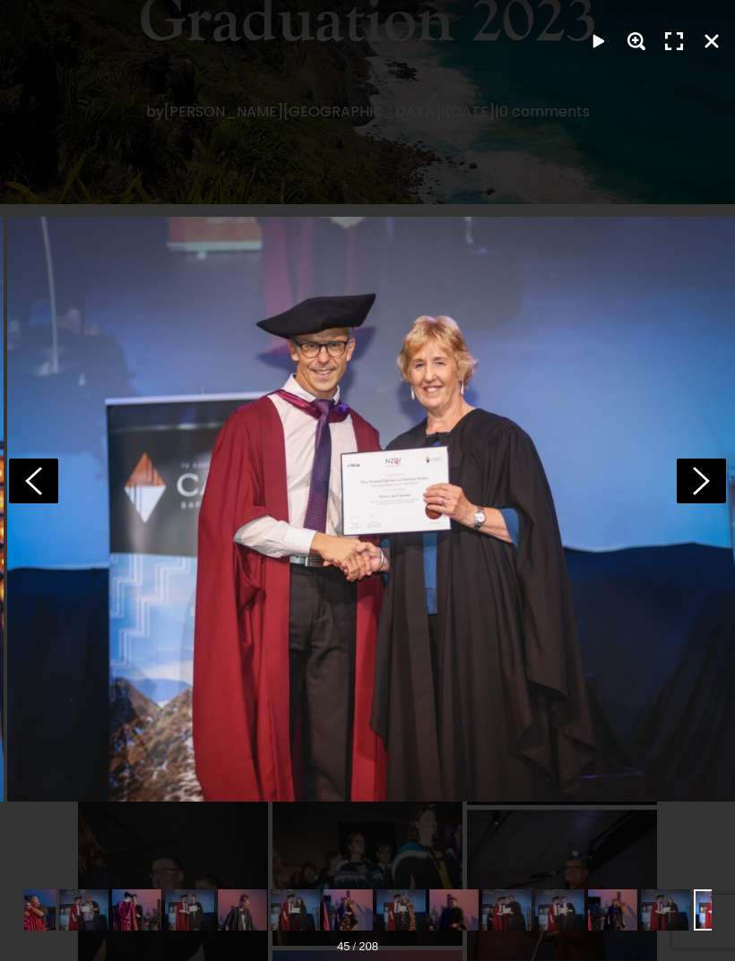
click at [693, 504] on icon at bounding box center [701, 481] width 49 height 45
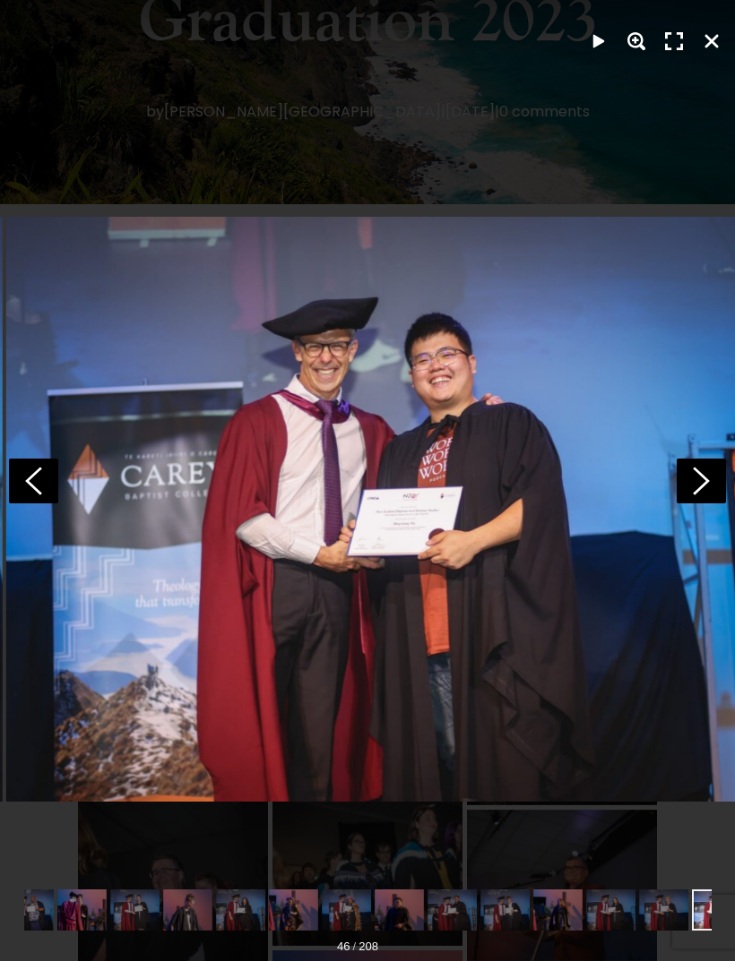
click at [699, 504] on icon at bounding box center [701, 481] width 49 height 45
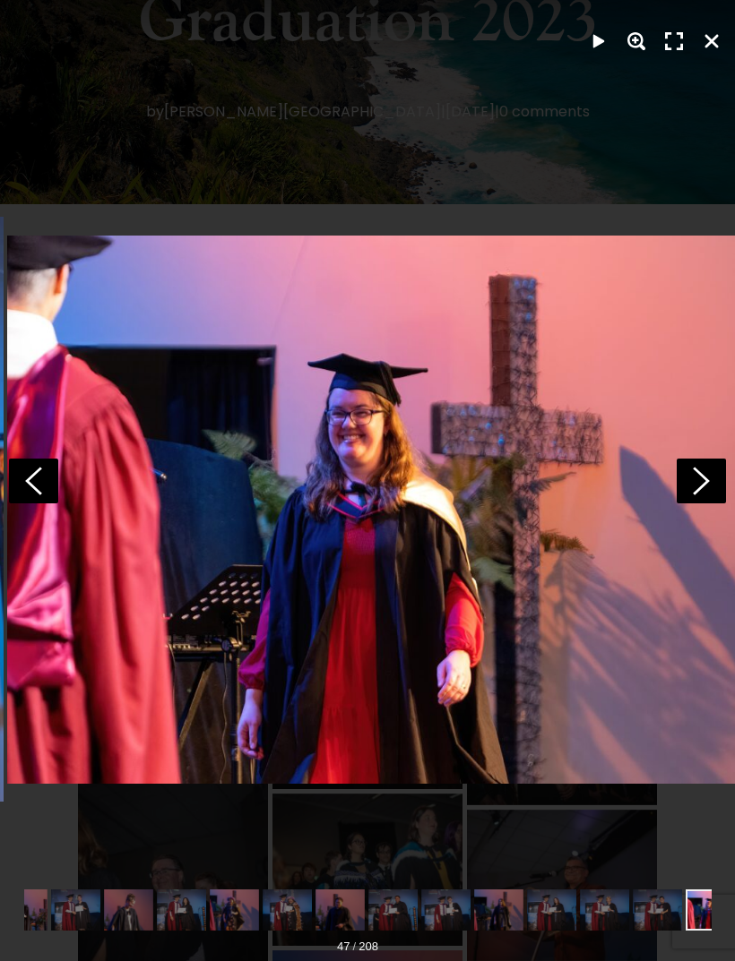
click at [693, 504] on icon at bounding box center [701, 481] width 49 height 45
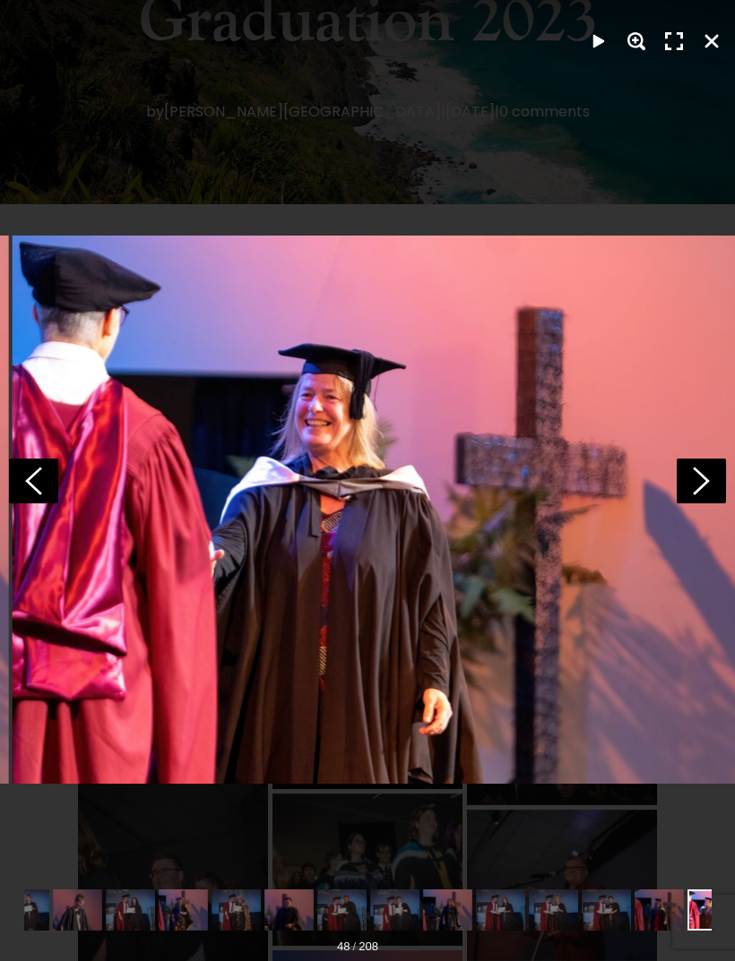
click at [695, 504] on icon at bounding box center [701, 481] width 49 height 45
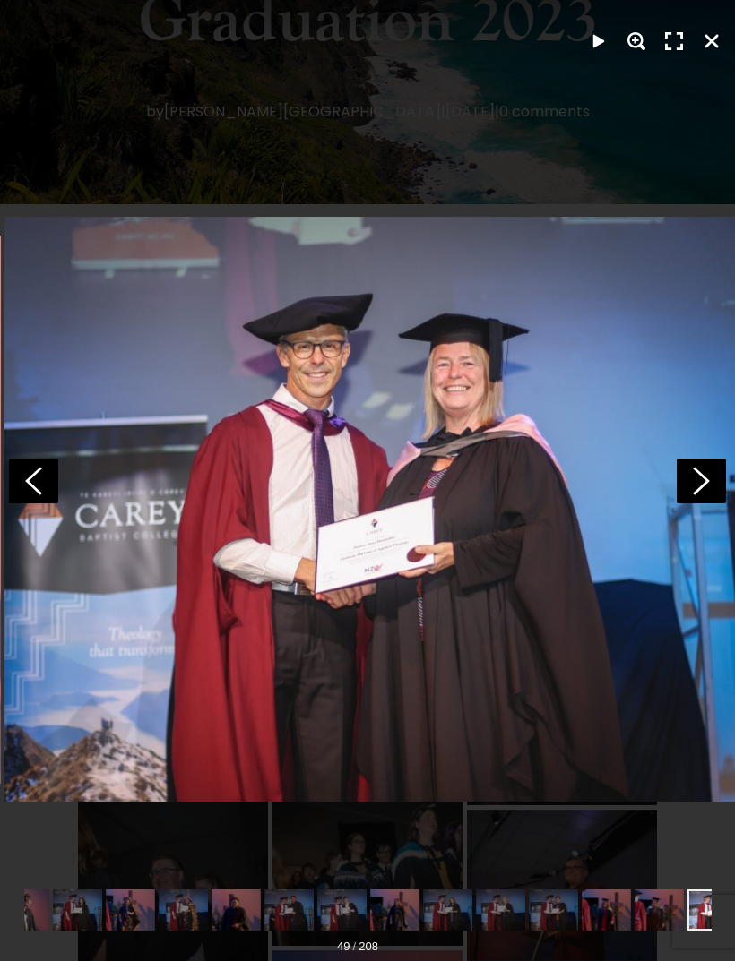
click at [696, 504] on icon at bounding box center [701, 481] width 49 height 45
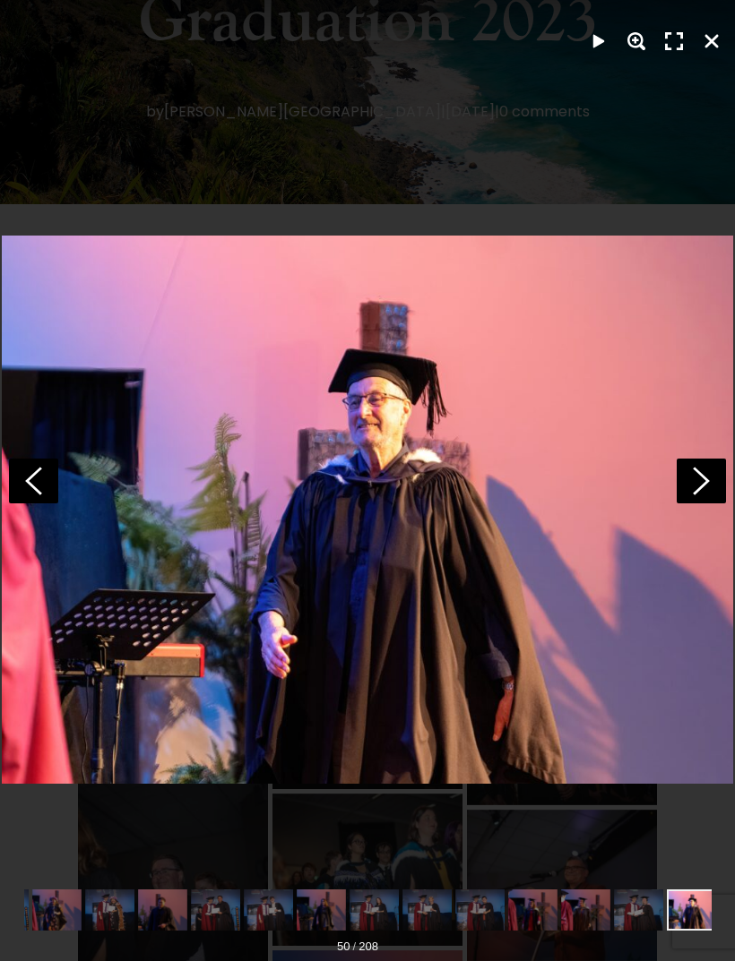
click at [703, 495] on polygon at bounding box center [701, 481] width 17 height 28
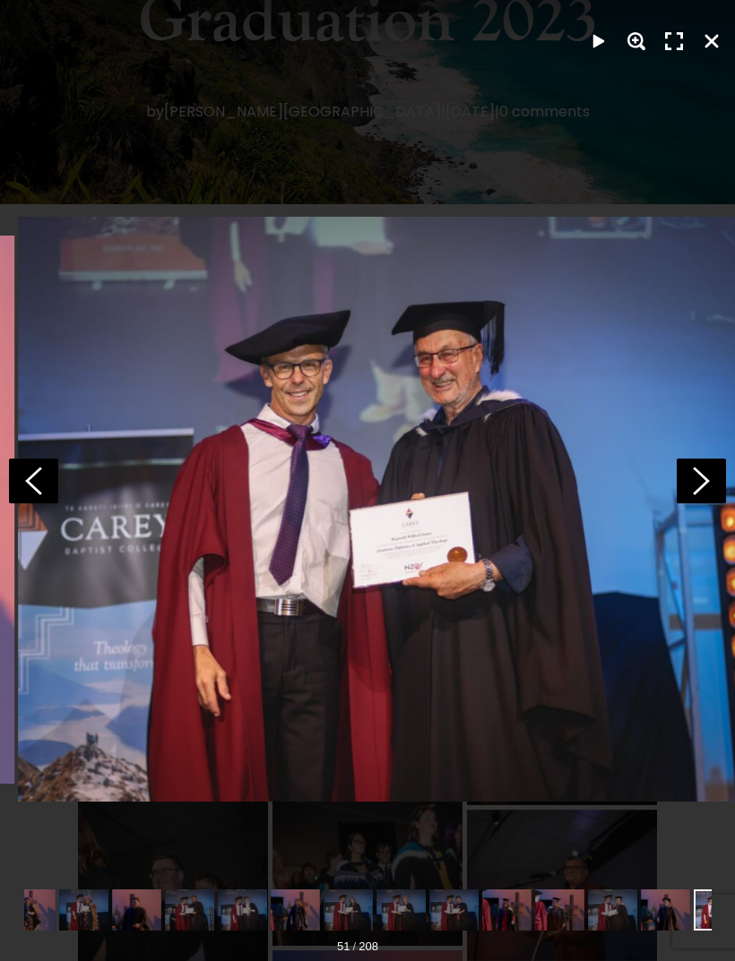
click at [710, 504] on icon at bounding box center [701, 481] width 49 height 45
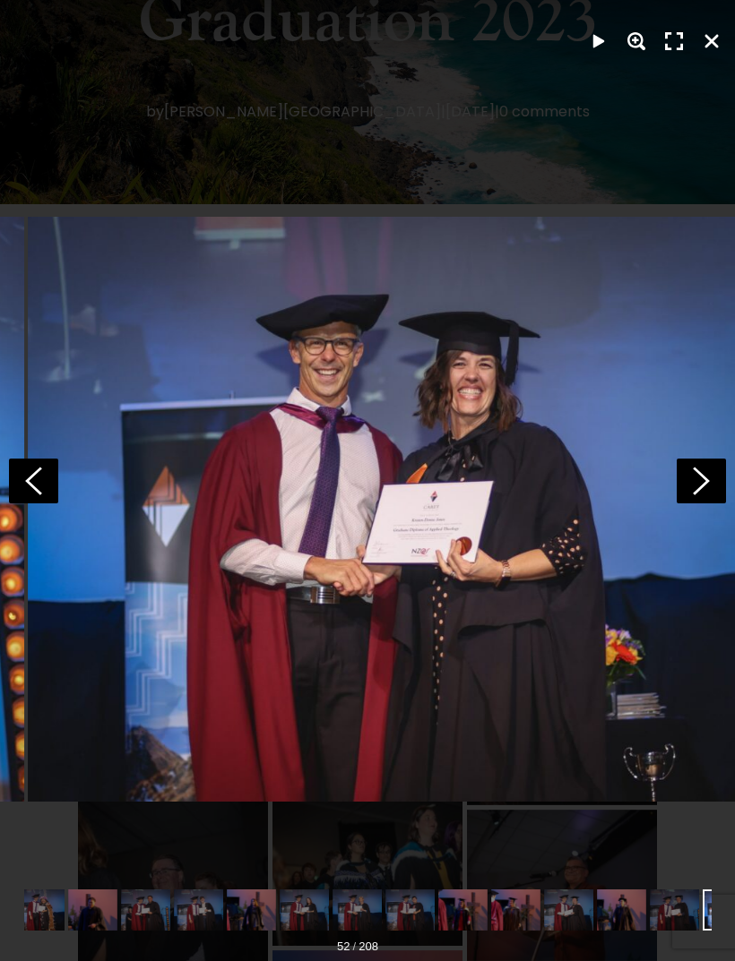
click at [706, 495] on polygon at bounding box center [701, 481] width 17 height 28
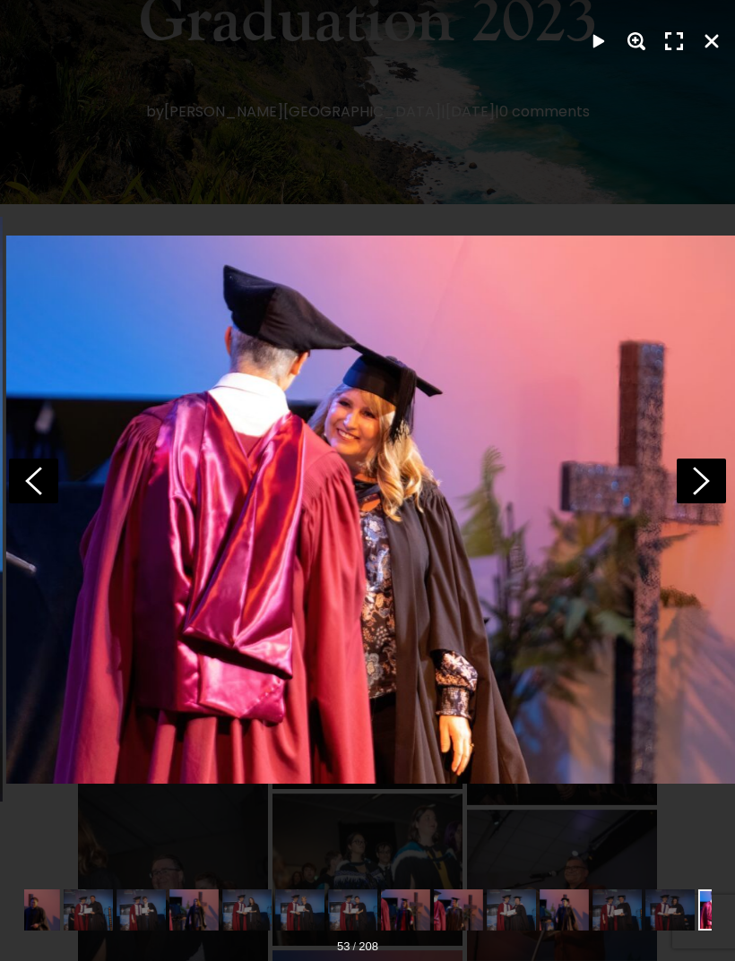
click at [697, 504] on icon at bounding box center [701, 481] width 49 height 45
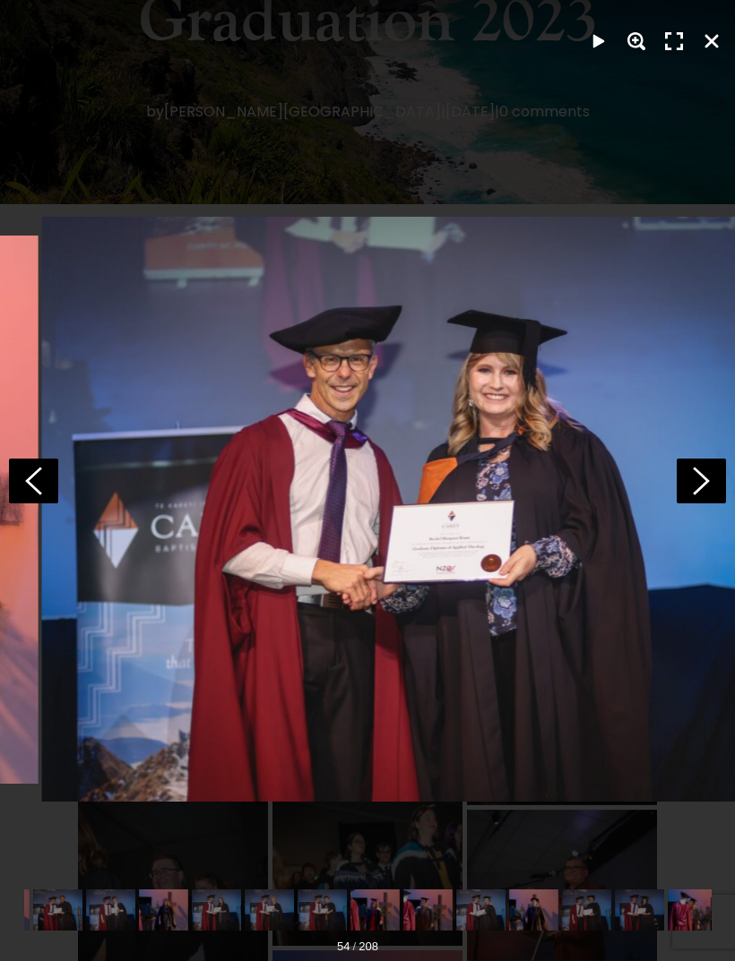
scroll to position [0, 2124]
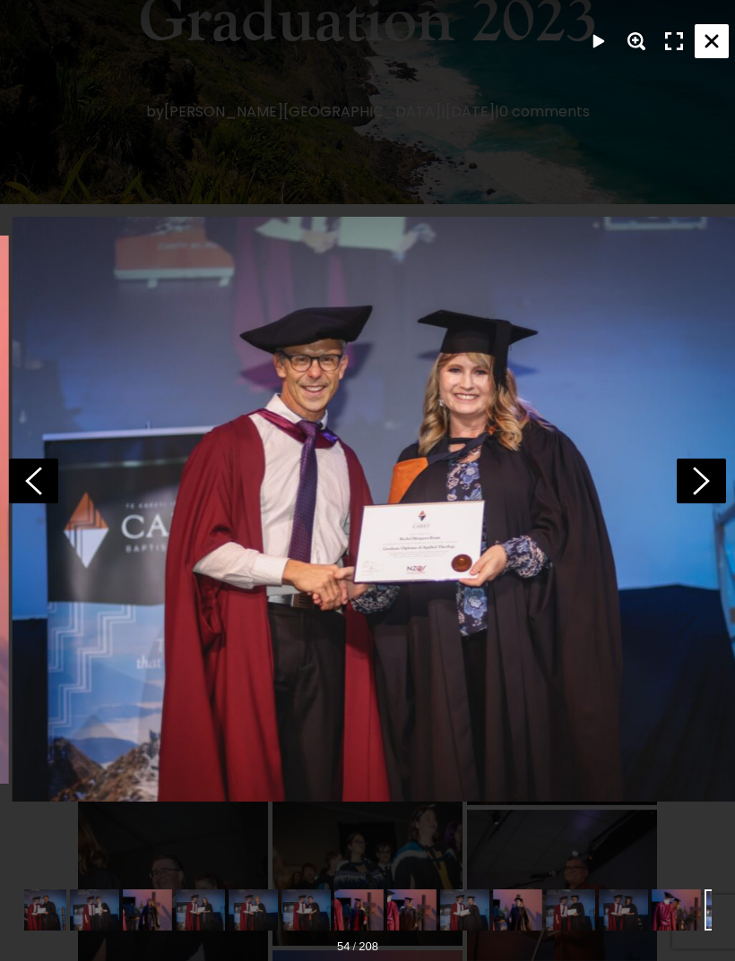
click at [709, 50] on div "Close" at bounding box center [711, 41] width 34 height 34
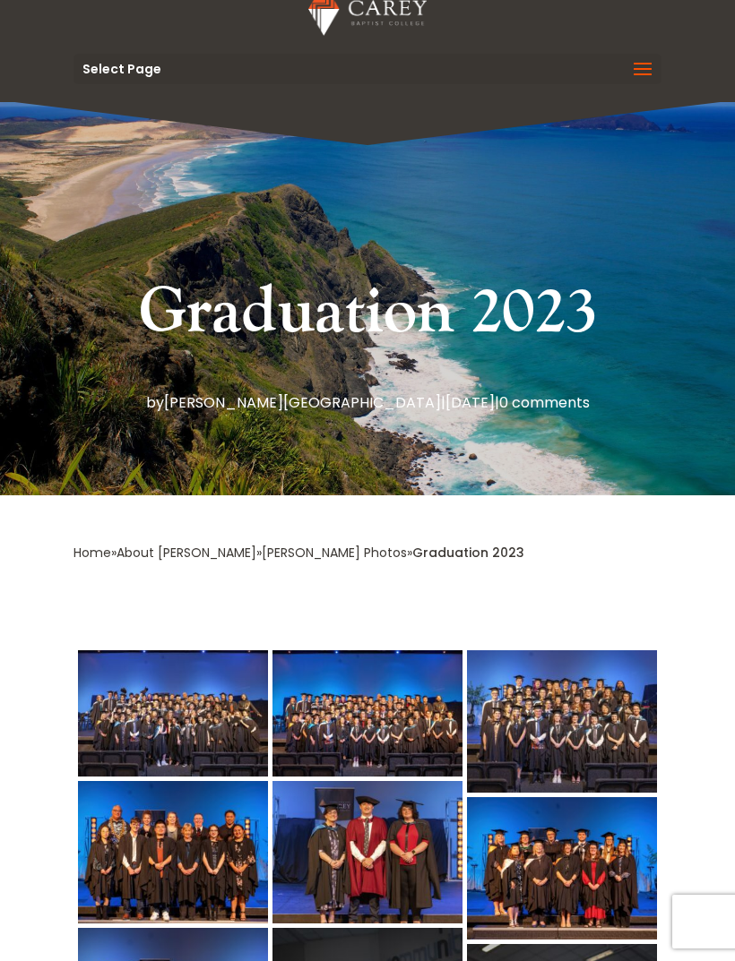
scroll to position [39, 0]
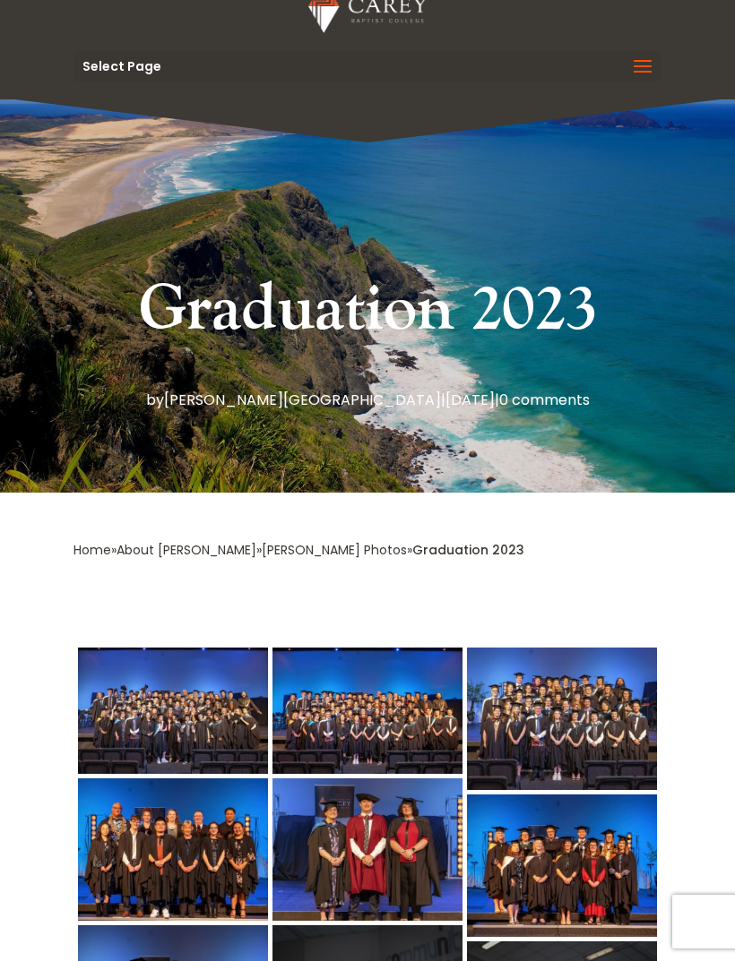
click at [266, 555] on link "[PERSON_NAME] Photos" at bounding box center [334, 550] width 145 height 18
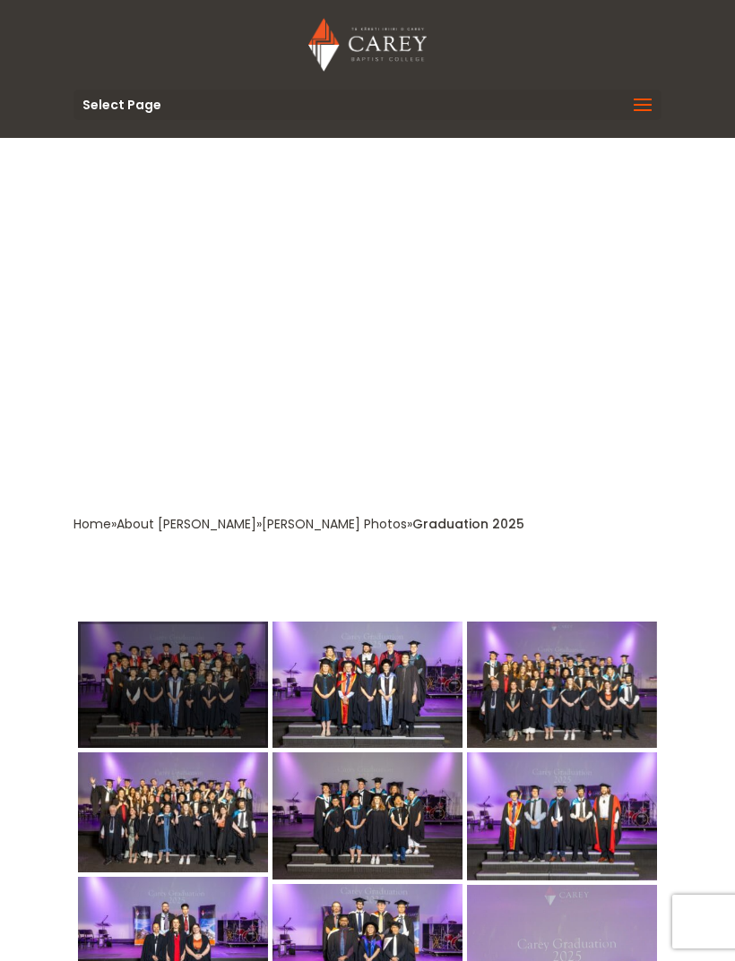
click at [202, 700] on div at bounding box center [173, 685] width 190 height 126
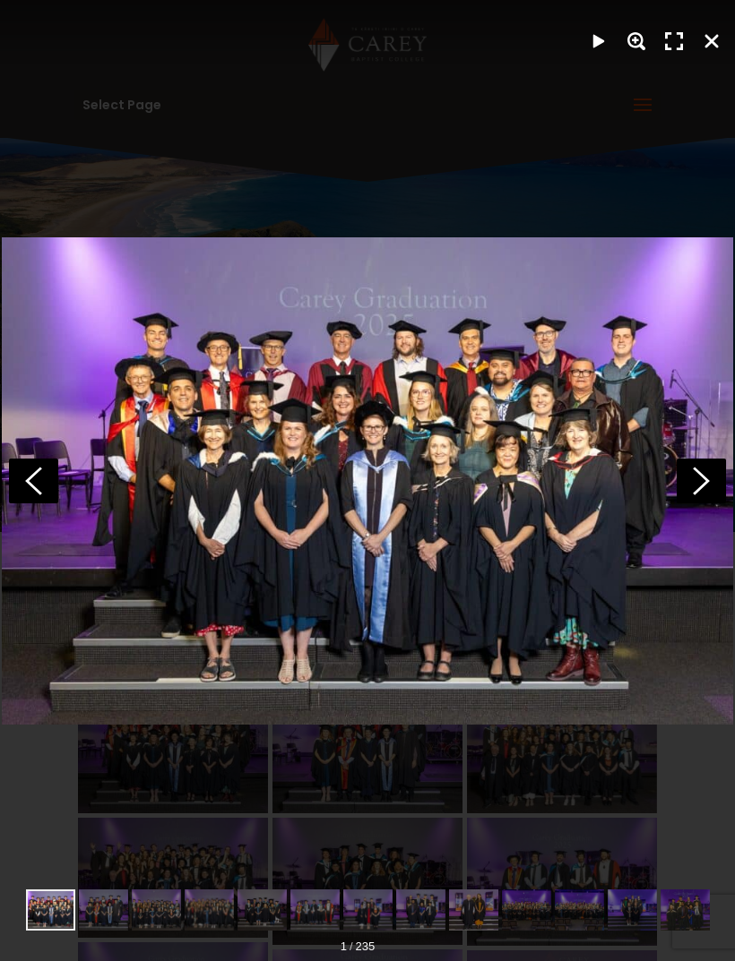
click at [702, 482] on icon at bounding box center [701, 481] width 49 height 45
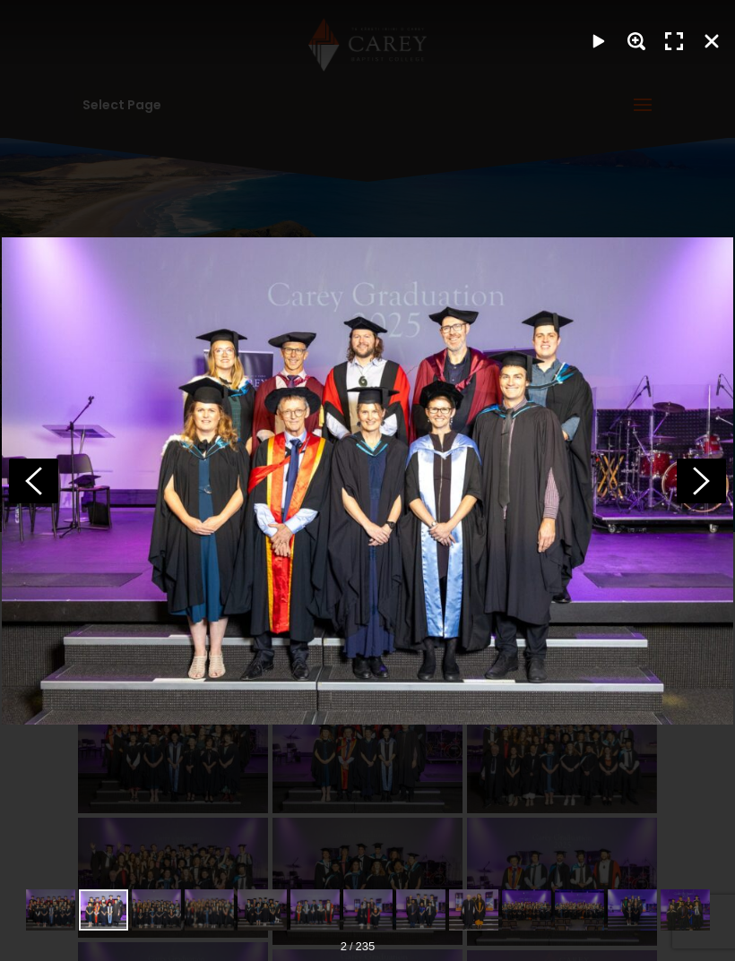
click at [706, 472] on icon at bounding box center [701, 481] width 49 height 45
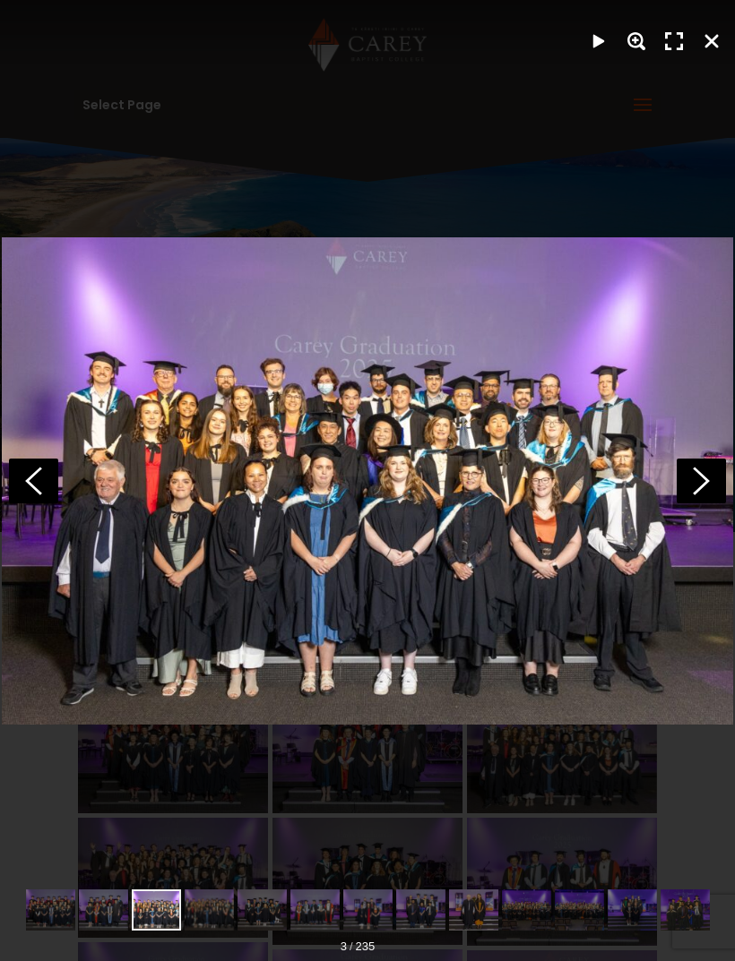
click at [713, 495] on icon at bounding box center [701, 481] width 49 height 45
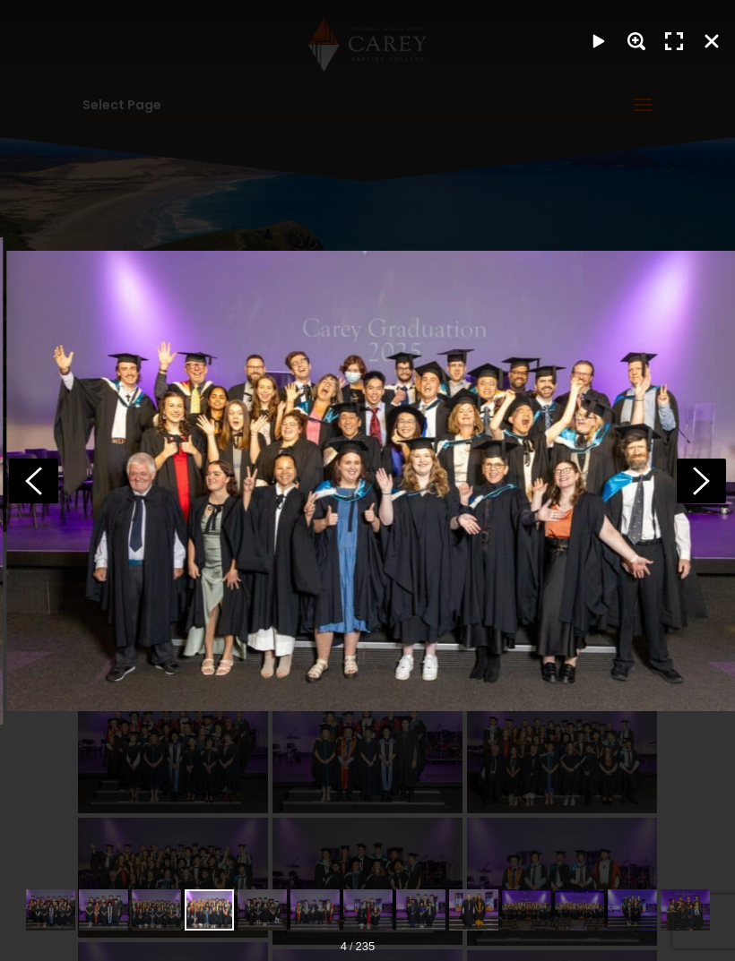
click at [710, 487] on icon at bounding box center [701, 481] width 49 height 45
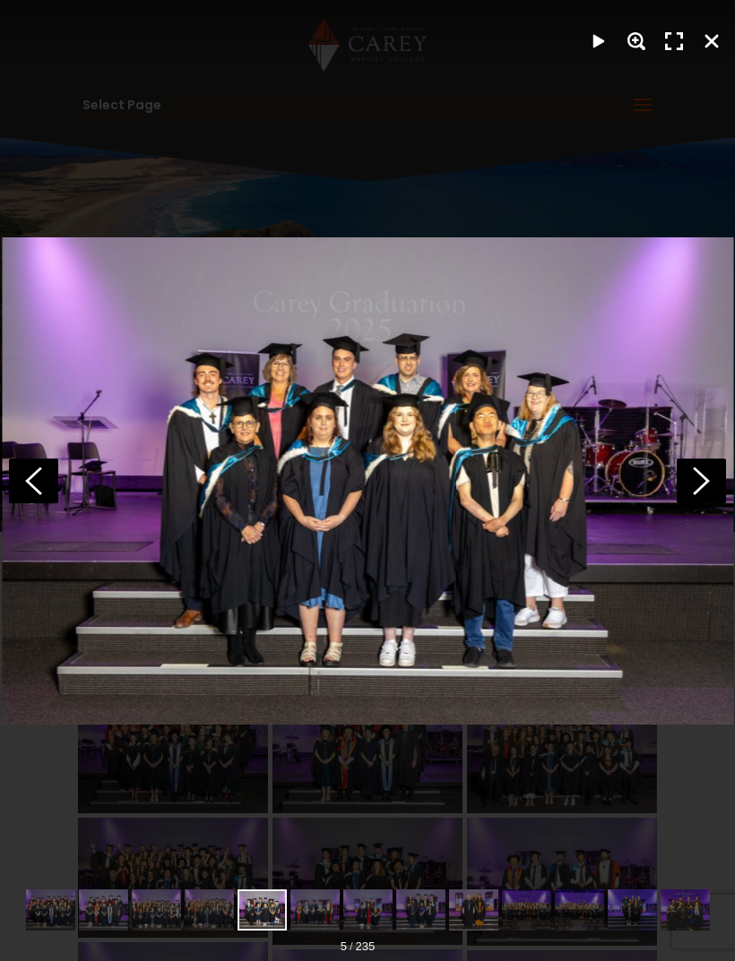
click at [706, 482] on polygon at bounding box center [701, 481] width 17 height 28
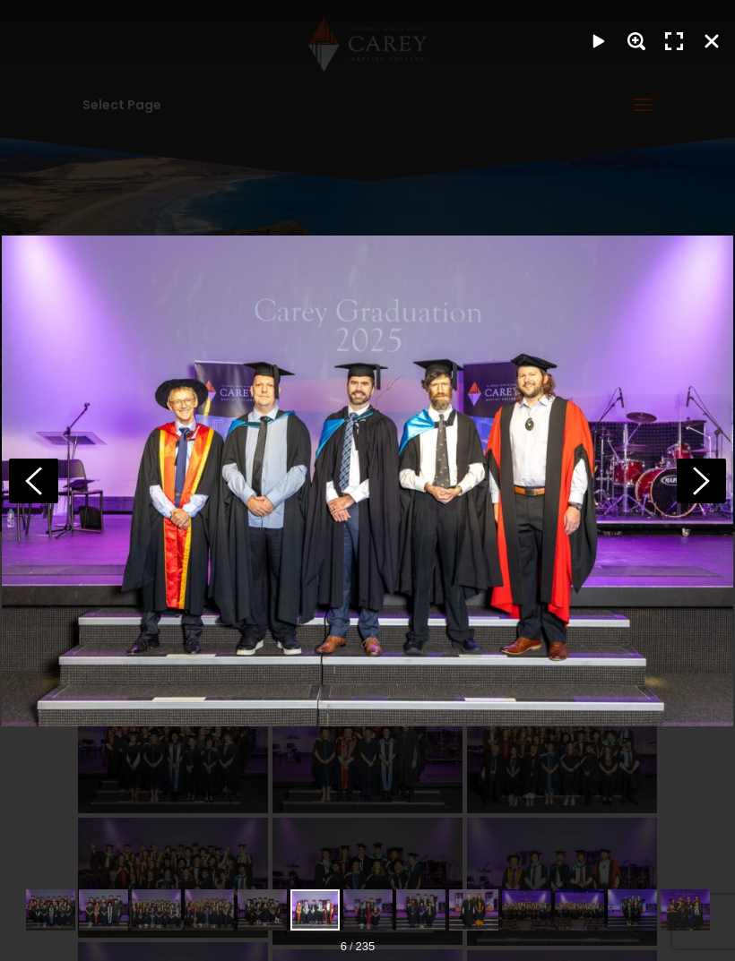
click at [708, 479] on polygon at bounding box center [701, 481] width 17 height 28
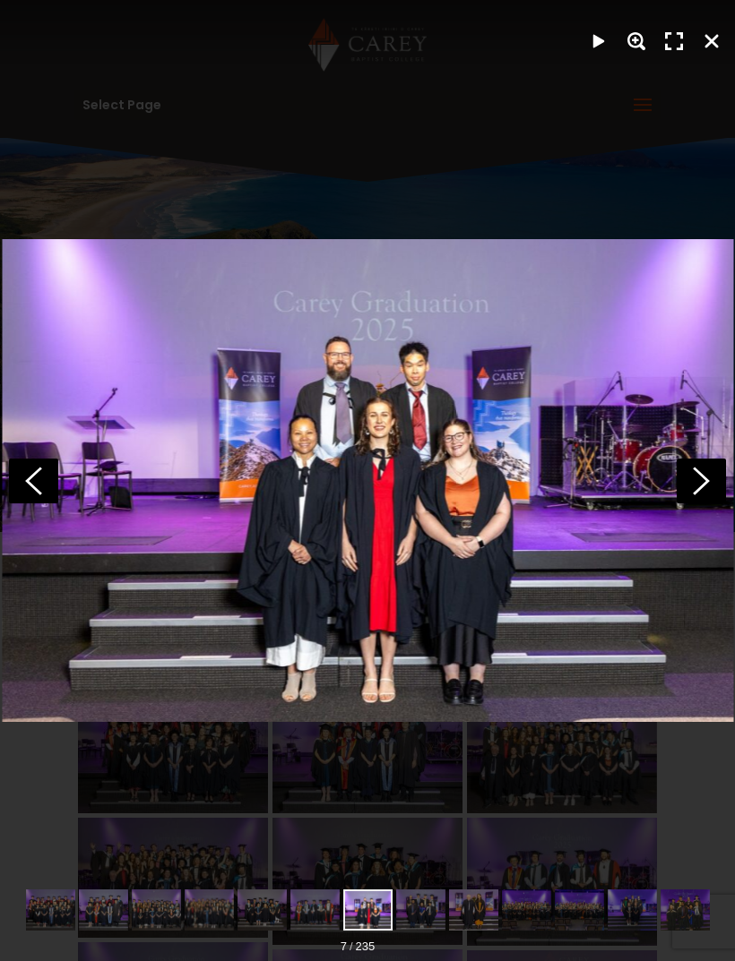
click at [699, 479] on icon at bounding box center [701, 481] width 49 height 45
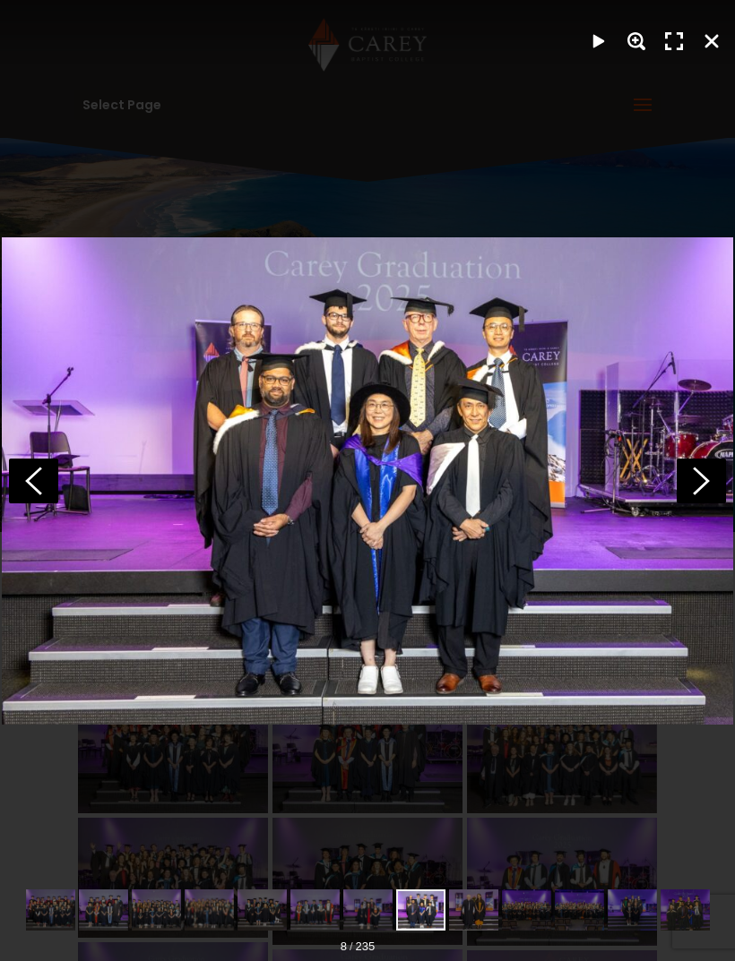
click at [700, 470] on icon at bounding box center [701, 481] width 49 height 45
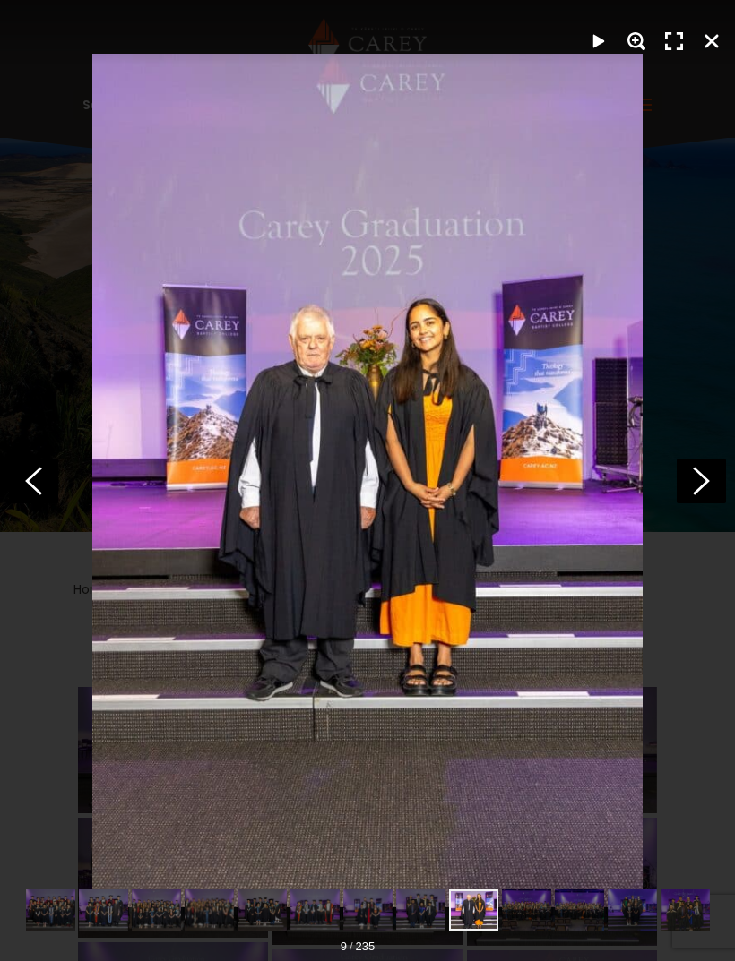
click at [703, 476] on polygon at bounding box center [701, 481] width 17 height 28
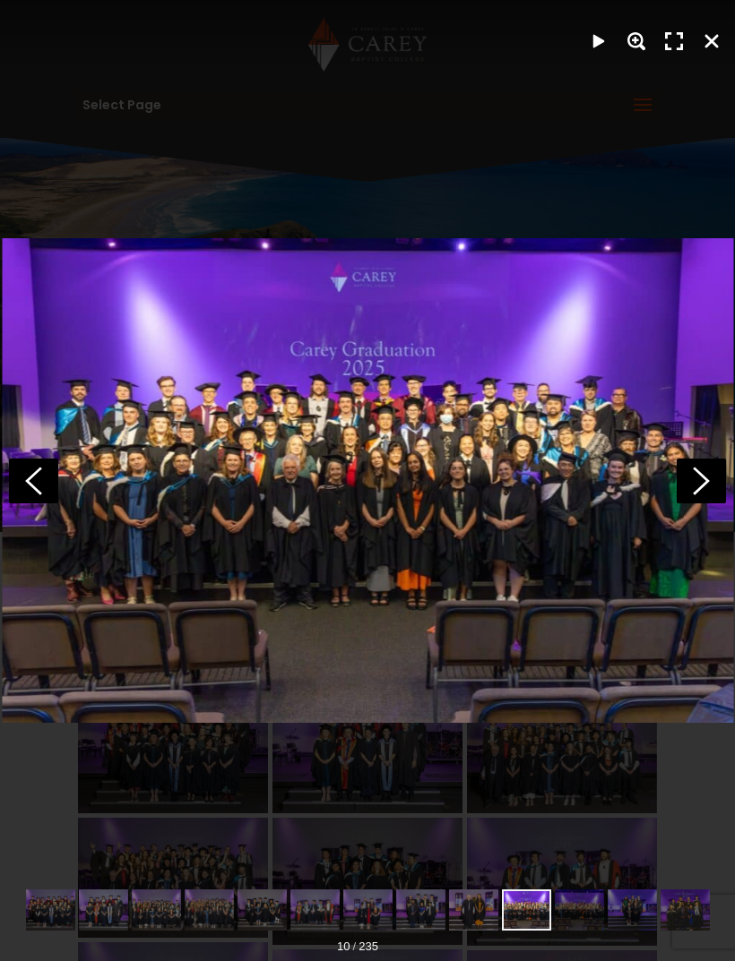
click at [701, 474] on polygon at bounding box center [701, 481] width 17 height 28
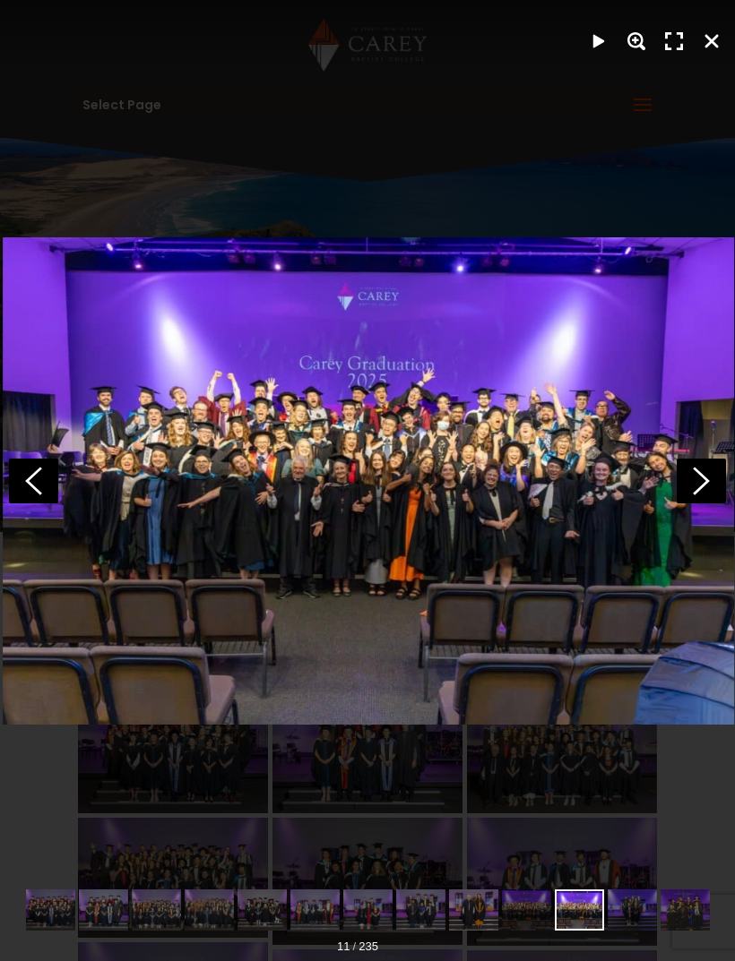
click at [691, 470] on icon at bounding box center [701, 481] width 49 height 45
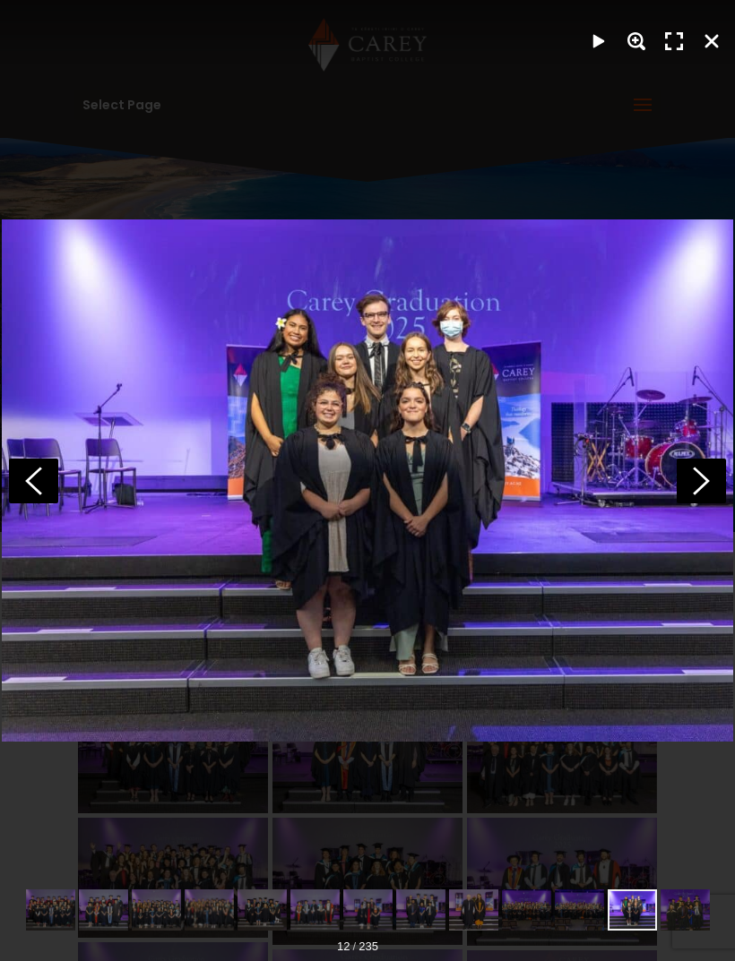
click at [710, 477] on icon at bounding box center [701, 481] width 49 height 45
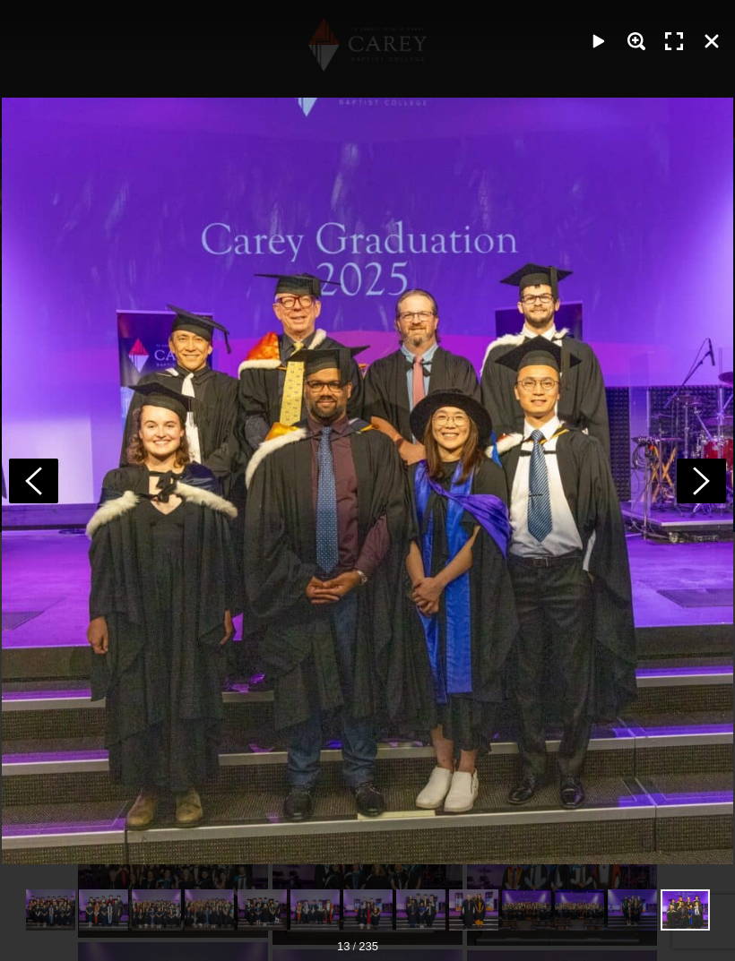
click at [705, 474] on icon at bounding box center [701, 481] width 49 height 45
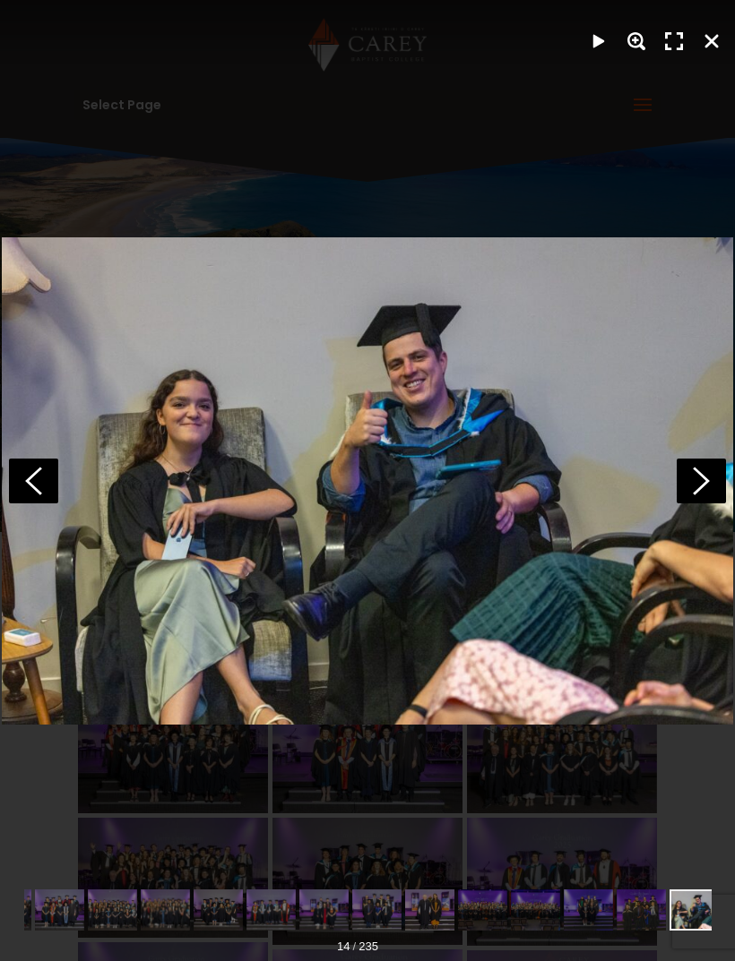
click at [701, 468] on icon at bounding box center [701, 481] width 49 height 45
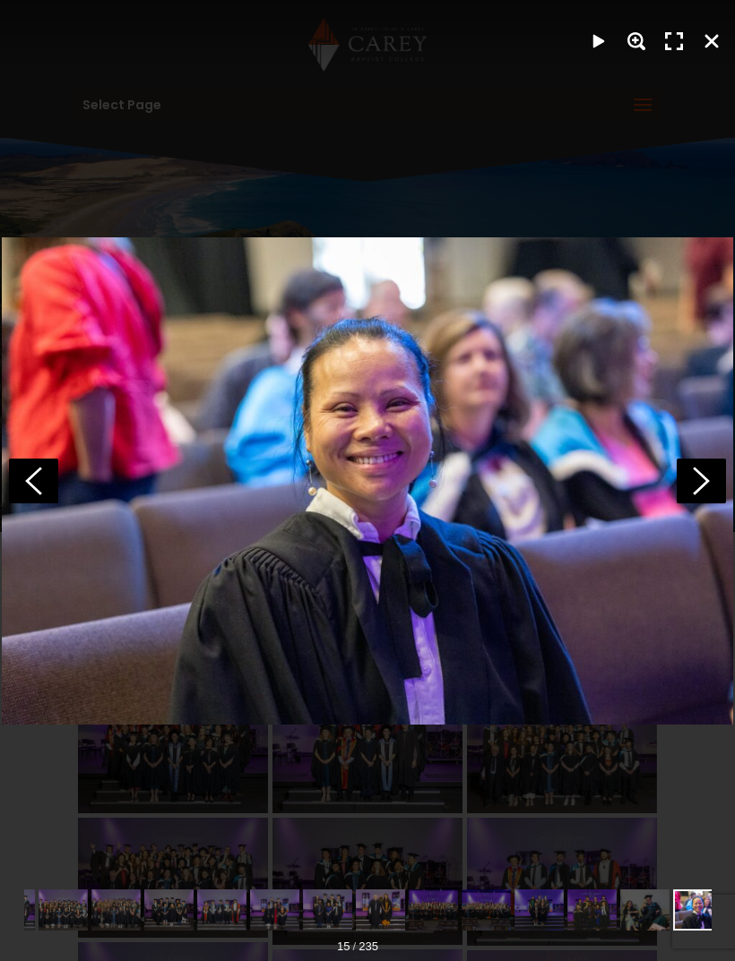
click at [707, 476] on icon at bounding box center [701, 481] width 49 height 45
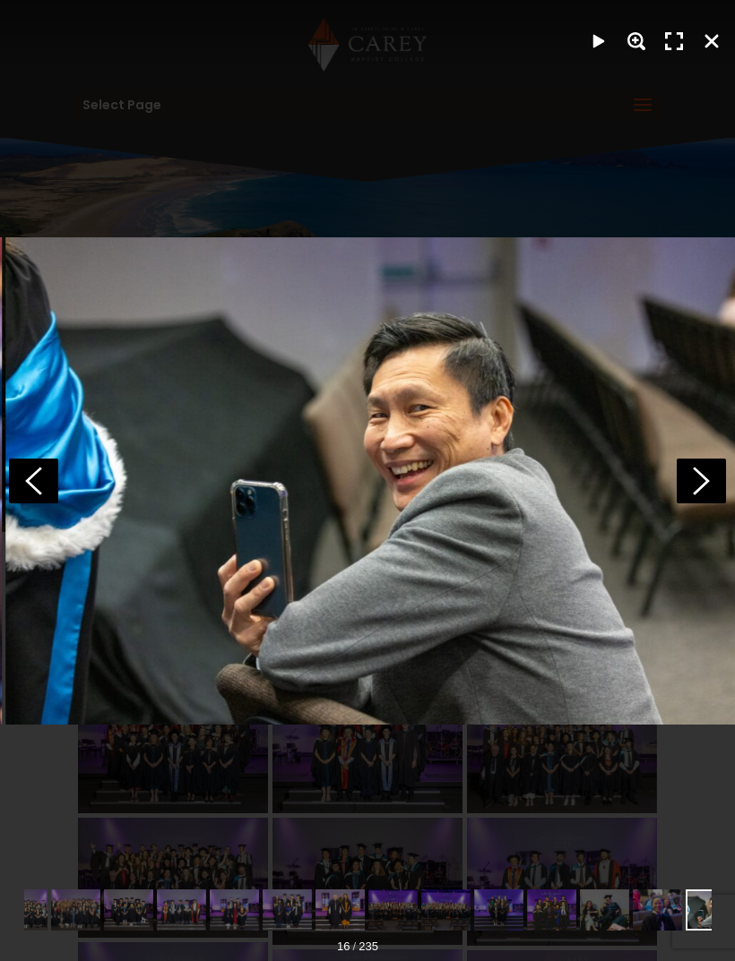
click at [710, 480] on icon at bounding box center [701, 481] width 49 height 45
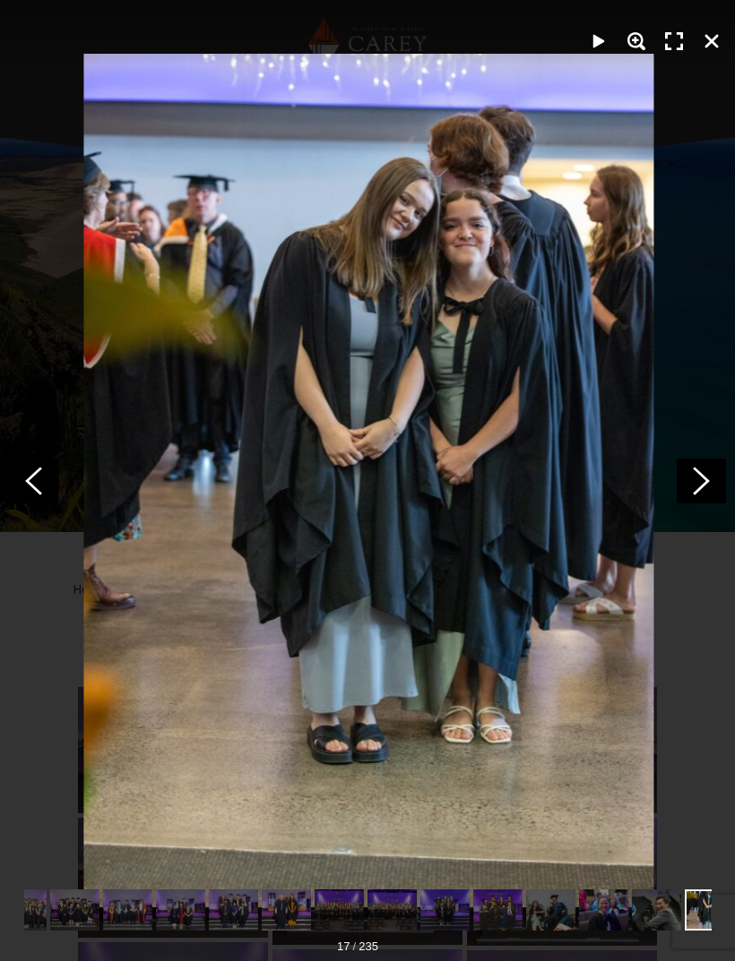
click at [707, 480] on polygon at bounding box center [701, 481] width 17 height 28
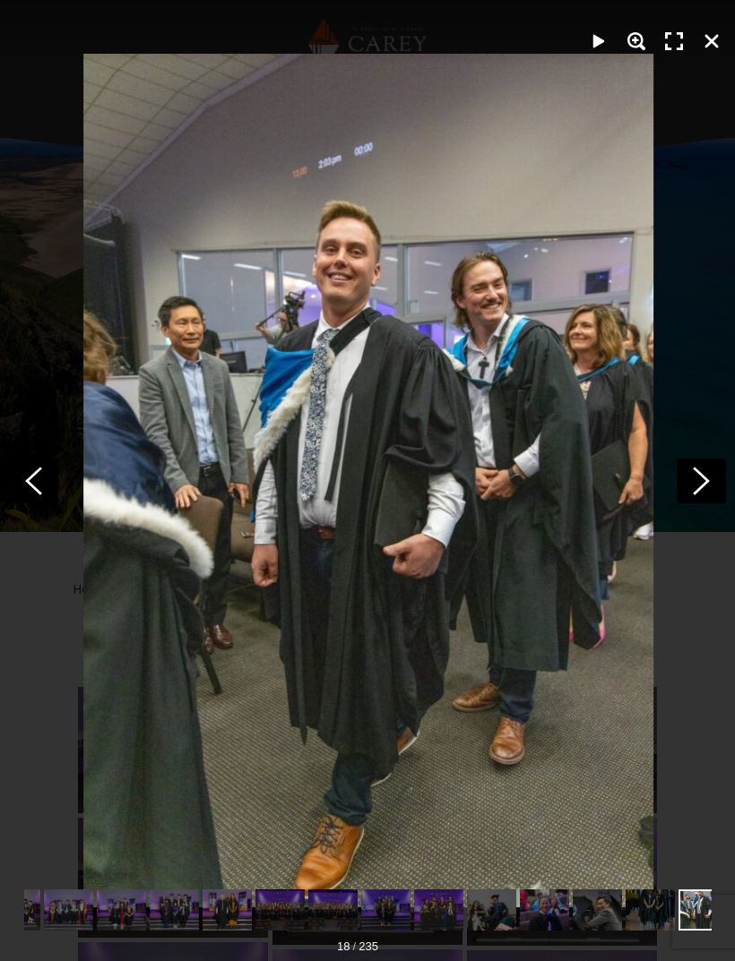
click at [704, 481] on icon at bounding box center [701, 481] width 49 height 45
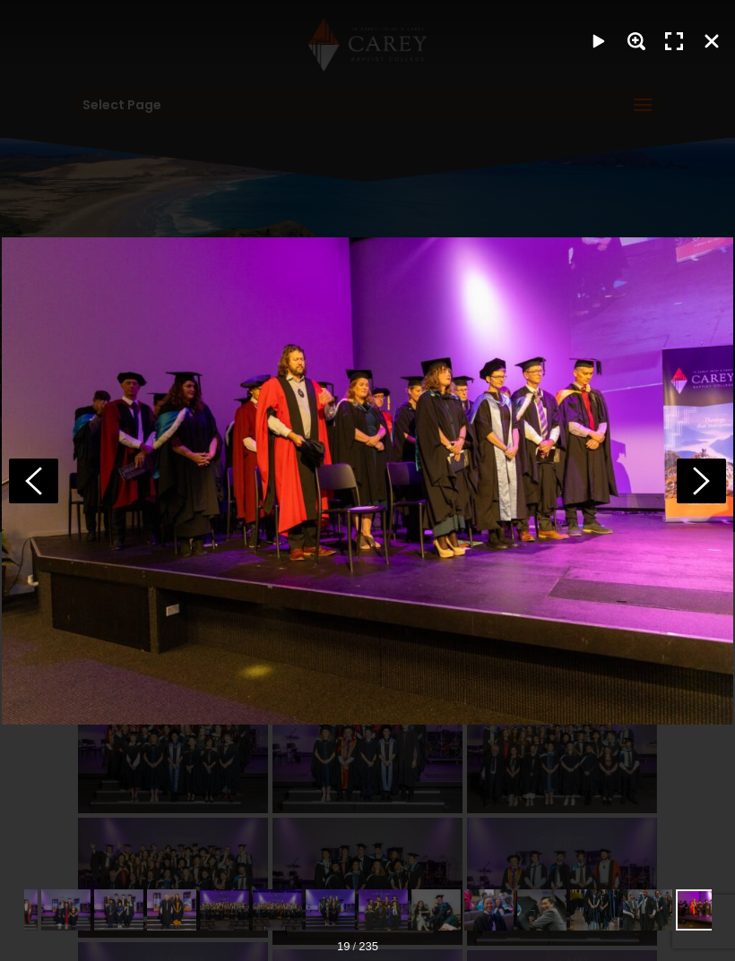
click at [708, 472] on icon at bounding box center [701, 481] width 49 height 45
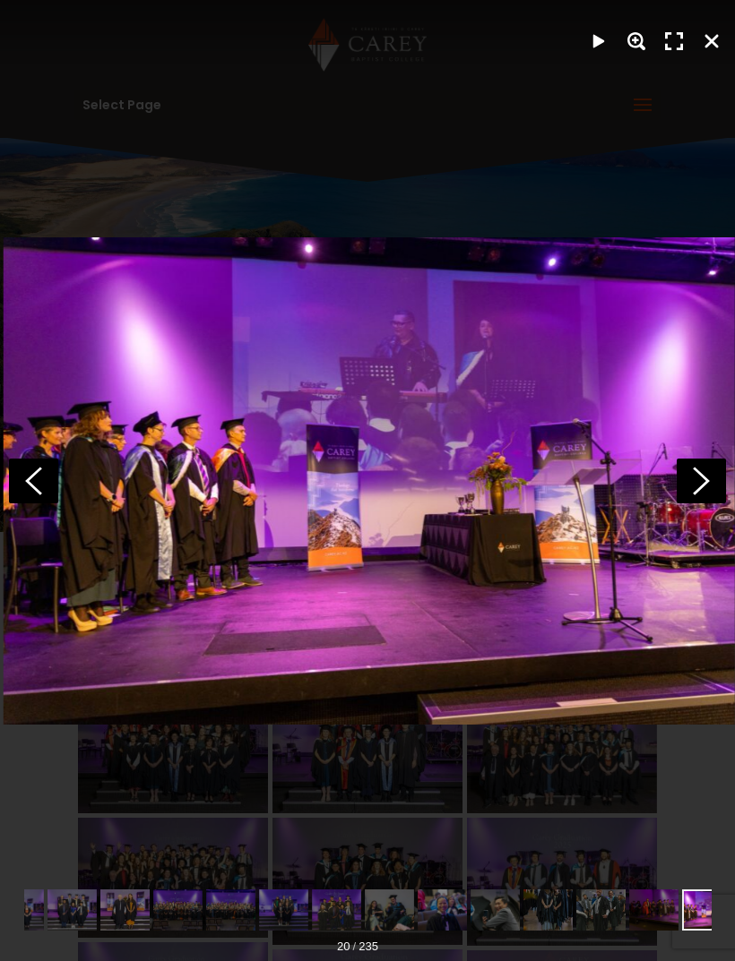
click at [704, 466] on icon at bounding box center [701, 481] width 49 height 45
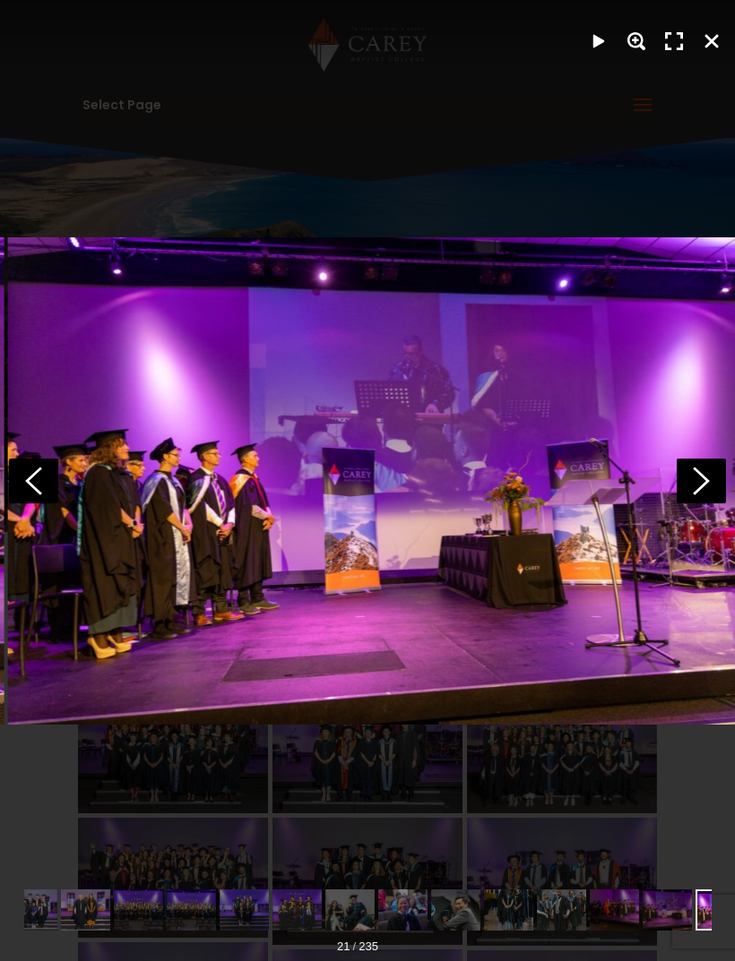
click at [702, 478] on icon at bounding box center [701, 481] width 49 height 45
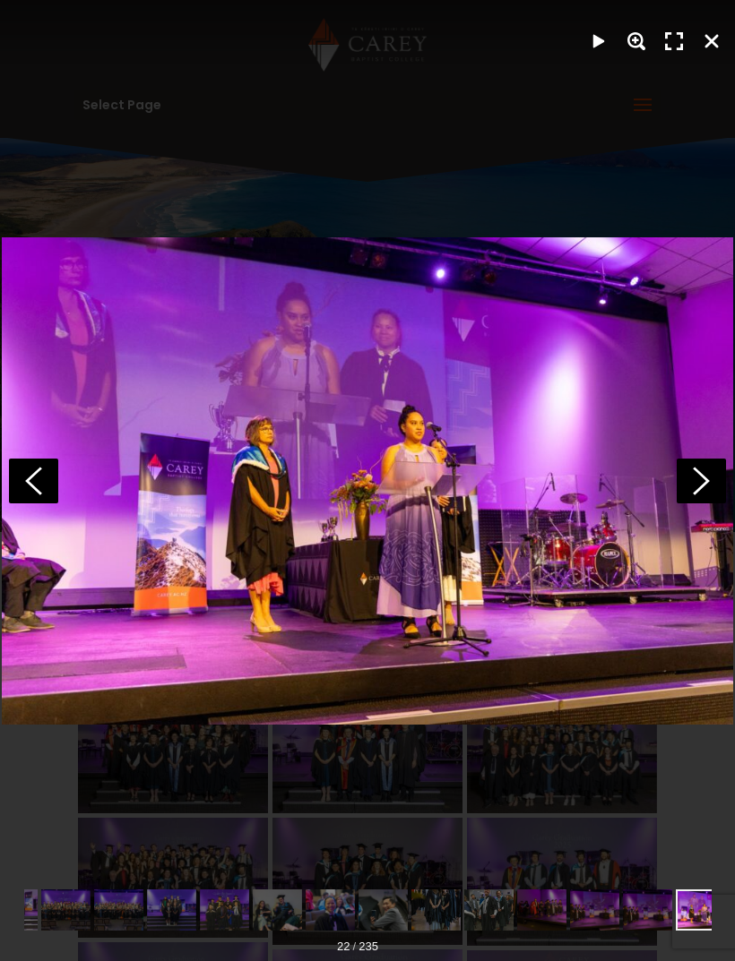
click at [705, 477] on polygon at bounding box center [701, 481] width 17 height 28
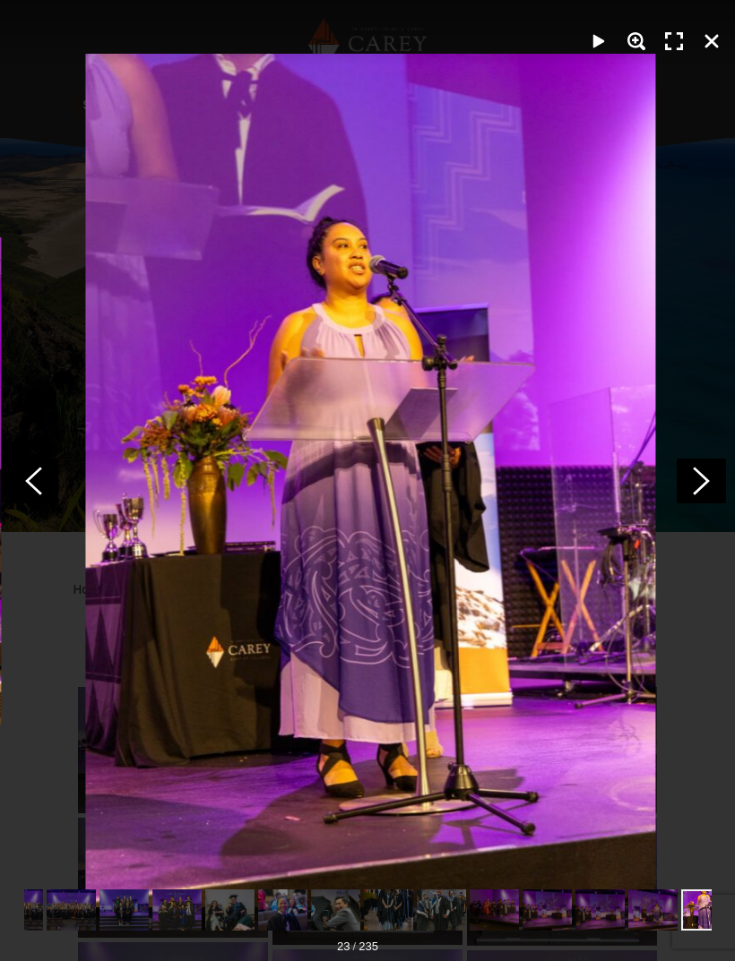
click at [703, 473] on icon at bounding box center [701, 481] width 49 height 45
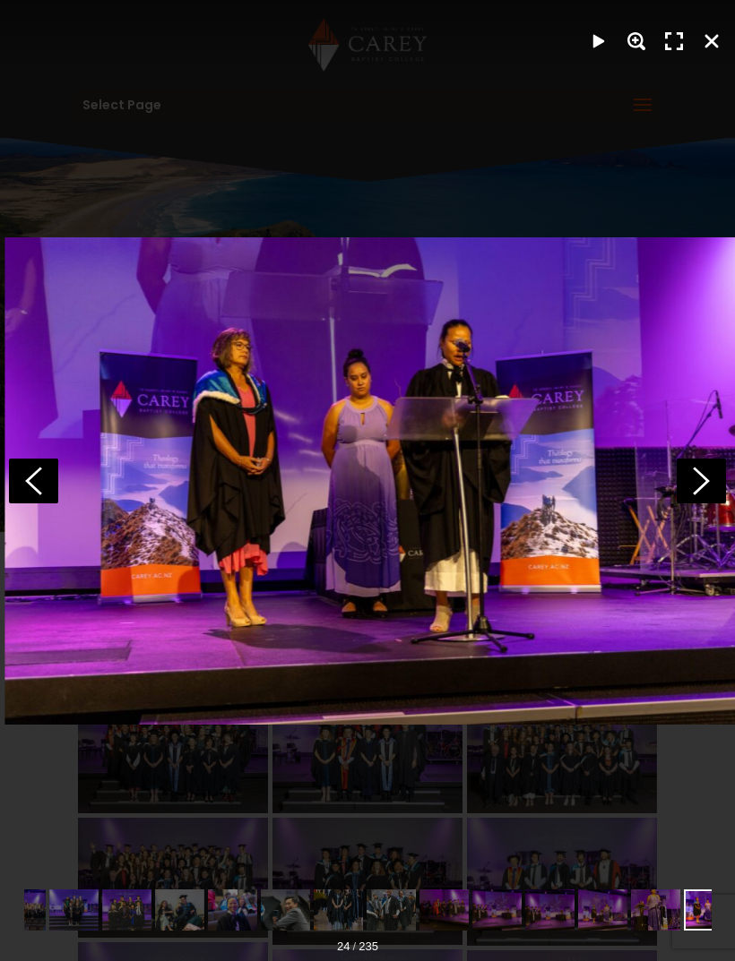
click at [701, 473] on polygon at bounding box center [701, 481] width 17 height 28
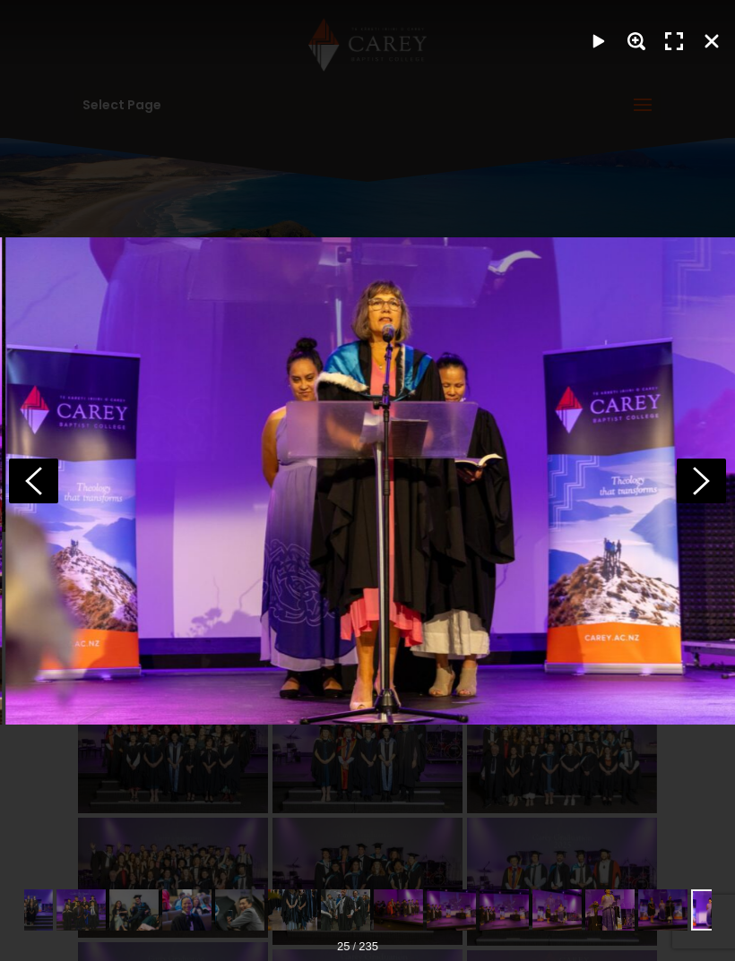
click at [702, 474] on polygon at bounding box center [701, 481] width 17 height 28
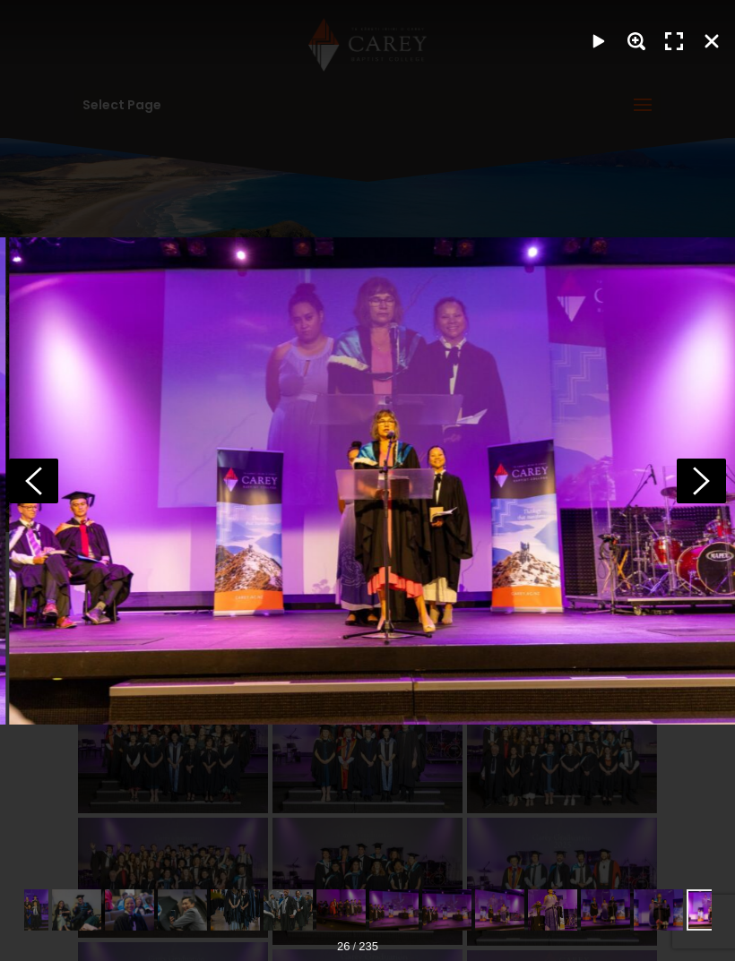
click at [705, 476] on icon at bounding box center [701, 481] width 49 height 45
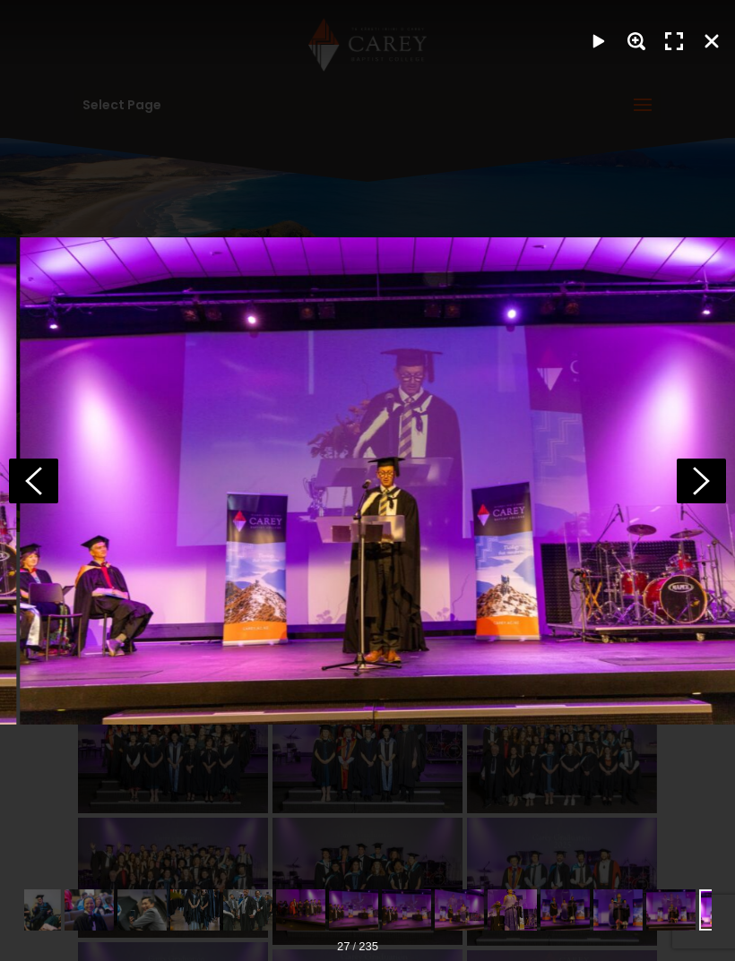
click at [703, 472] on icon at bounding box center [701, 481] width 49 height 45
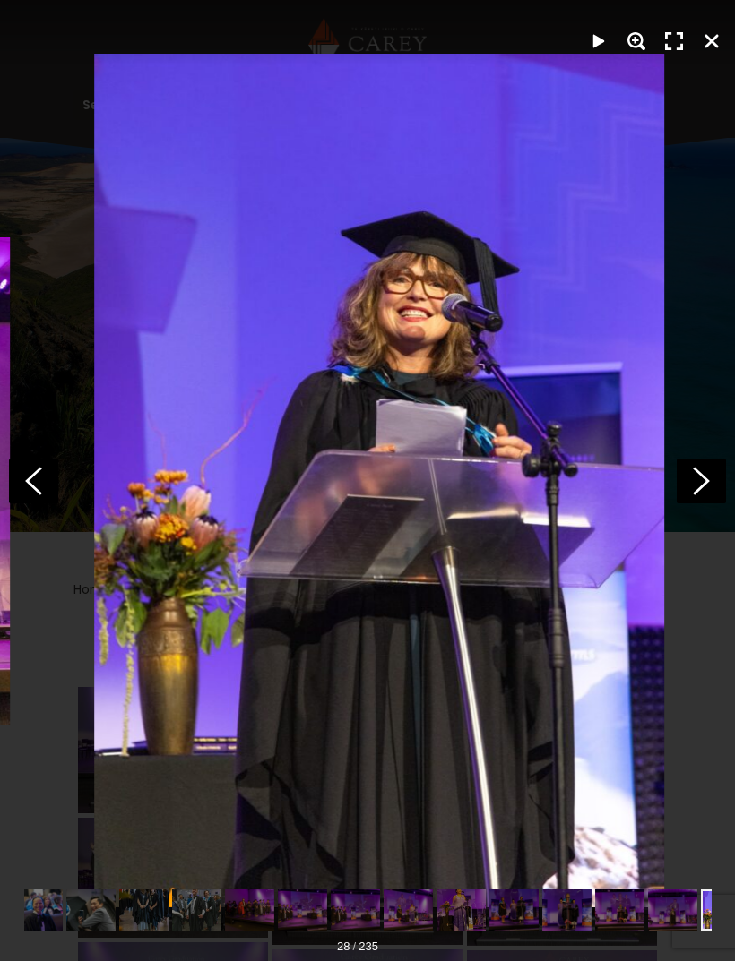
click at [703, 478] on icon at bounding box center [701, 481] width 49 height 45
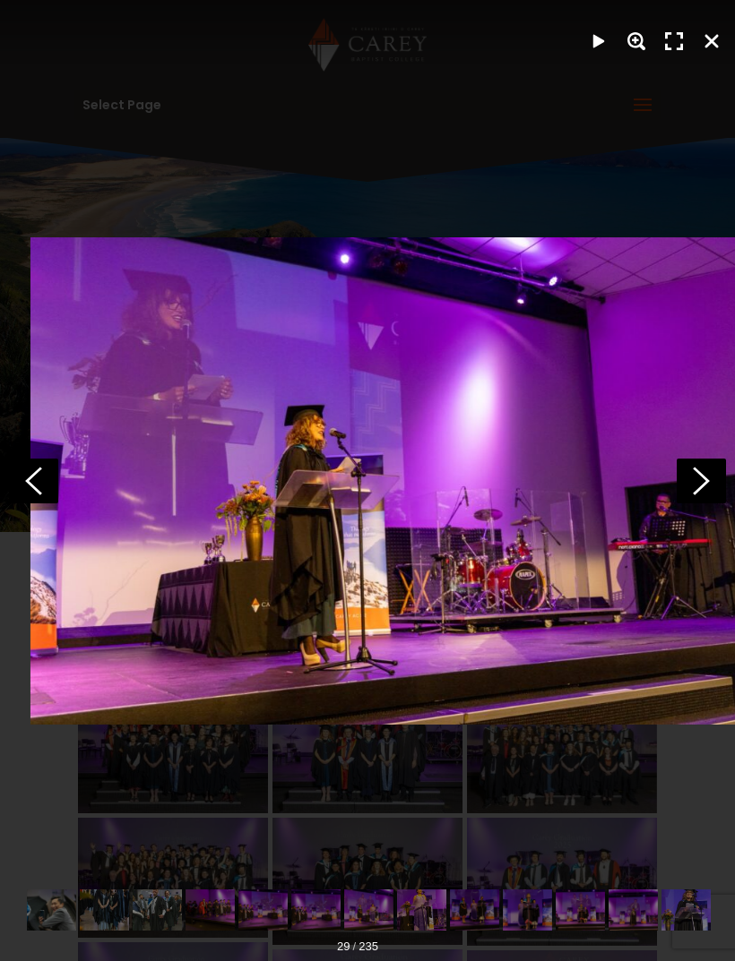
click at [701, 475] on polygon at bounding box center [701, 481] width 17 height 28
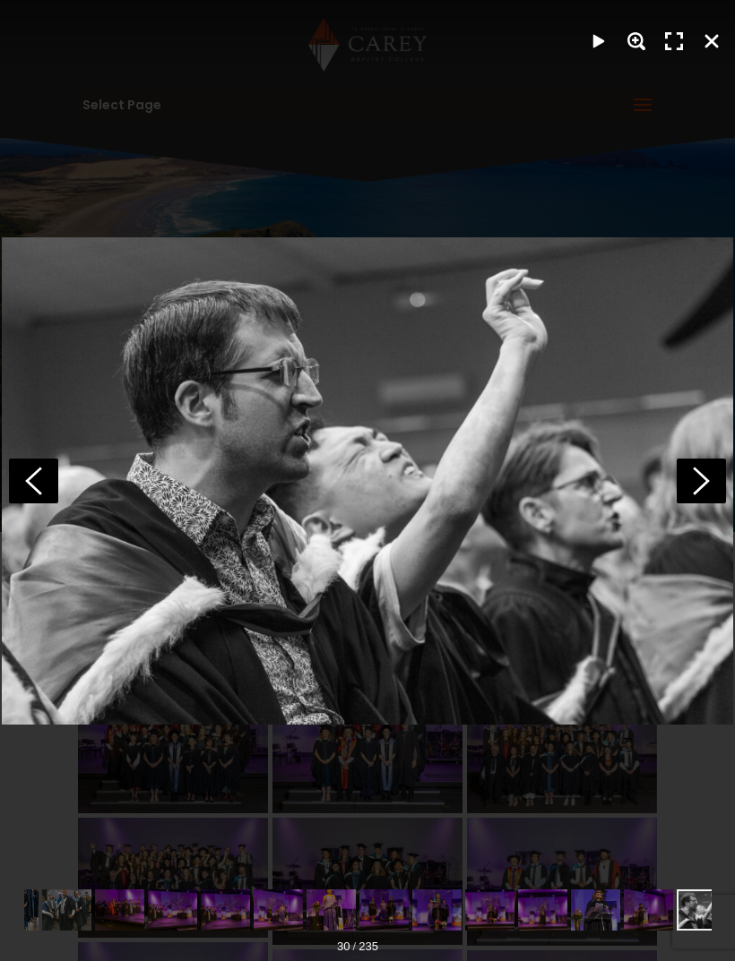
scroll to position [0, 885]
click at [715, 39] on div "Close" at bounding box center [711, 41] width 34 height 34
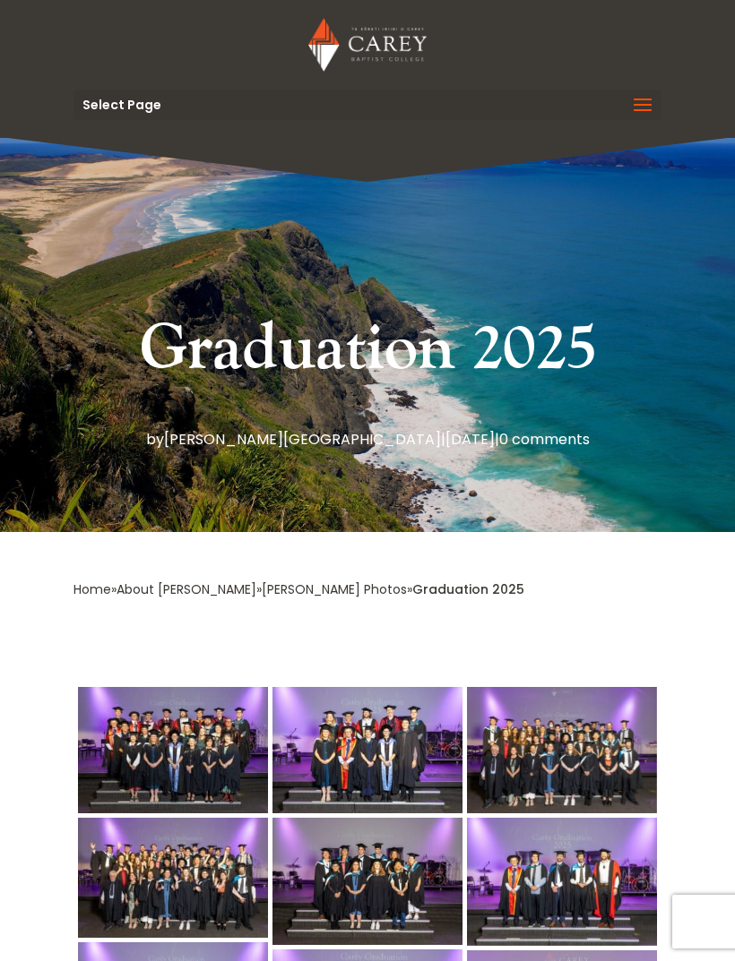
click at [632, 101] on span at bounding box center [642, 116] width 29 height 50
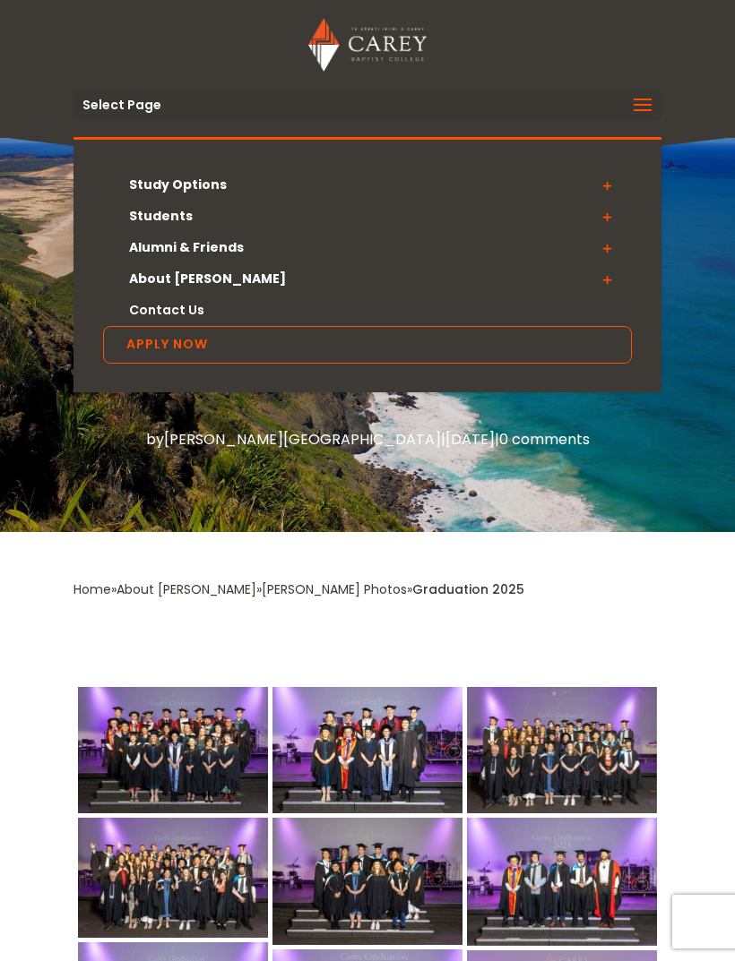
click at [601, 192] on span at bounding box center [607, 185] width 50 height 32
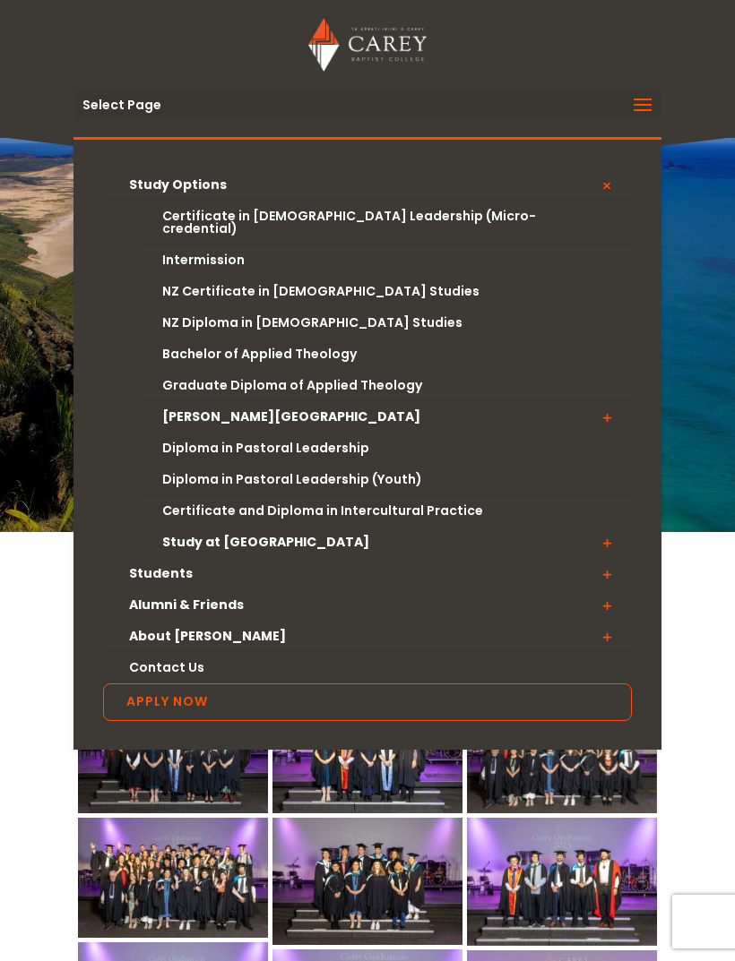
click at [328, 343] on link "Bachelor of Applied Theology" at bounding box center [385, 354] width 494 height 31
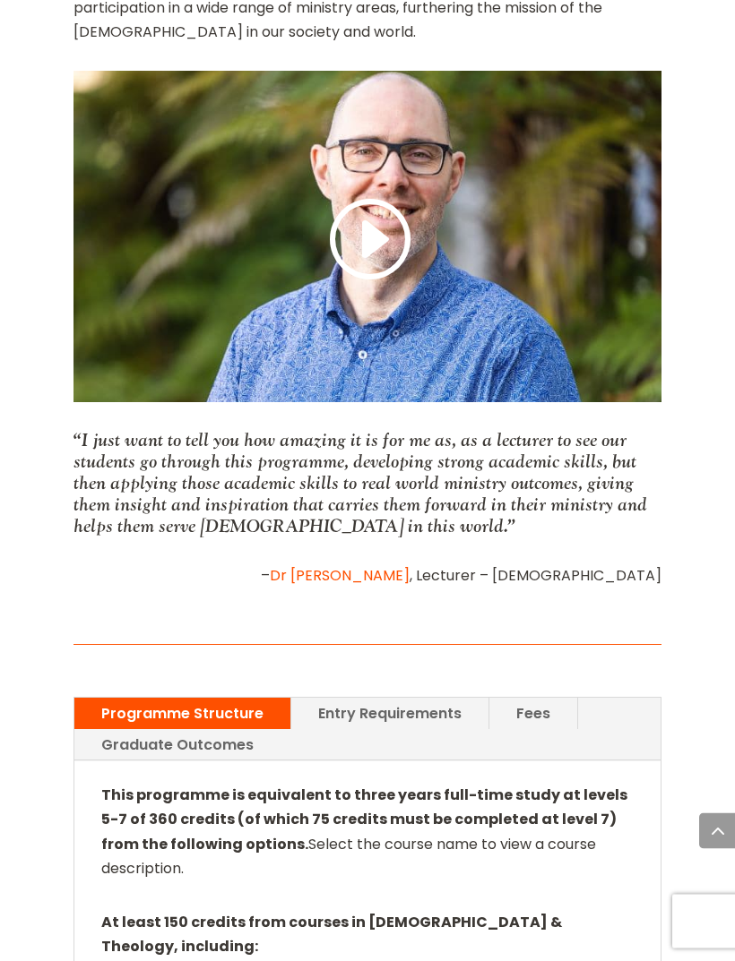
scroll to position [1160, 0]
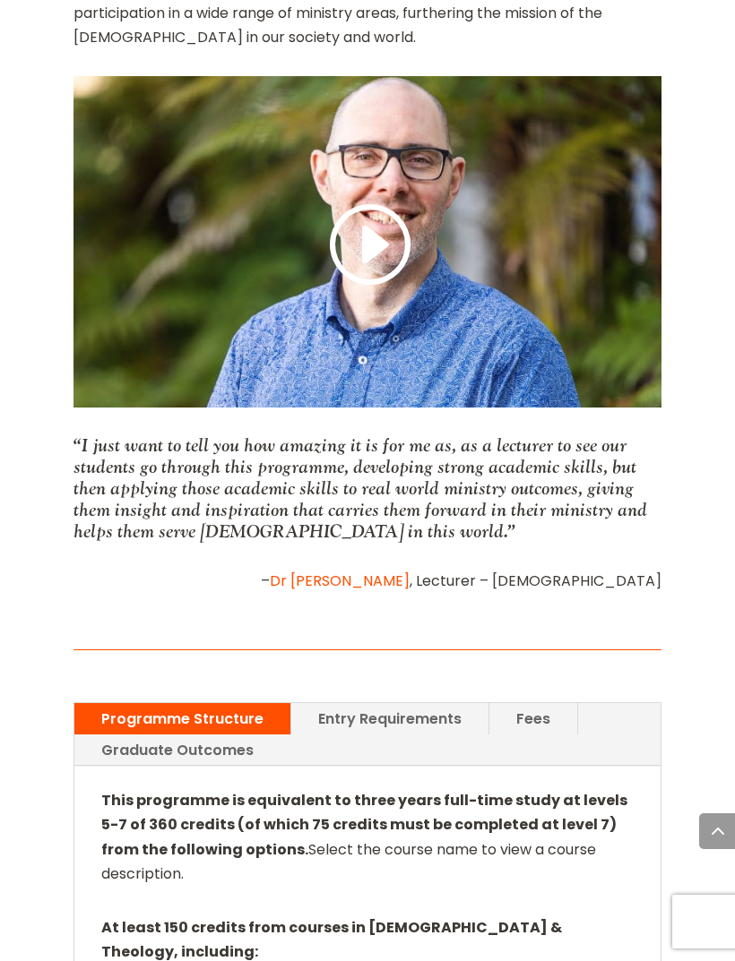
click at [243, 735] on link "Graduate Outcomes" at bounding box center [177, 750] width 206 height 31
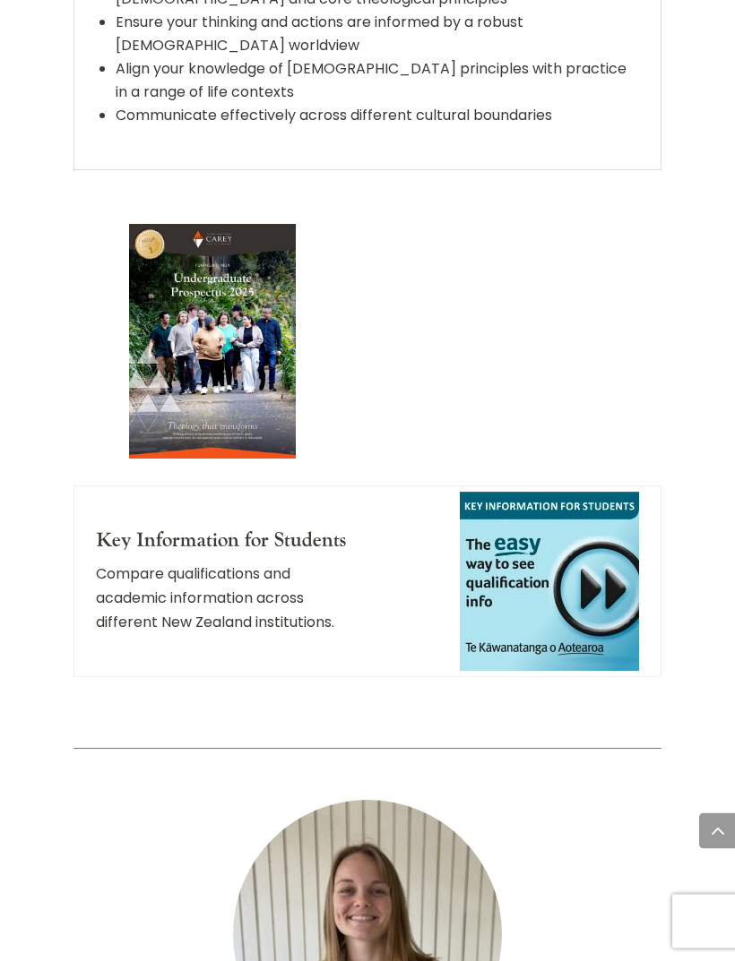
scroll to position [2057, 0]
click at [256, 530] on h4 "Key Information for Students" at bounding box center [221, 545] width 250 height 32
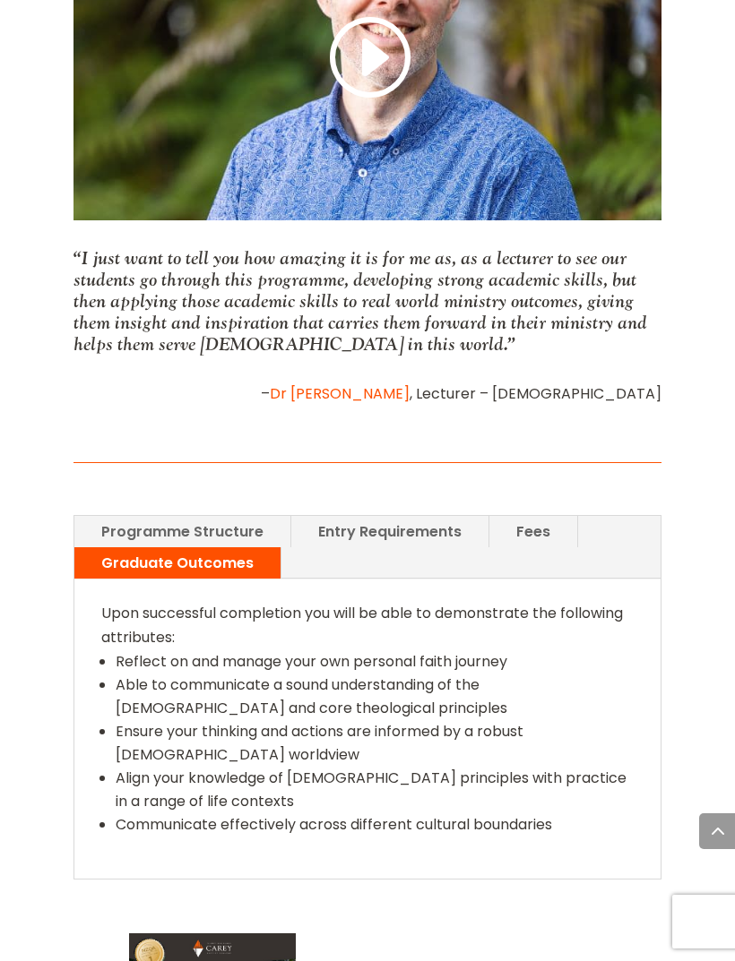
scroll to position [1346, 0]
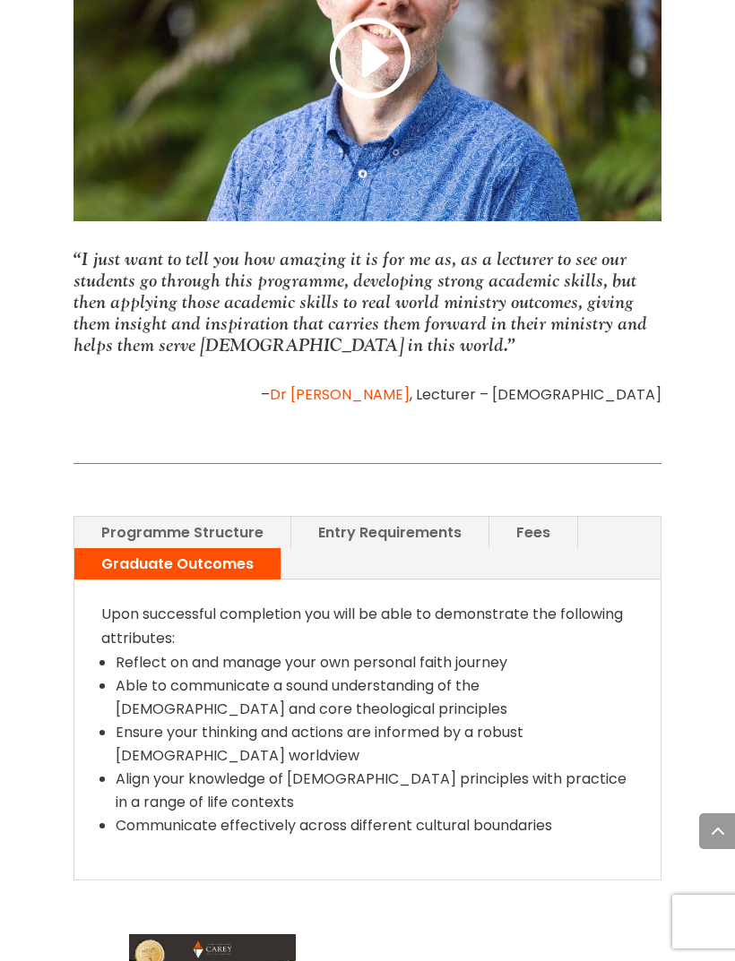
click at [266, 517] on link "Programme Structure" at bounding box center [182, 532] width 216 height 31
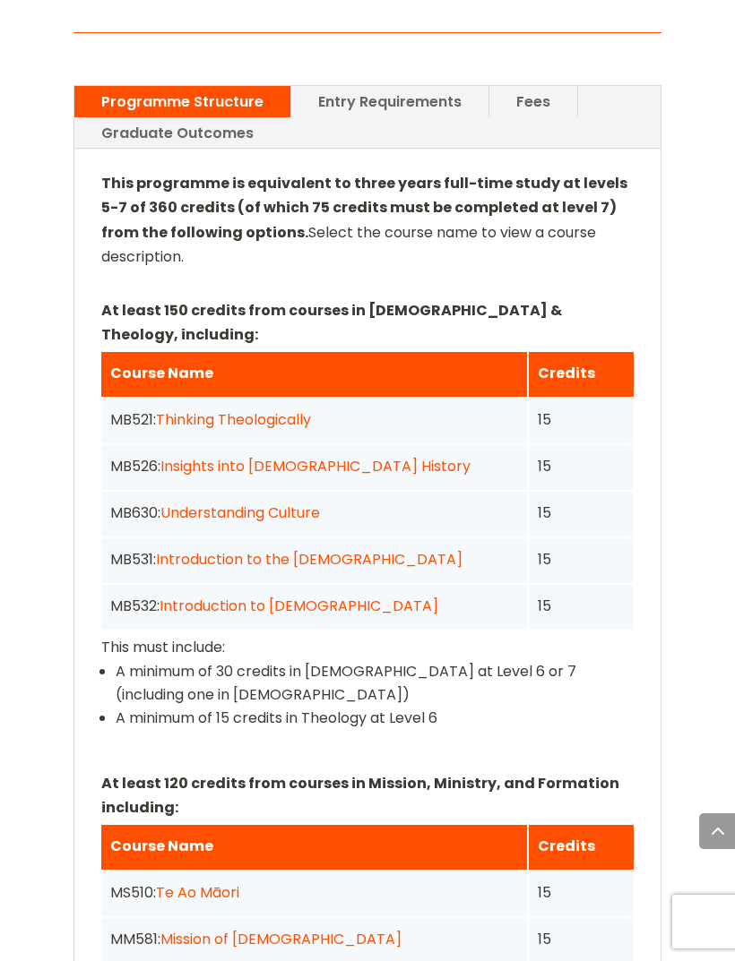
scroll to position [1779, 0]
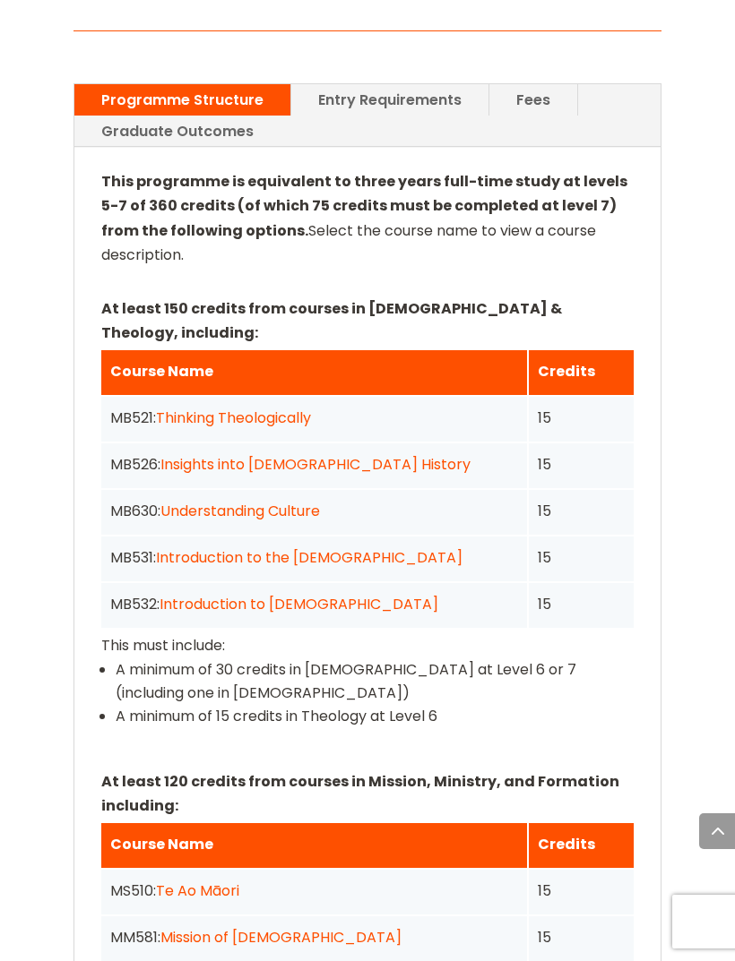
click at [286, 408] on link "Thinking Theologically" at bounding box center [233, 418] width 155 height 21
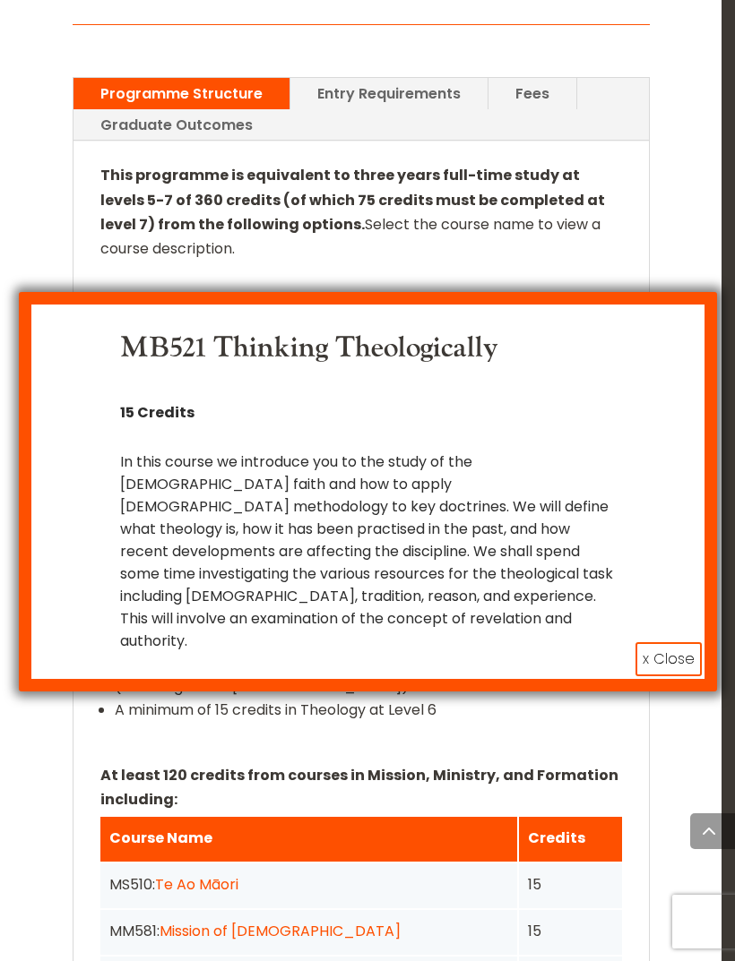
click at [664, 644] on button "x Close" at bounding box center [668, 659] width 66 height 34
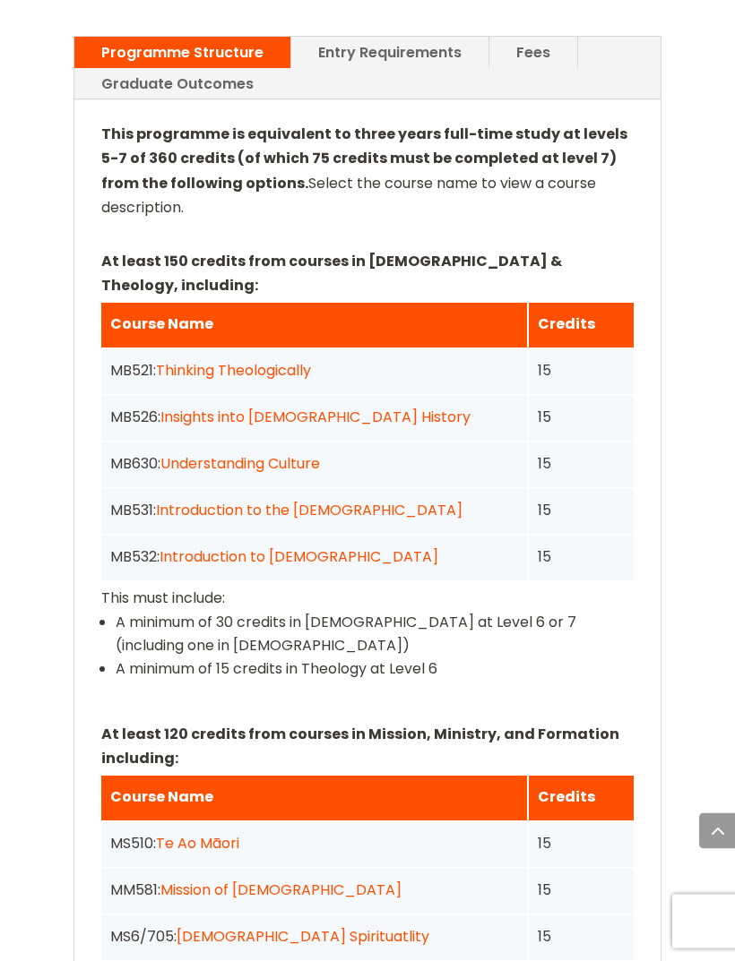
scroll to position [1830, 0]
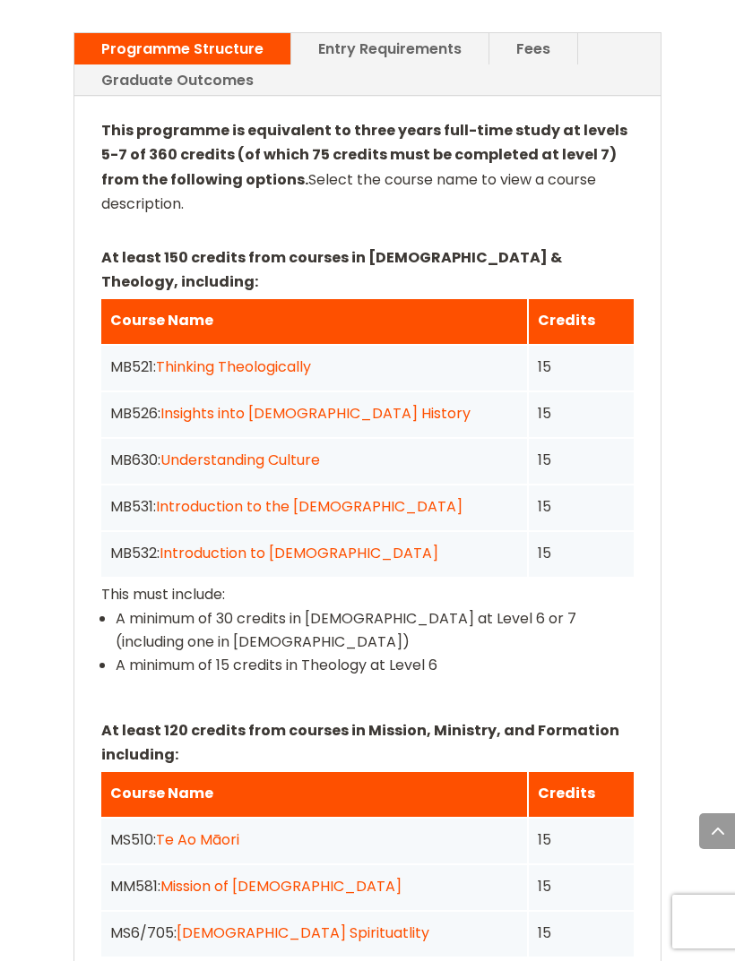
click at [350, 543] on link "Introduction to [DEMOGRAPHIC_DATA]" at bounding box center [299, 553] width 279 height 21
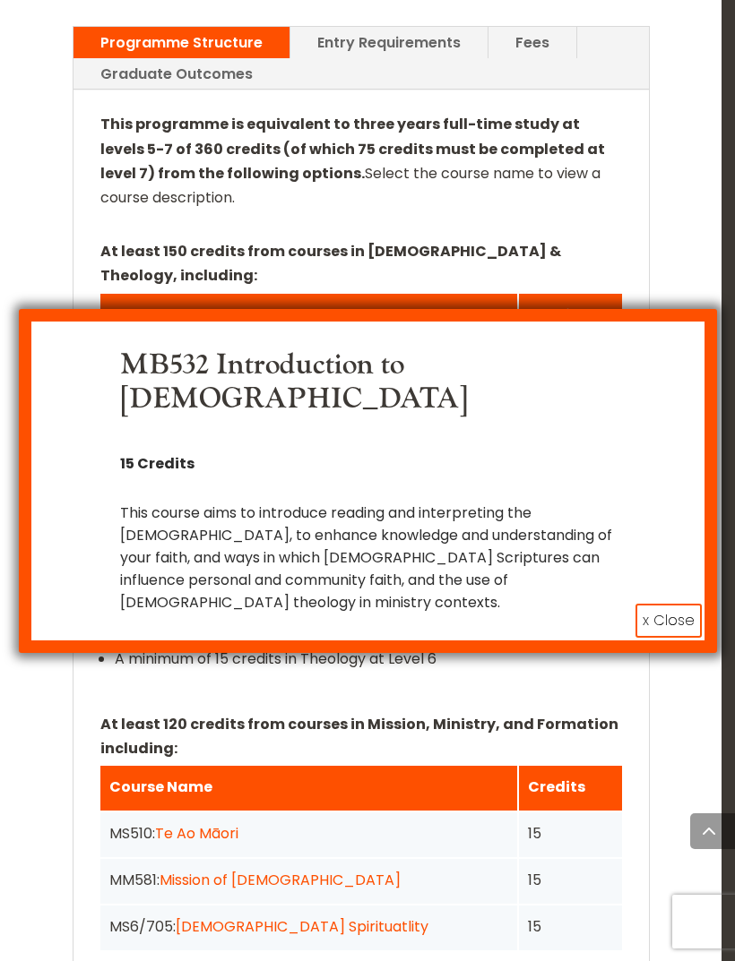
click at [678, 616] on button "x Close" at bounding box center [668, 621] width 66 height 34
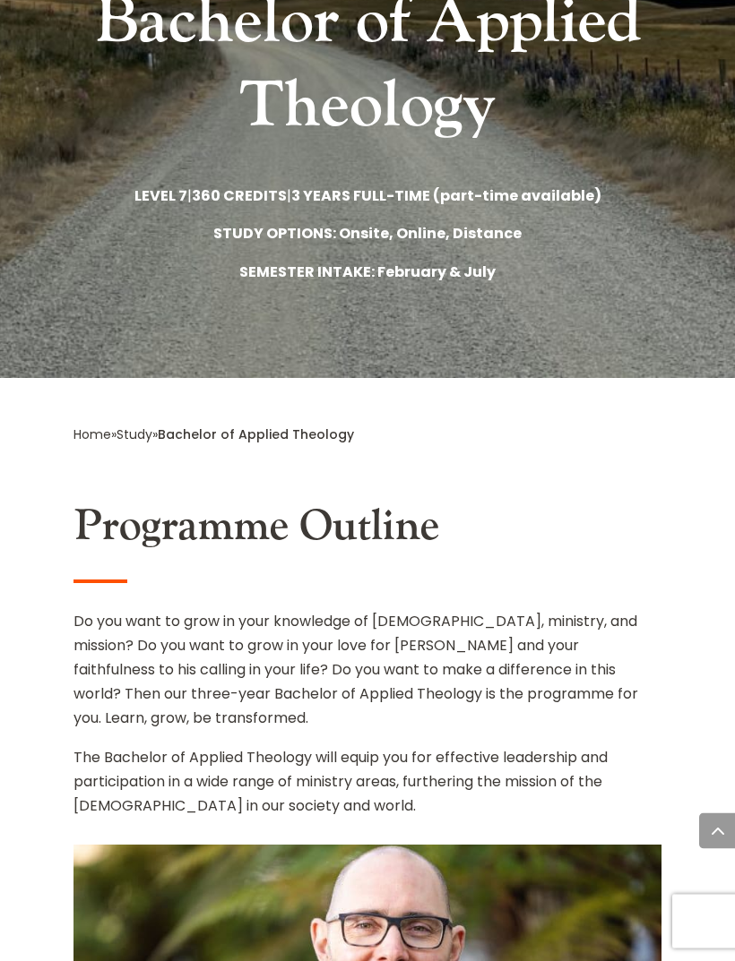
scroll to position [0, 0]
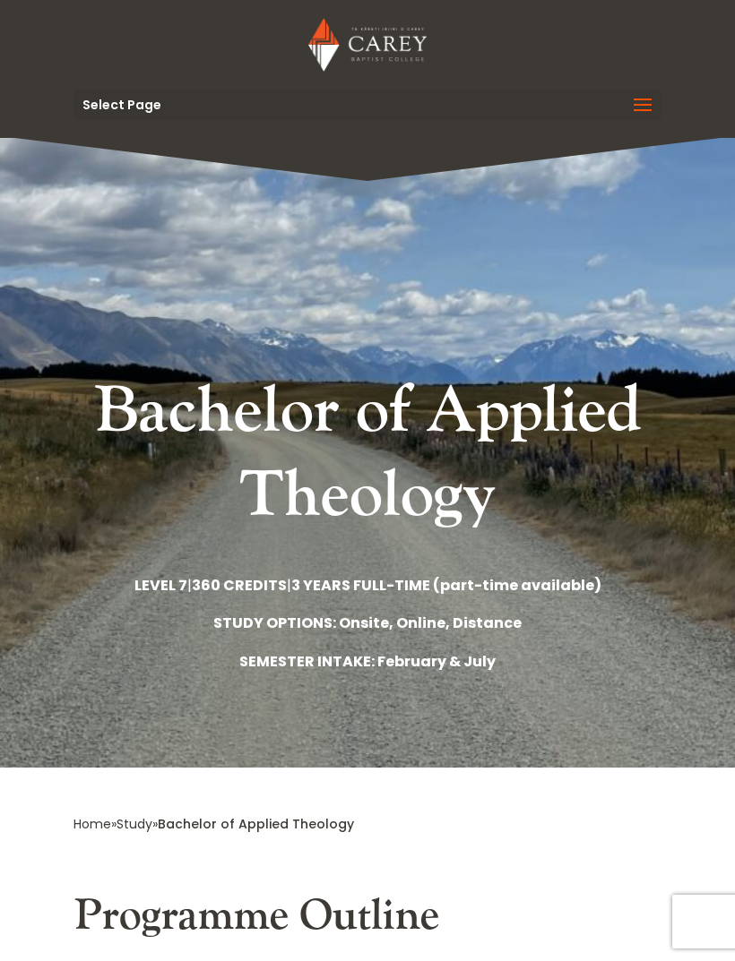
click at [651, 107] on span at bounding box center [642, 116] width 29 height 50
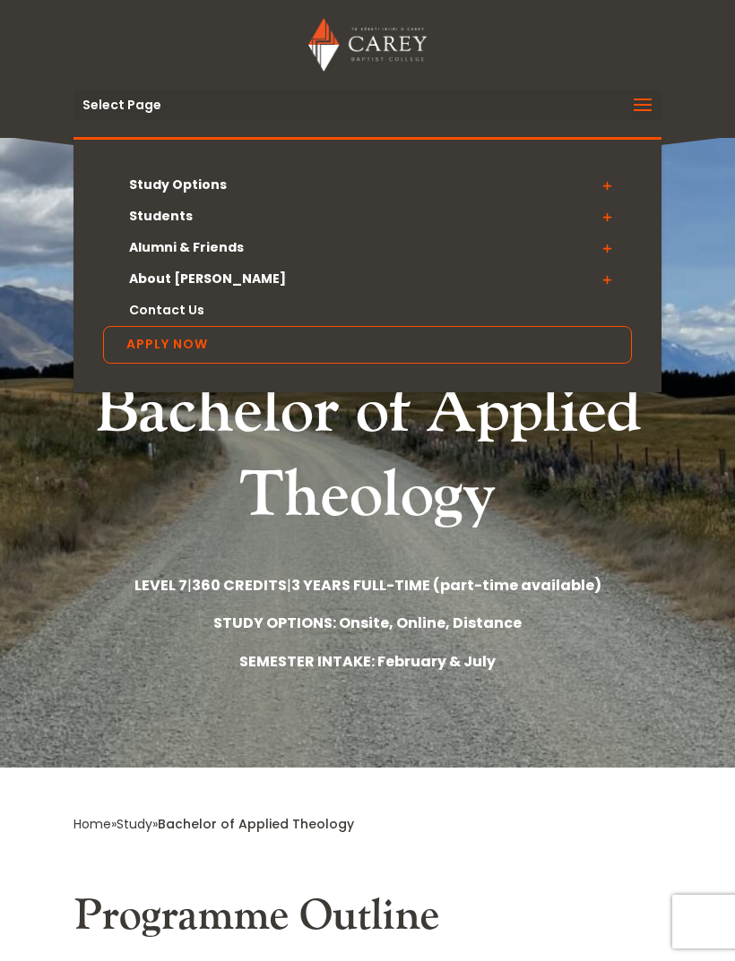
click at [605, 286] on span at bounding box center [607, 279] width 50 height 32
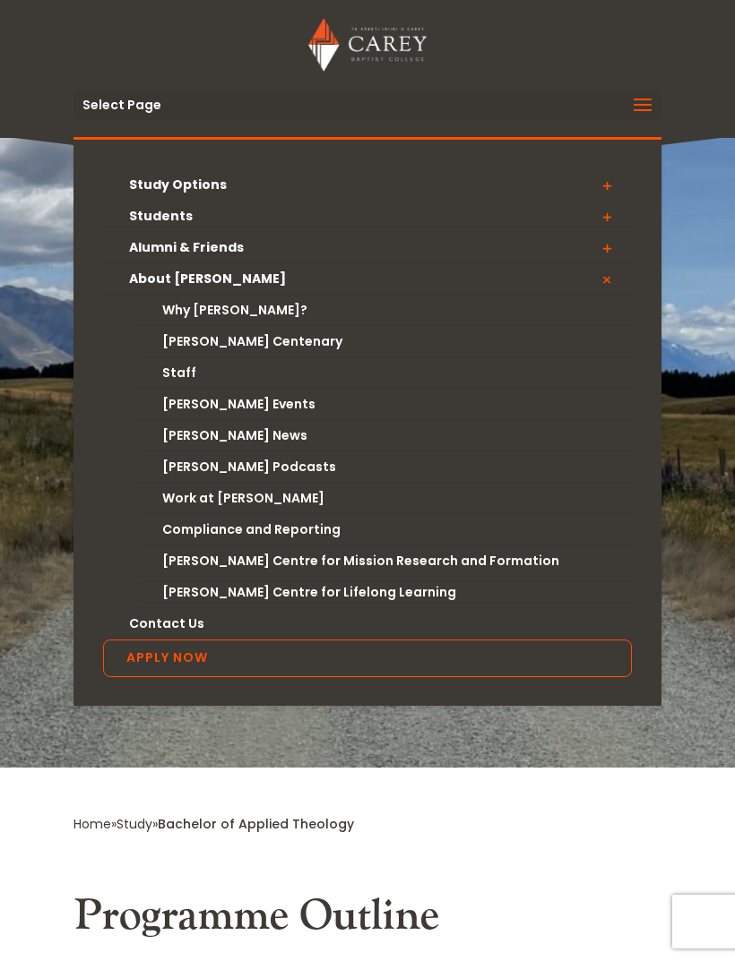
click at [608, 280] on span at bounding box center [607, 279] width 50 height 32
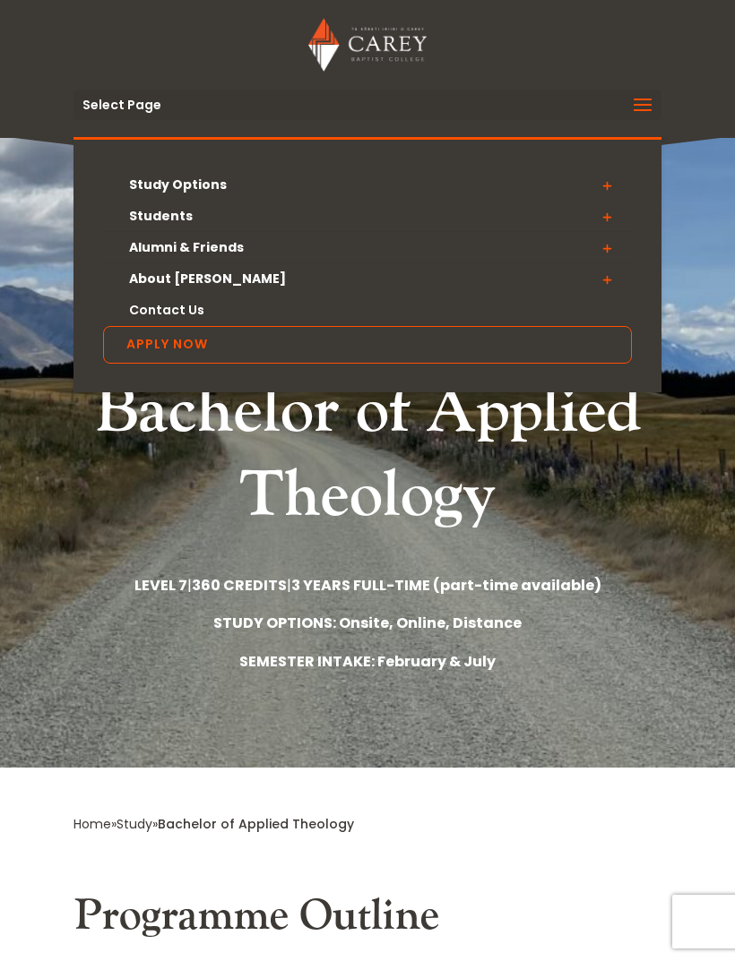
click at [604, 252] on span at bounding box center [607, 248] width 50 height 32
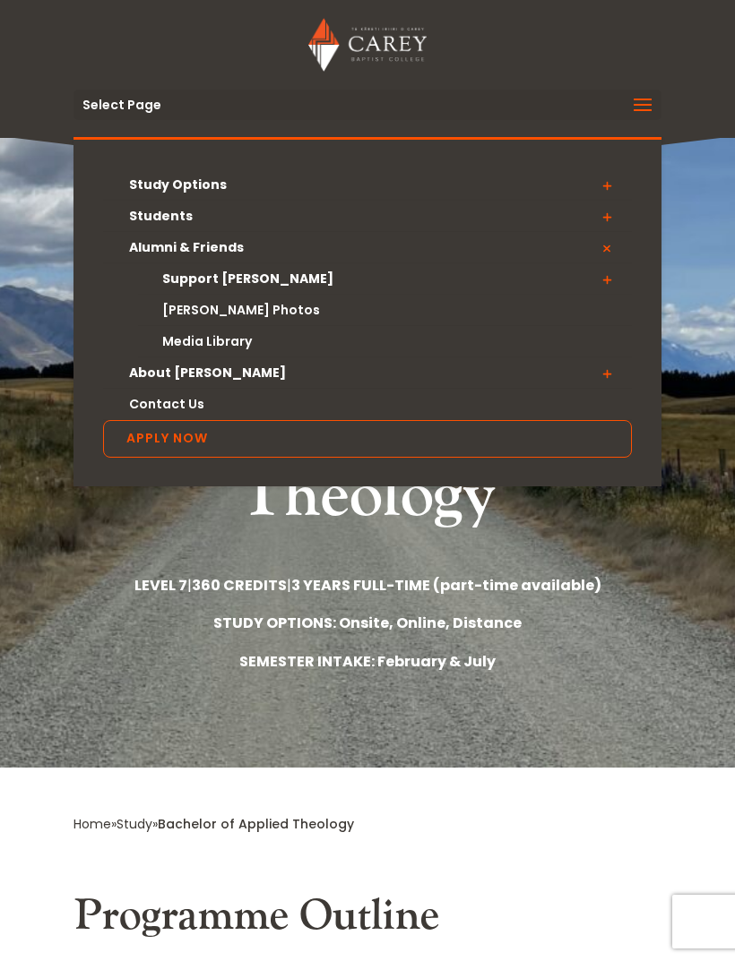
click at [607, 252] on span at bounding box center [607, 248] width 50 height 32
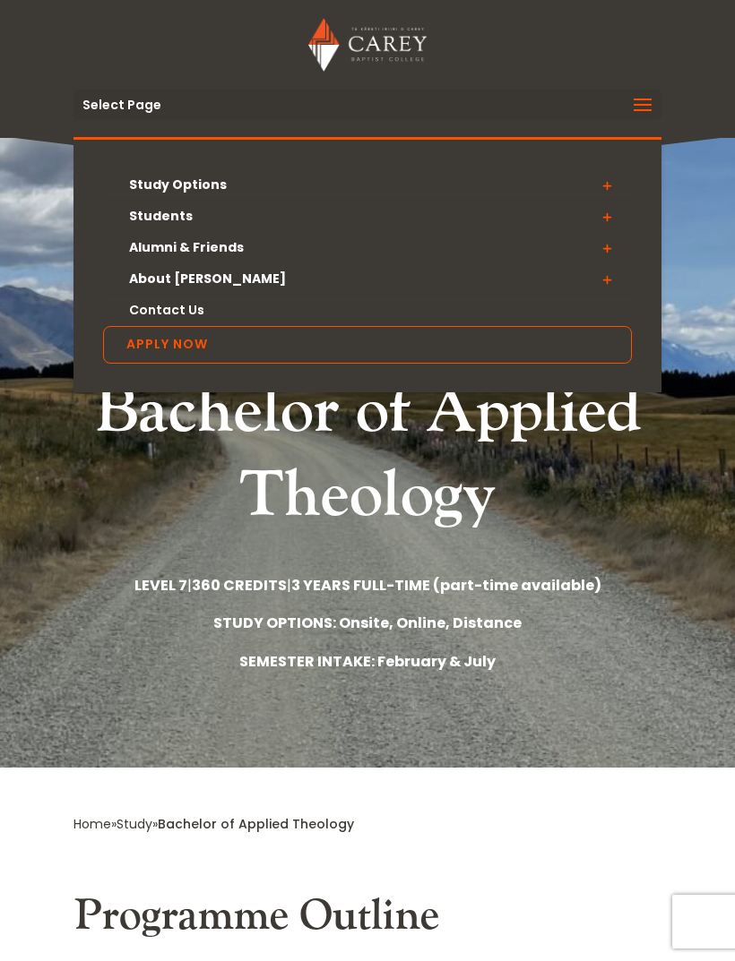
click at [604, 218] on span at bounding box center [607, 217] width 50 height 32
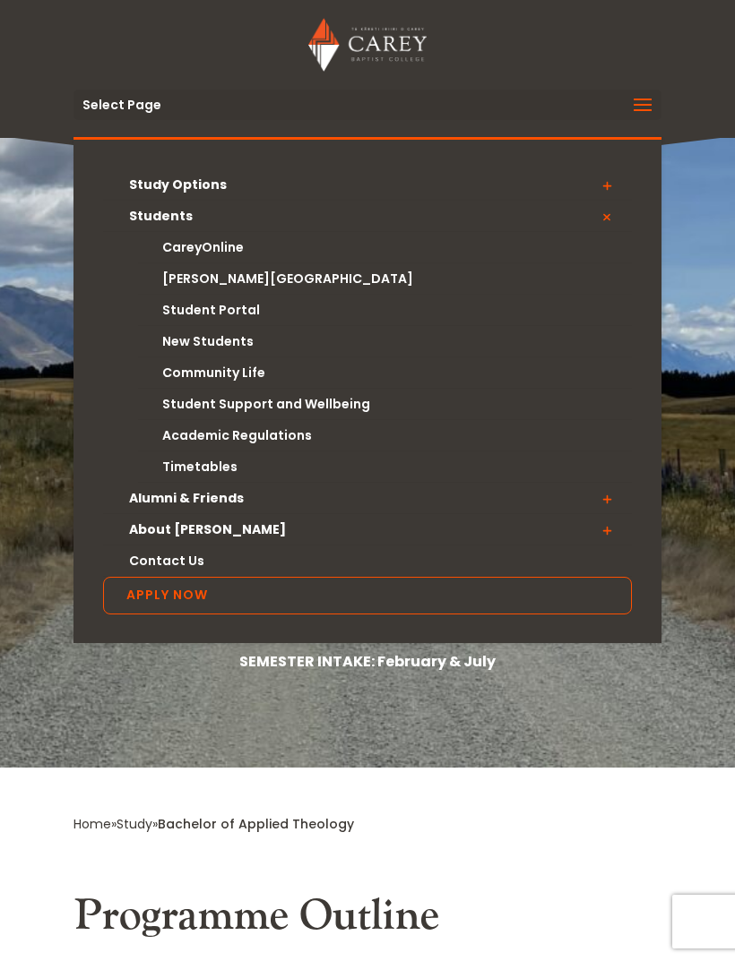
click at [221, 249] on link "CareyOnline" at bounding box center [385, 247] width 494 height 31
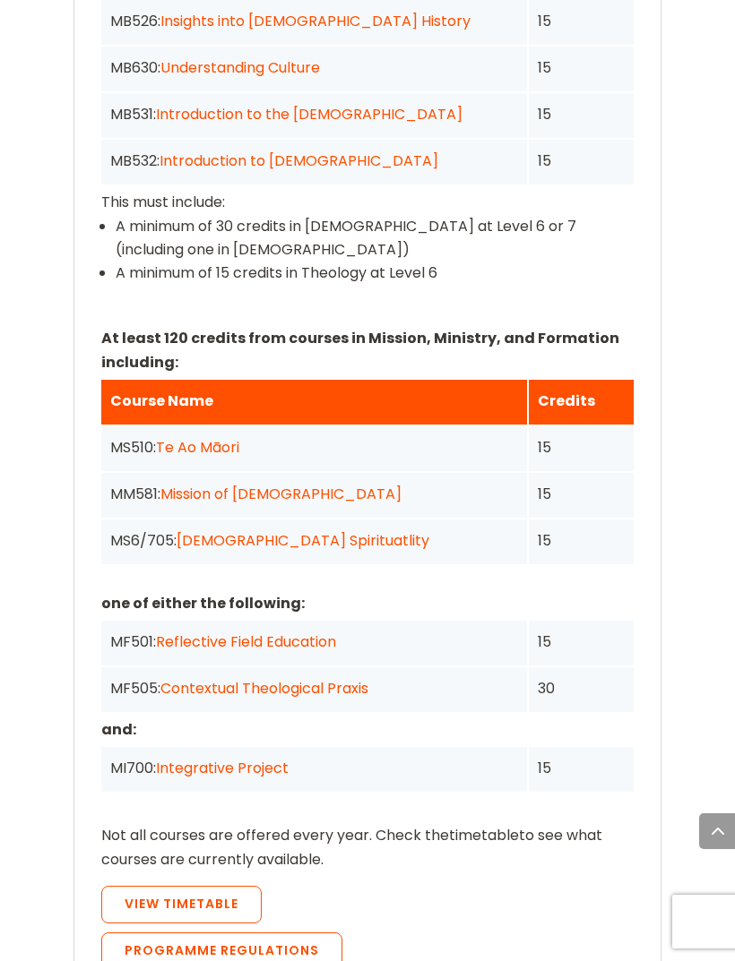
scroll to position [2272, 0]
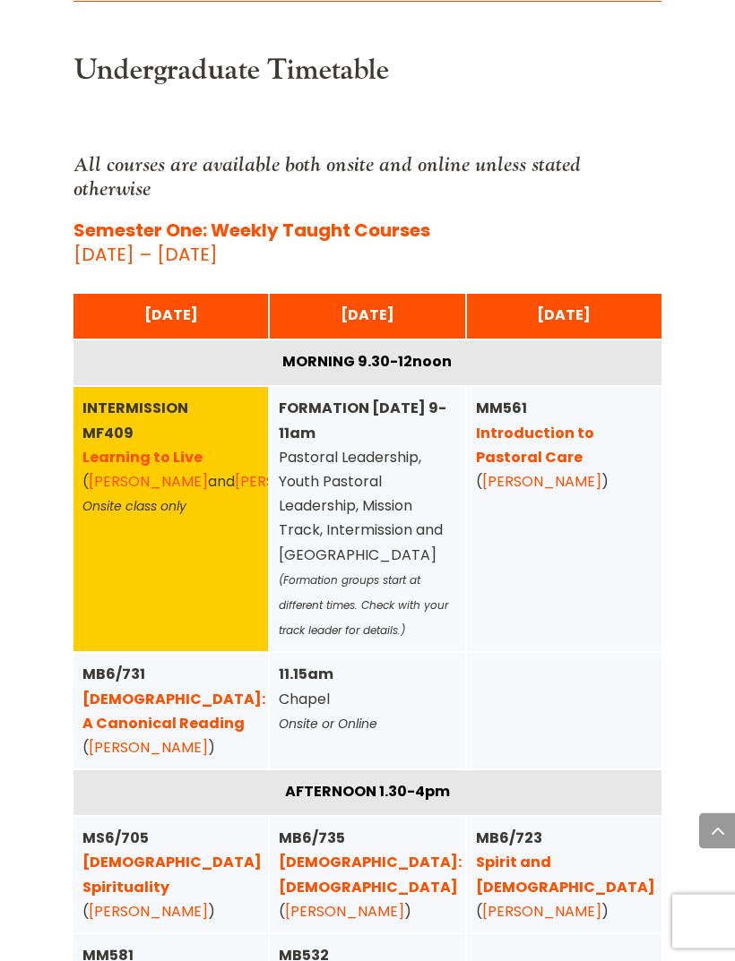
scroll to position [1213, 0]
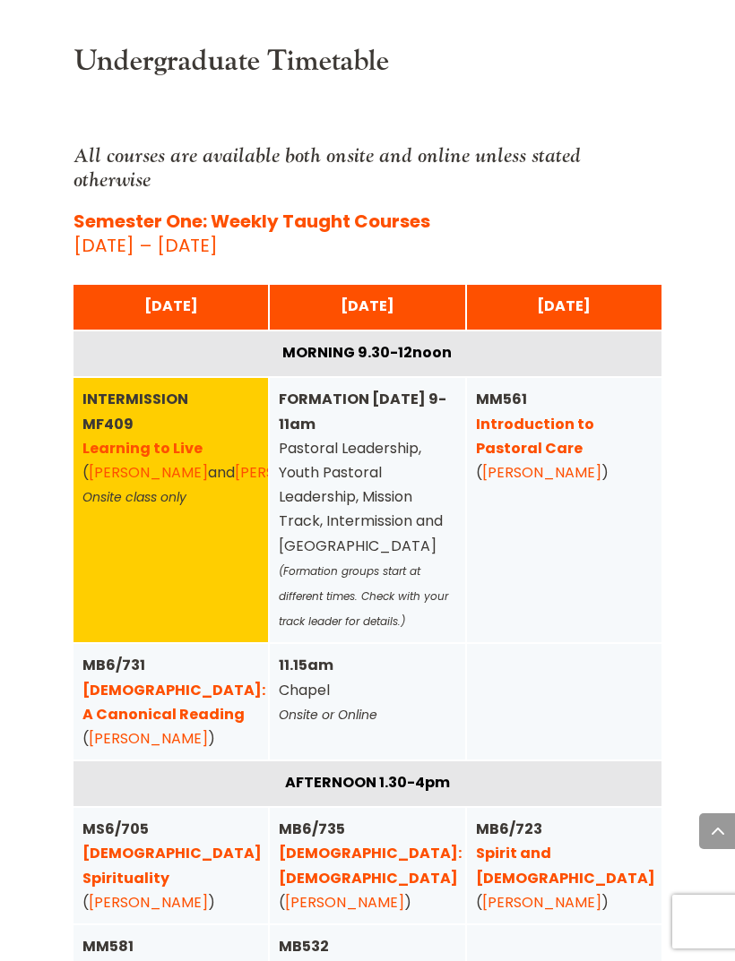
click at [365, 706] on em "Onsite or Online" at bounding box center [328, 715] width 99 height 18
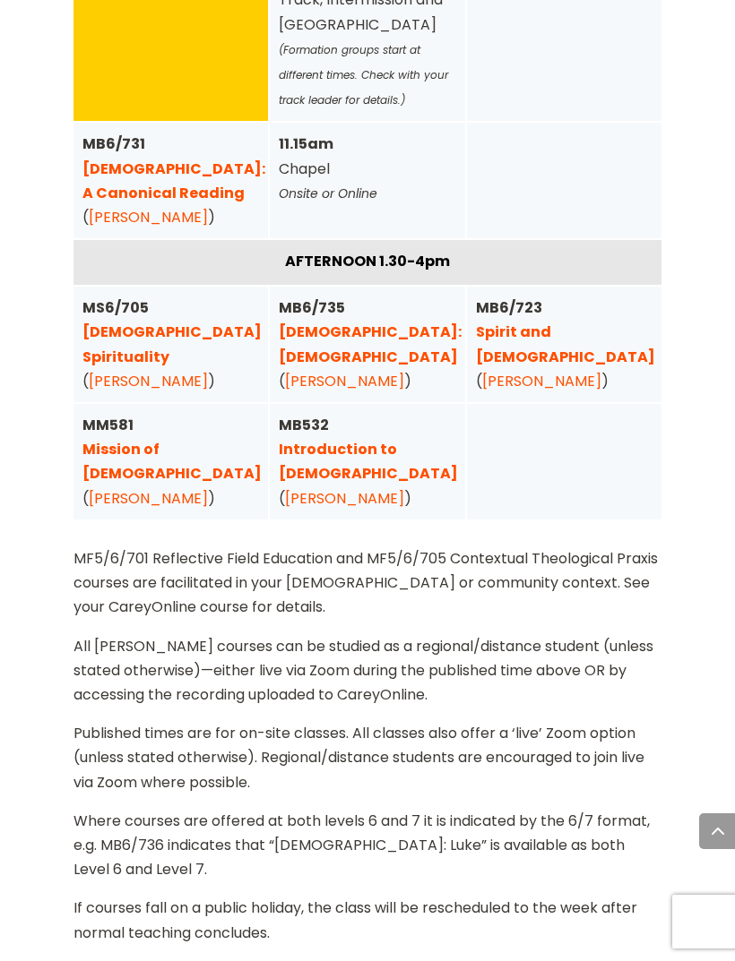
scroll to position [1801, 0]
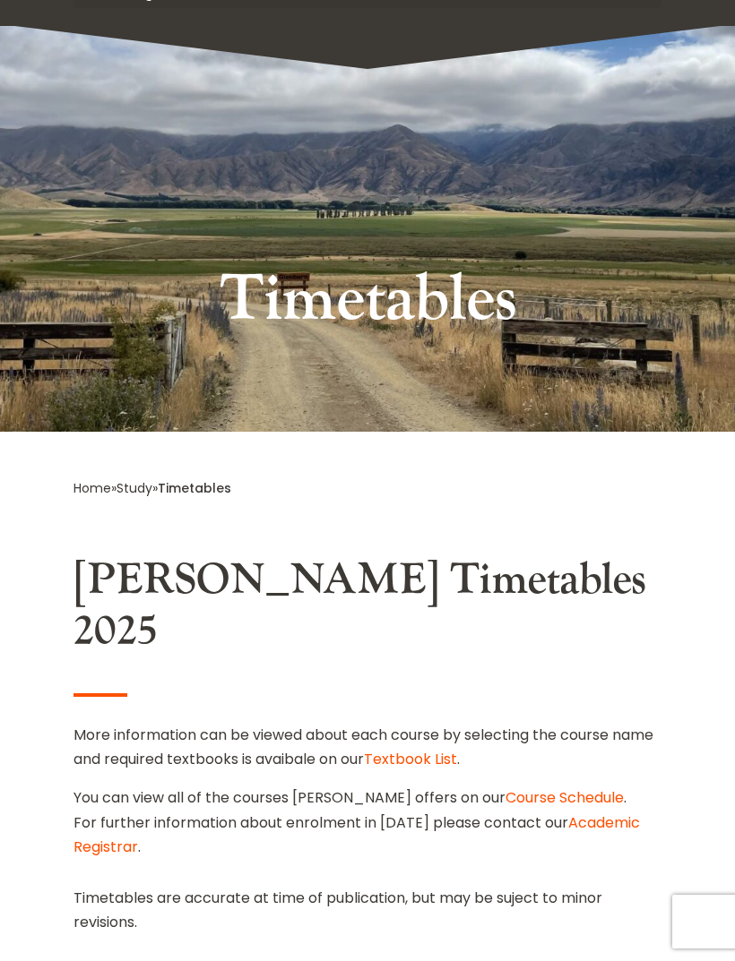
scroll to position [0, 0]
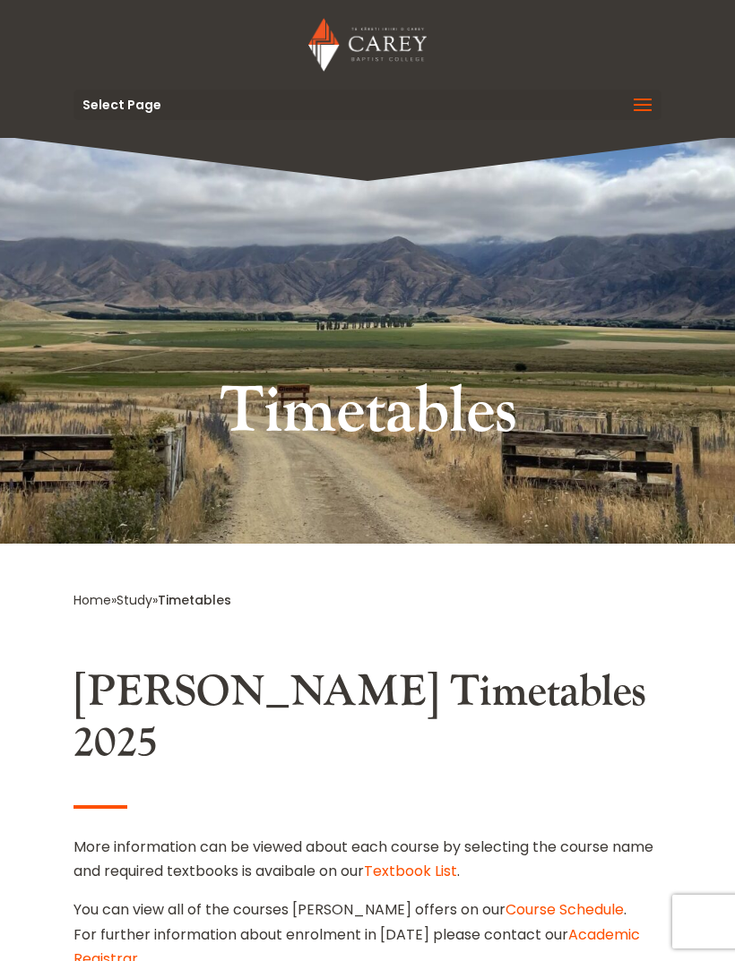
click at [636, 121] on span at bounding box center [642, 116] width 29 height 50
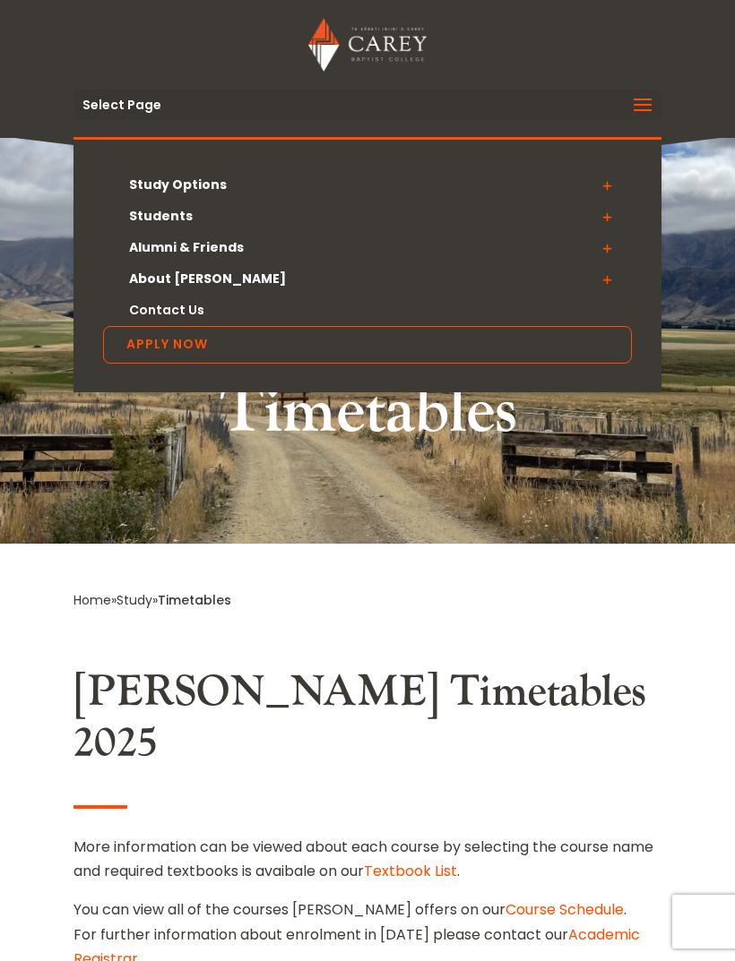
click at [644, 114] on span at bounding box center [642, 116] width 29 height 50
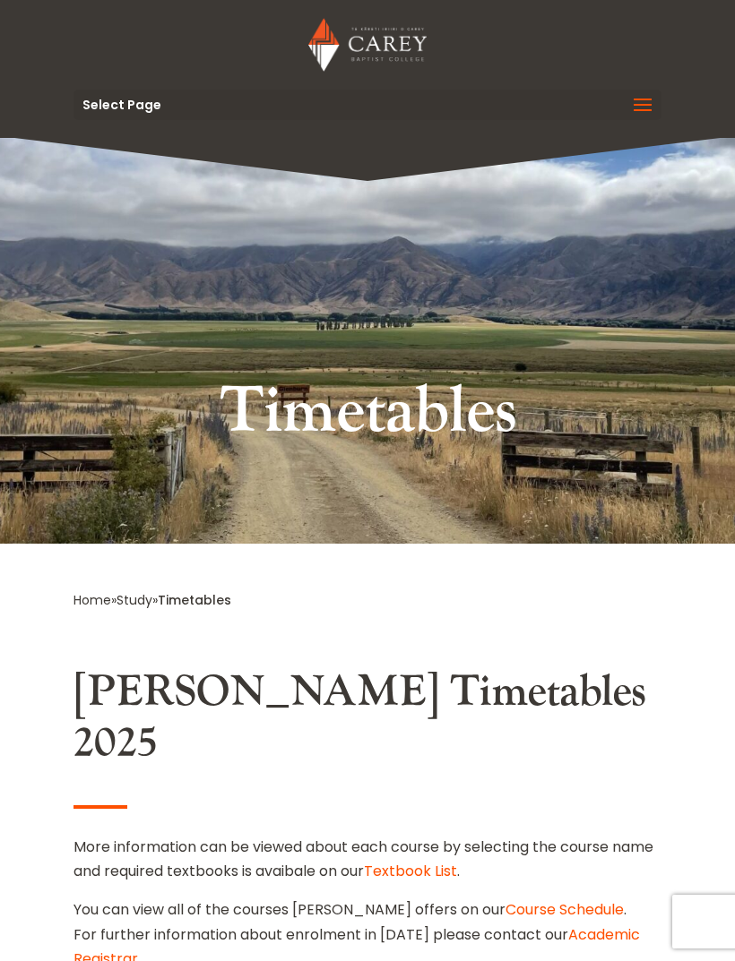
click at [641, 110] on span at bounding box center [642, 116] width 29 height 50
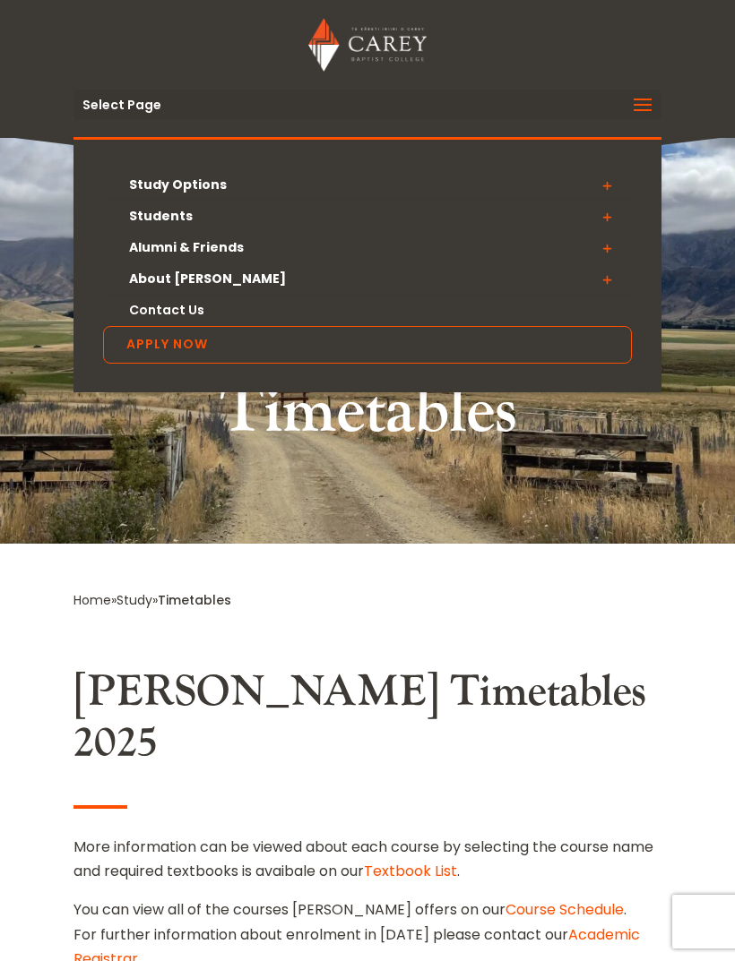
click at [605, 217] on span at bounding box center [607, 217] width 50 height 32
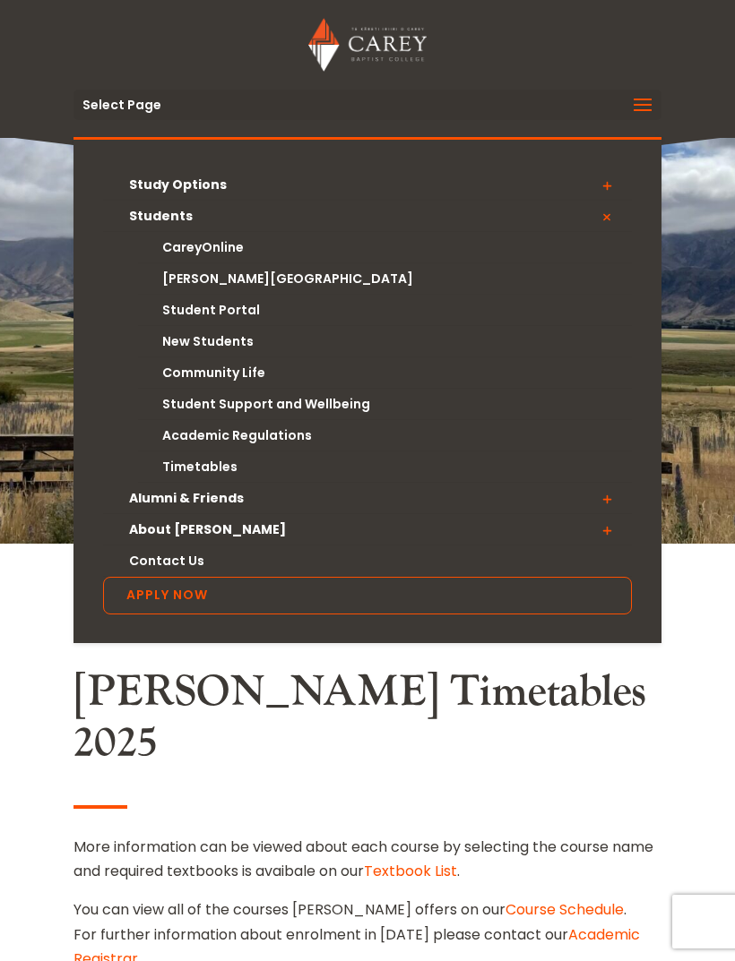
click at [609, 188] on span at bounding box center [607, 185] width 50 height 32
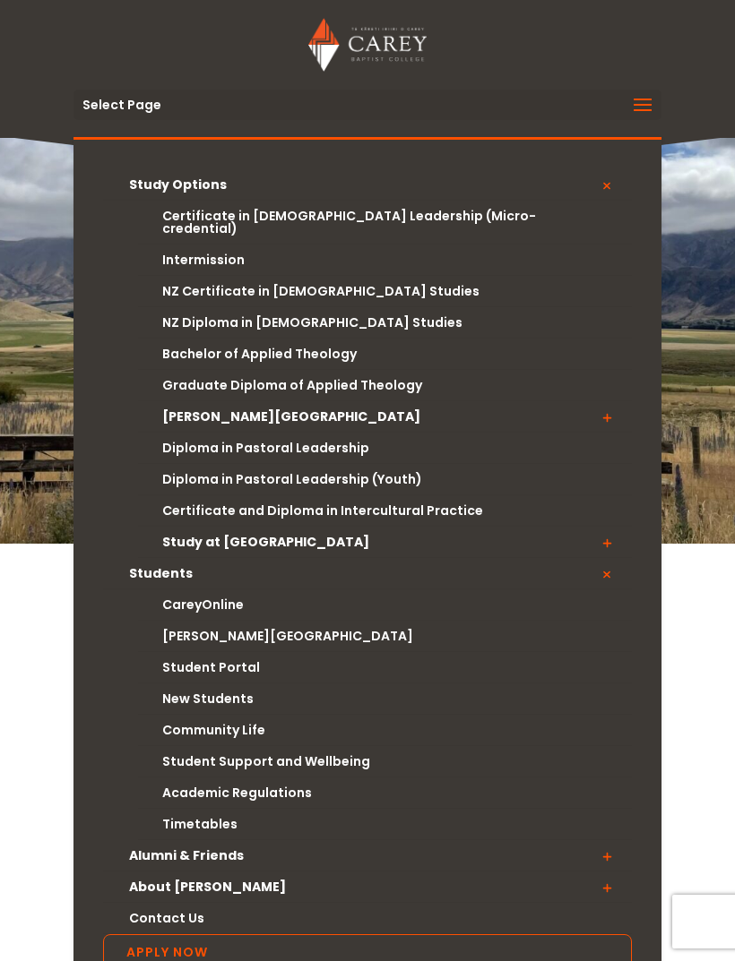
click at [605, 565] on span at bounding box center [607, 574] width 50 height 32
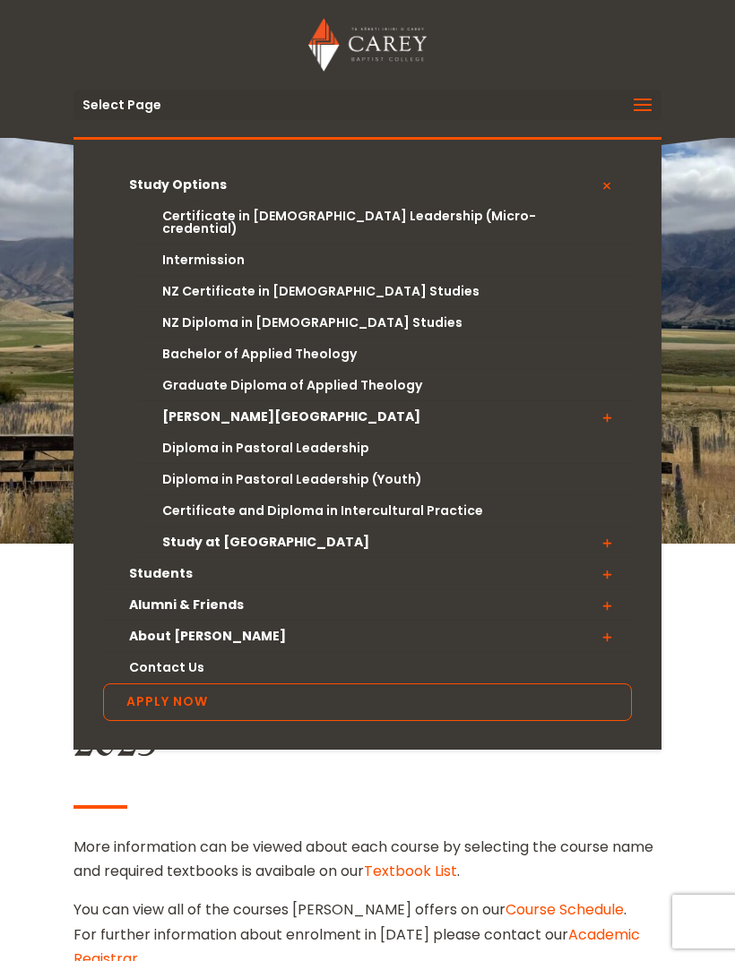
click at [322, 345] on link "Bachelor of Applied Theology" at bounding box center [385, 354] width 494 height 31
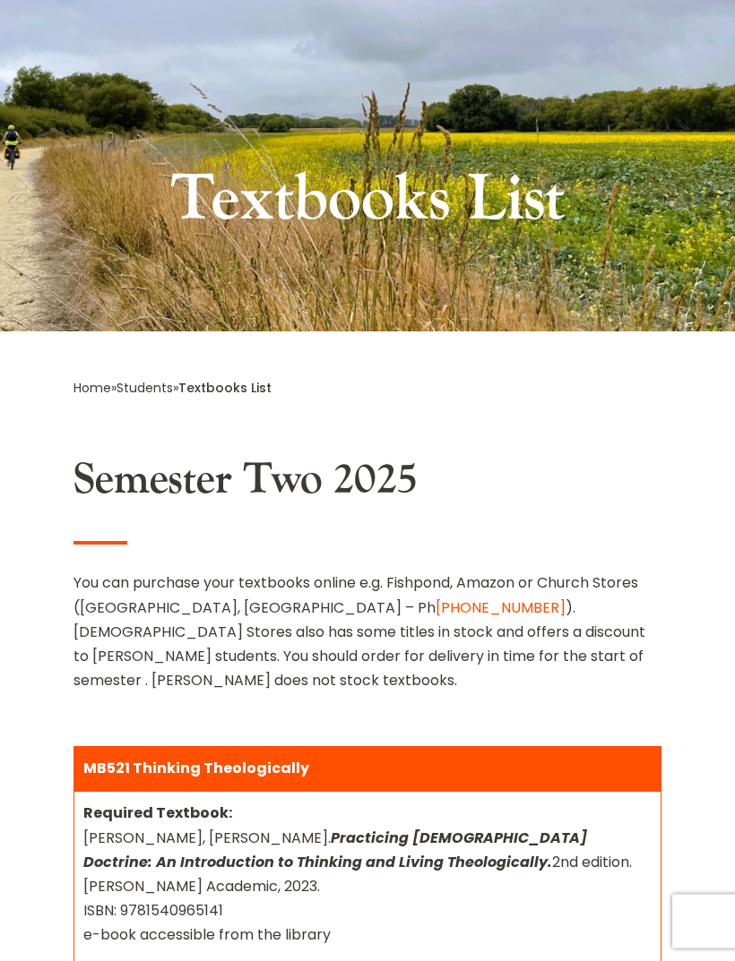
scroll to position [143, 0]
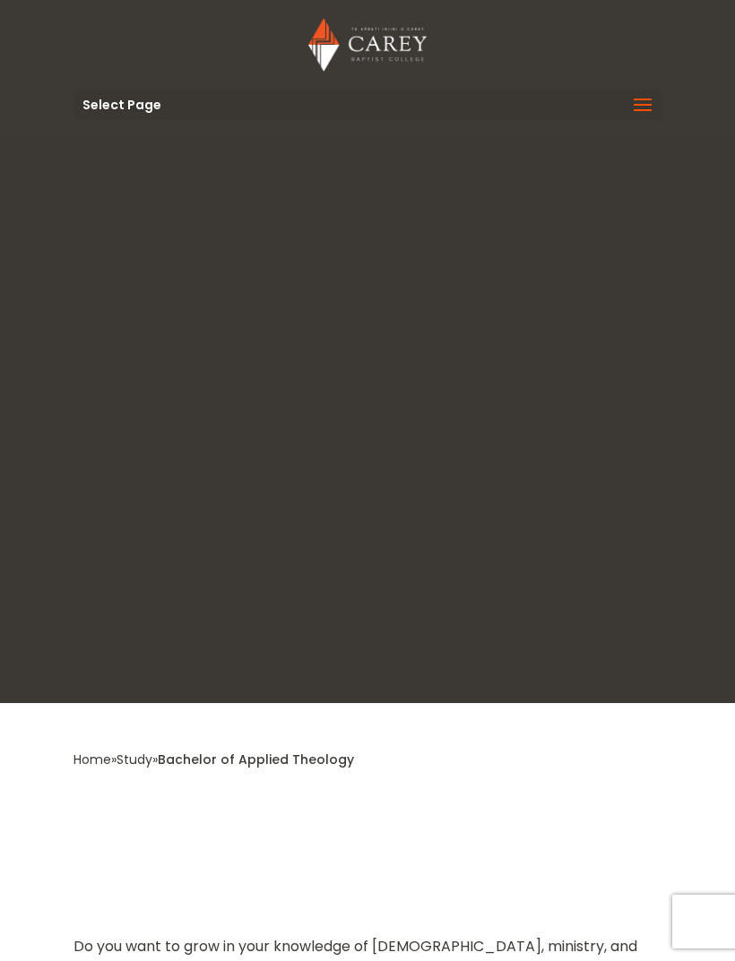
click at [628, 116] on span at bounding box center [642, 116] width 29 height 50
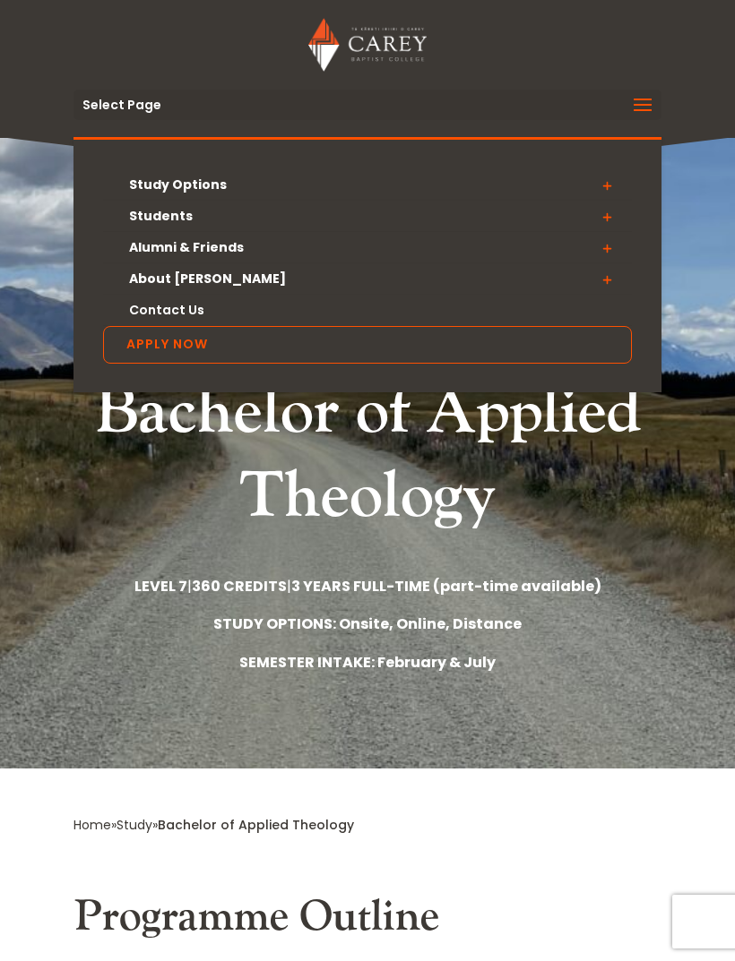
click at [612, 221] on span at bounding box center [607, 217] width 50 height 32
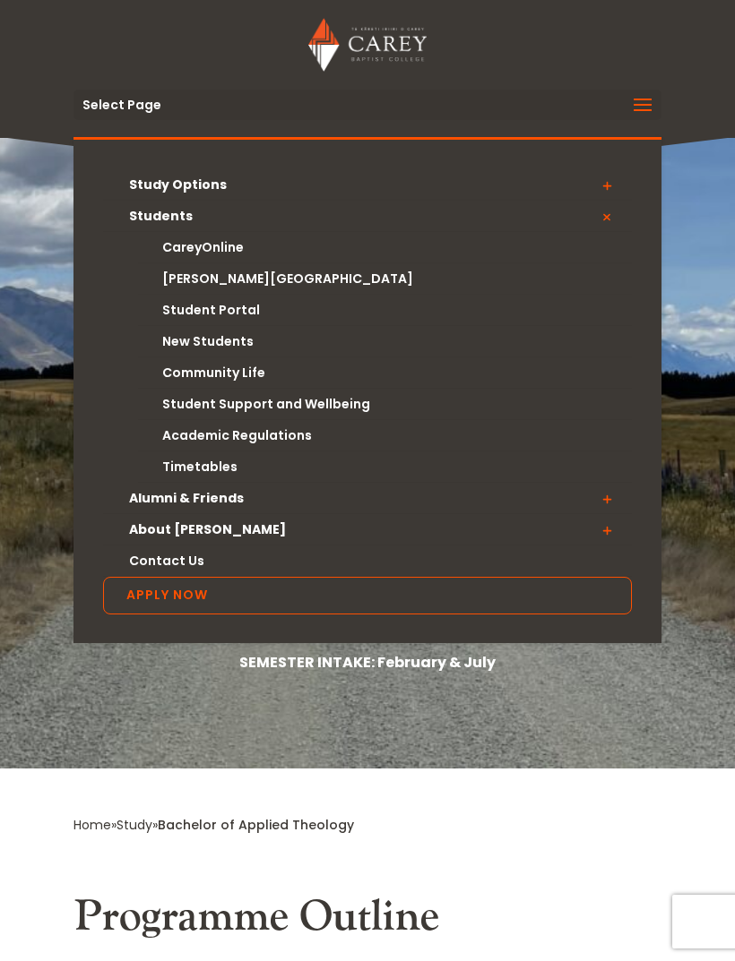
click at [607, 220] on span at bounding box center [607, 217] width 50 height 32
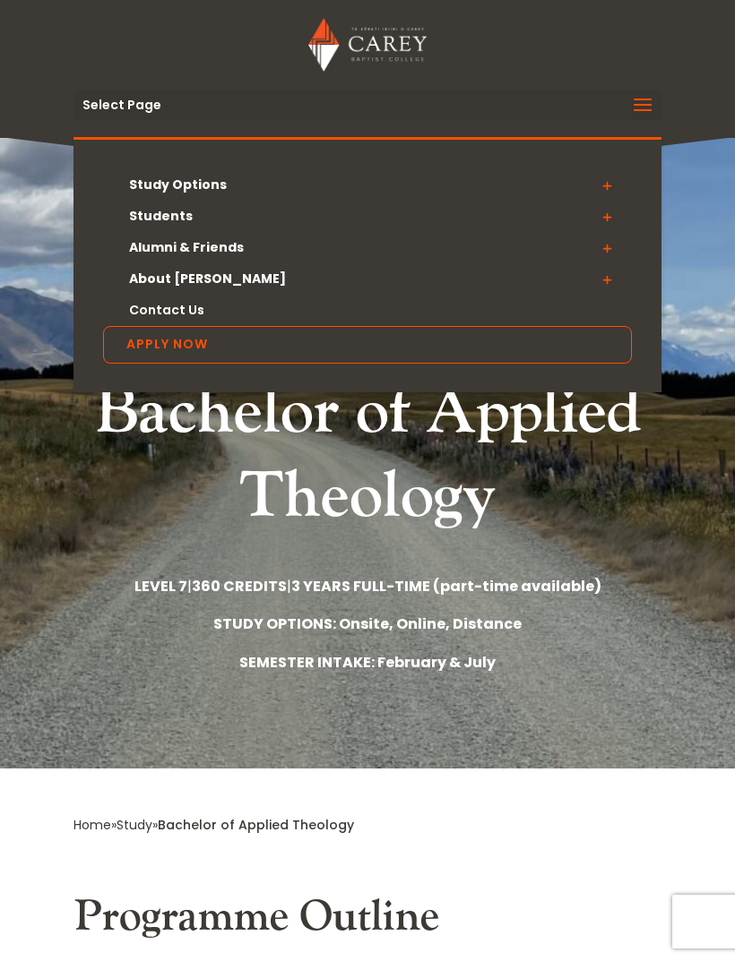
click at [611, 191] on span at bounding box center [607, 185] width 50 height 32
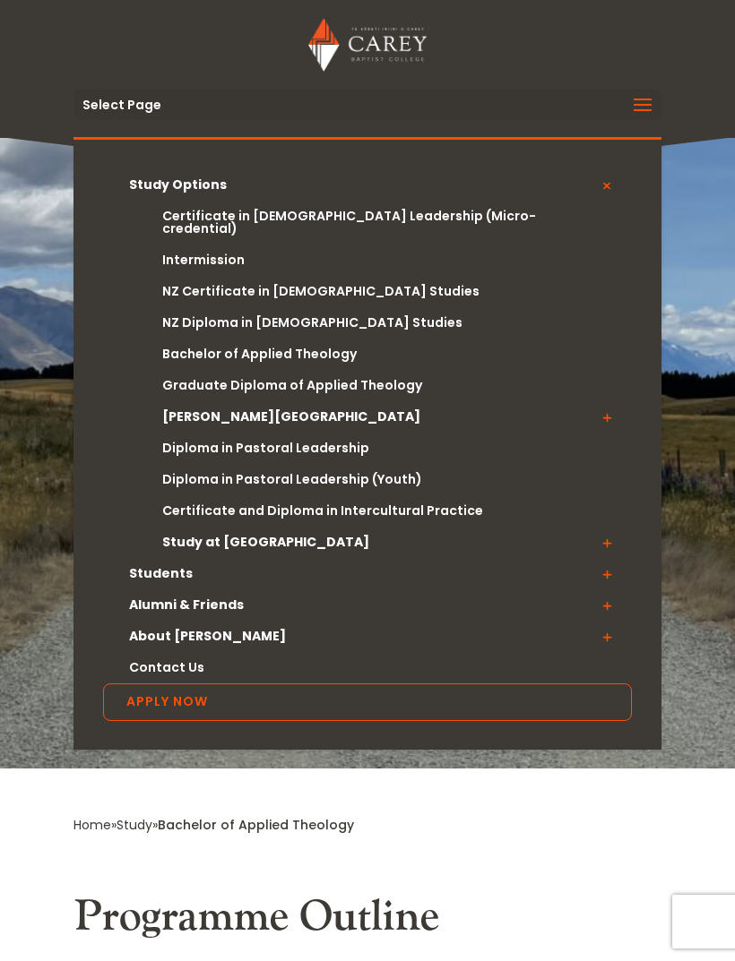
scroll to position [1, 0]
click at [377, 479] on link "Diploma in Pastoral Leadership (Youth)" at bounding box center [385, 478] width 494 height 31
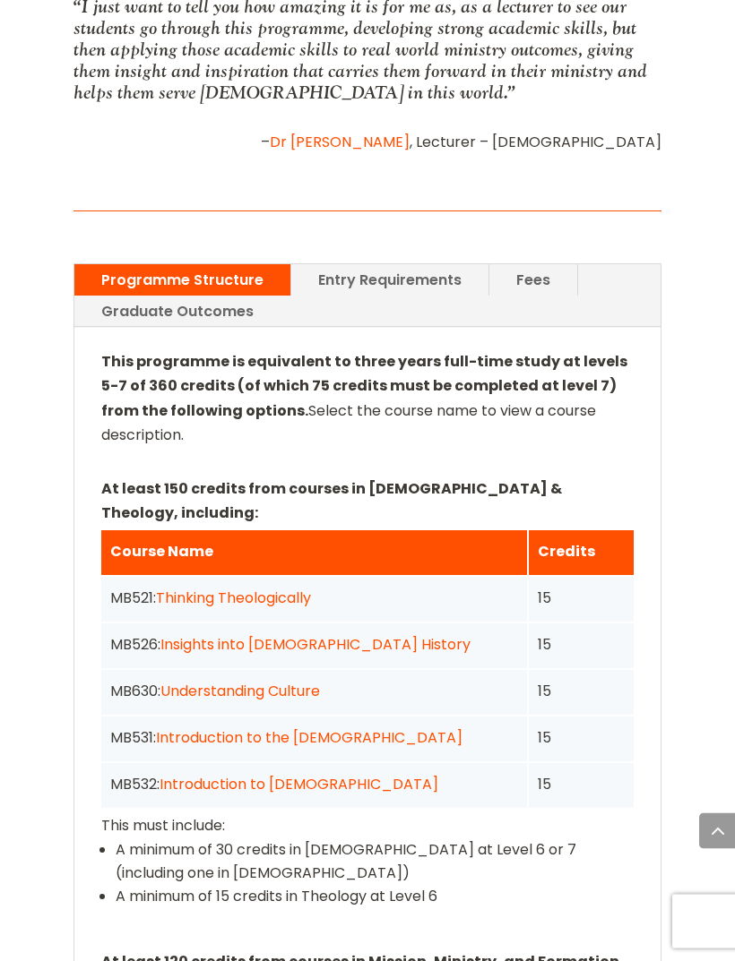
click at [542, 265] on link "Fees" at bounding box center [533, 280] width 88 height 31
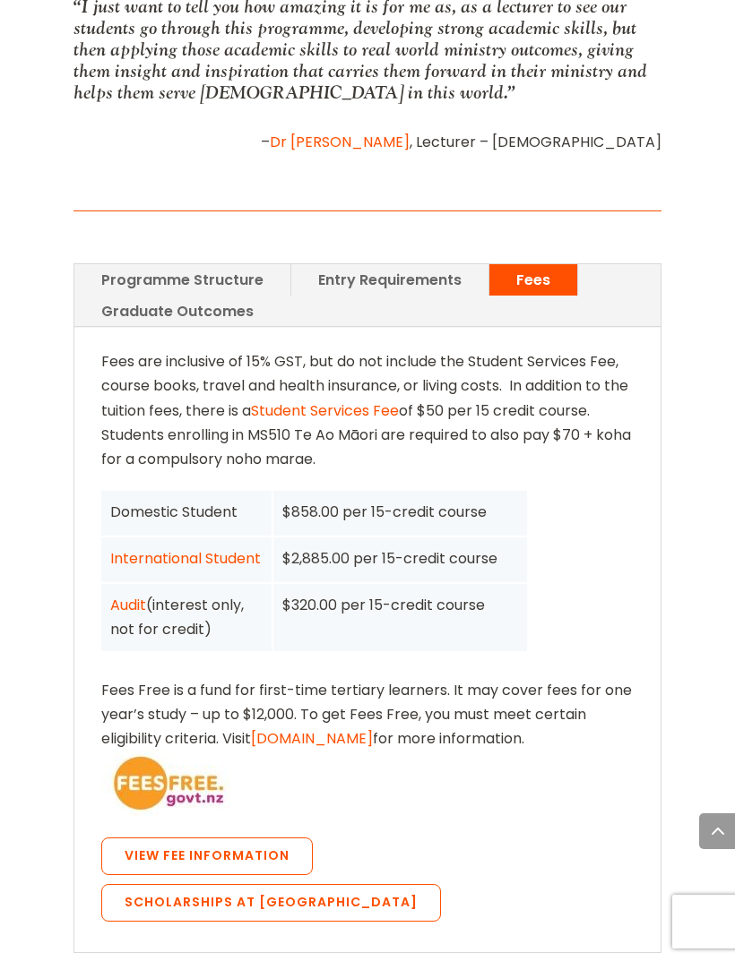
click at [318, 500] on div "$858.00 per 15-credit course" at bounding box center [400, 512] width 236 height 24
click at [496, 500] on div "$858.00 per 15-credit course" at bounding box center [400, 512] width 236 height 24
click at [239, 264] on link "Programme Structure" at bounding box center [182, 279] width 216 height 31
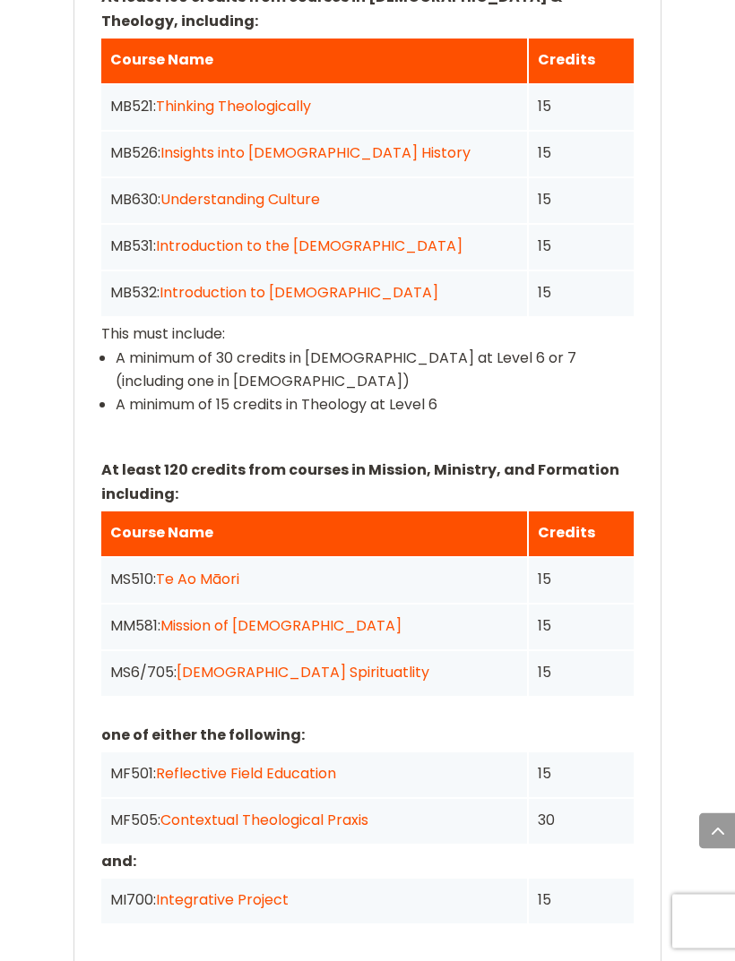
scroll to position [2089, 0]
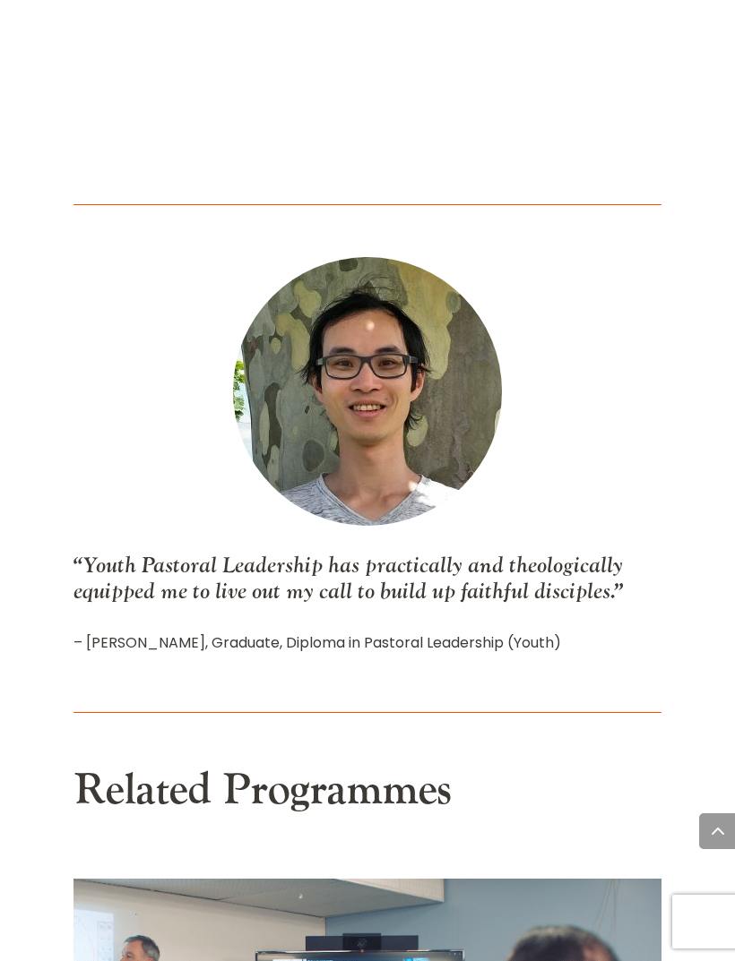
scroll to position [3133, 0]
